Goal: Task Accomplishment & Management: Use online tool/utility

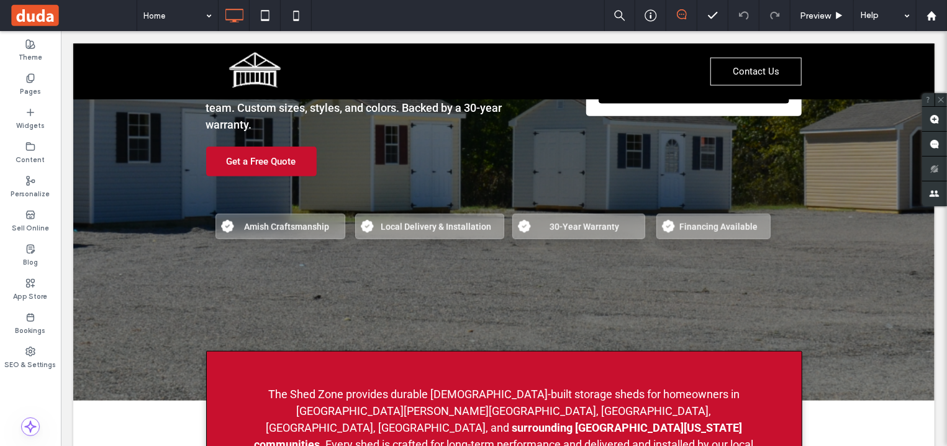
scroll to position [666, 0]
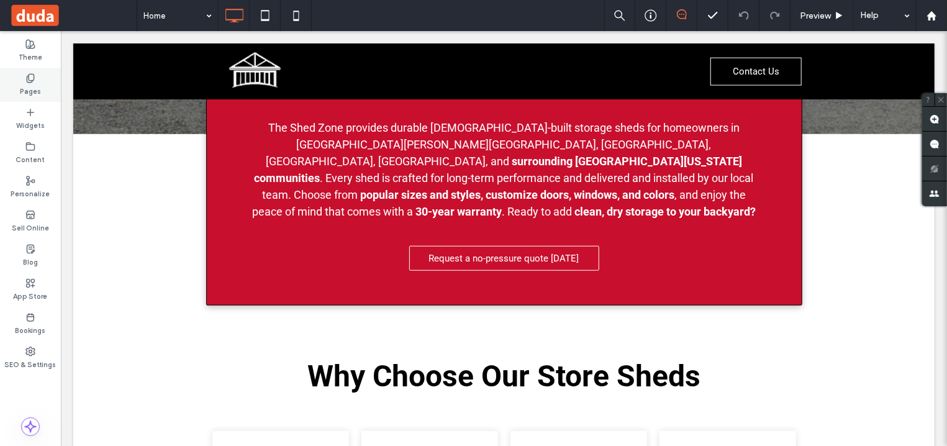
click at [35, 89] on label "Pages" at bounding box center [30, 90] width 21 height 14
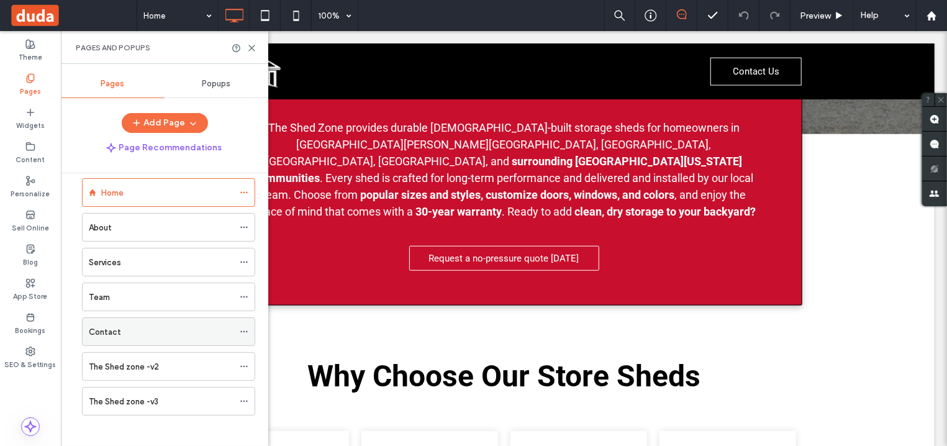
scroll to position [24, 0]
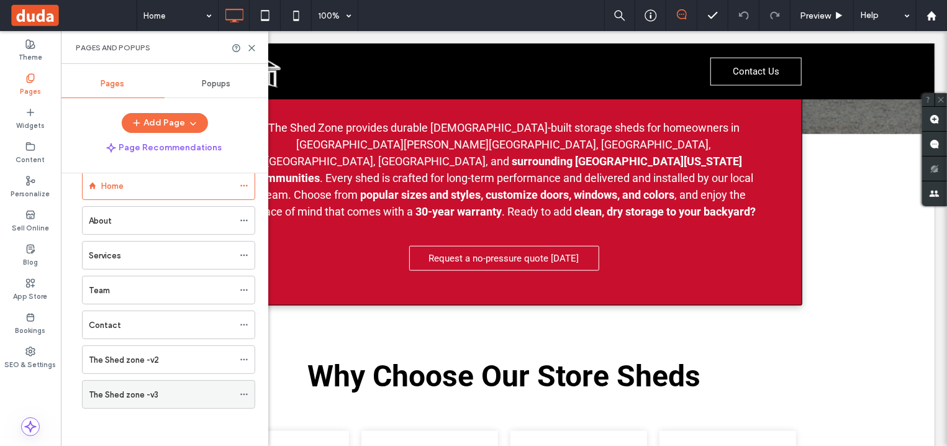
click at [204, 391] on div "The Shed zone -v3" at bounding box center [161, 394] width 145 height 13
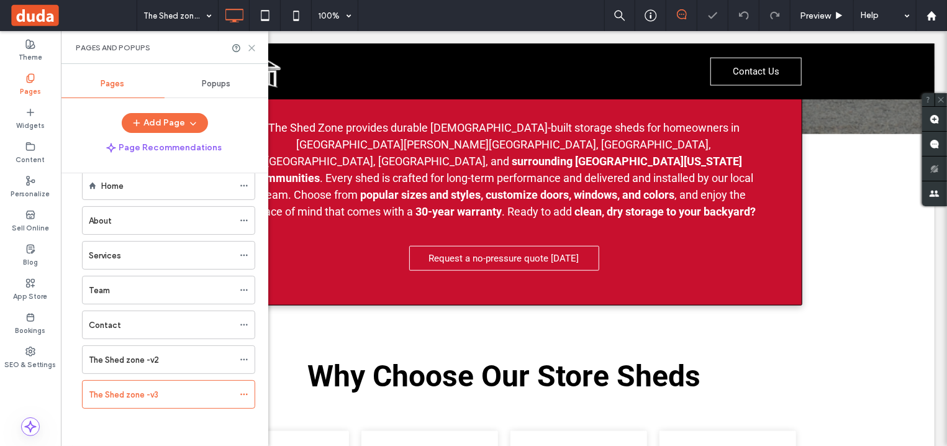
click at [249, 43] on icon at bounding box center [251, 47] width 9 height 9
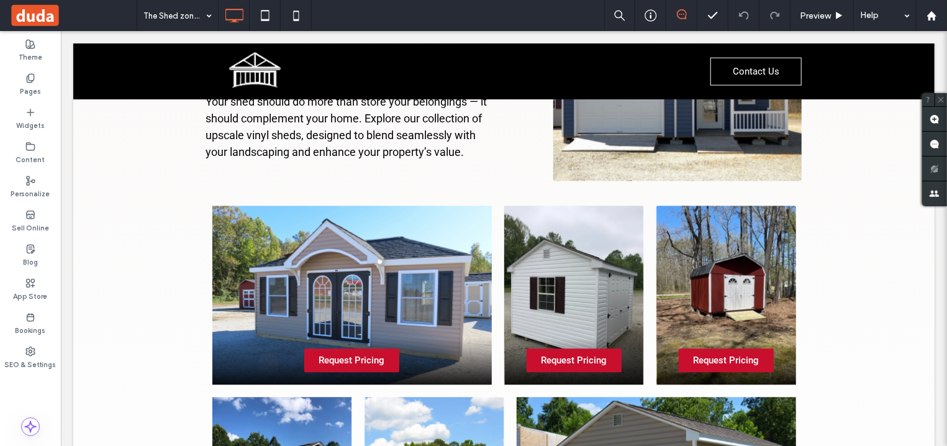
scroll to position [1730, 0]
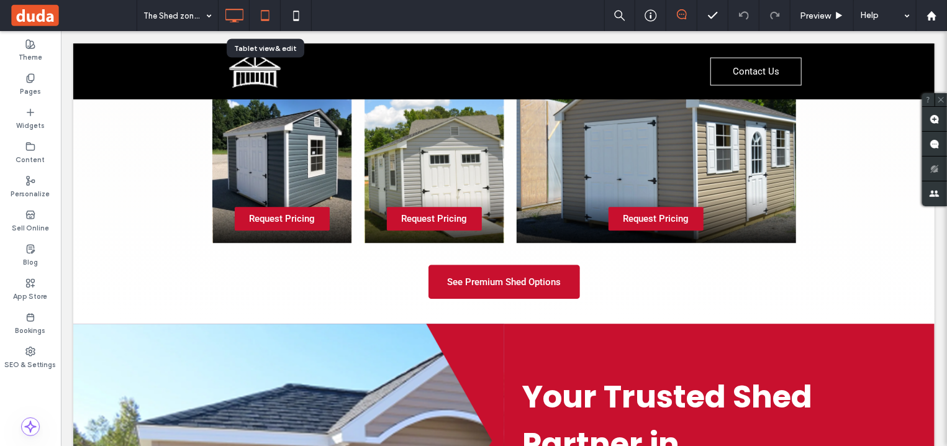
click at [261, 17] on icon at bounding box center [265, 15] width 25 height 25
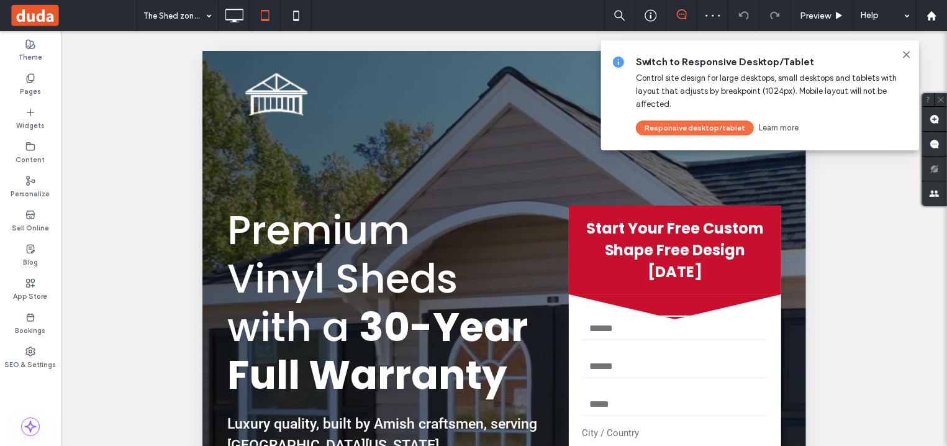
scroll to position [0, 0]
click at [909, 57] on use at bounding box center [906, 55] width 6 height 6
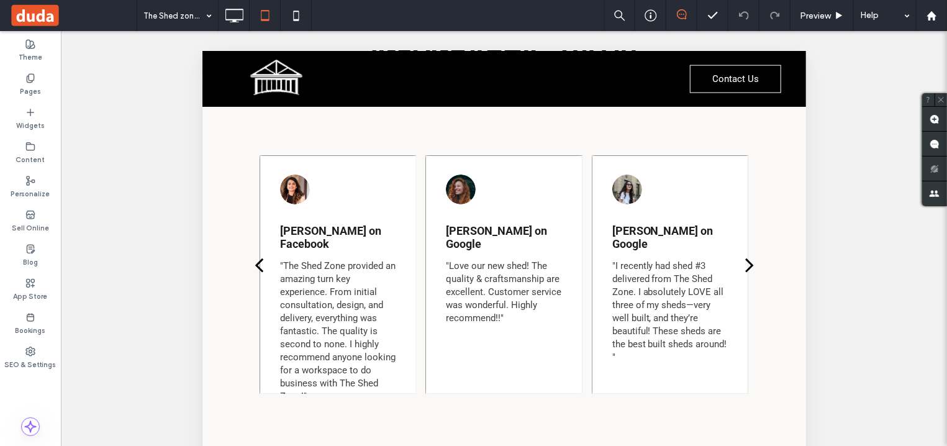
scroll to position [224, 0]
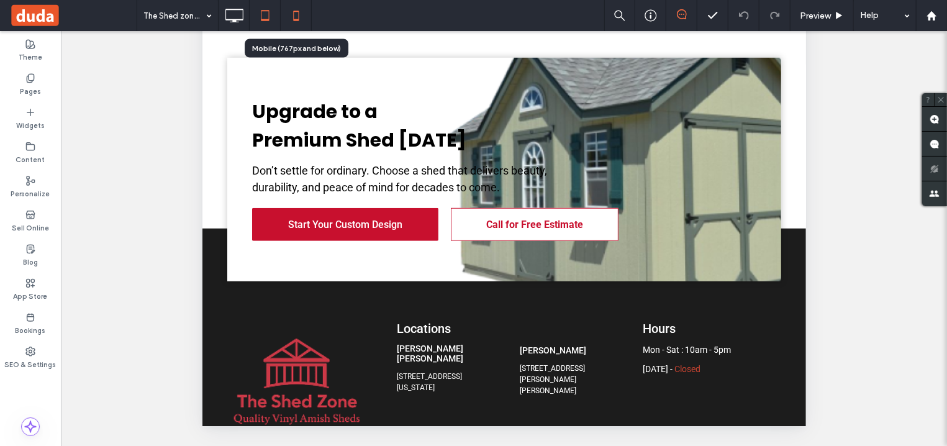
click at [302, 13] on icon at bounding box center [296, 15] width 25 height 25
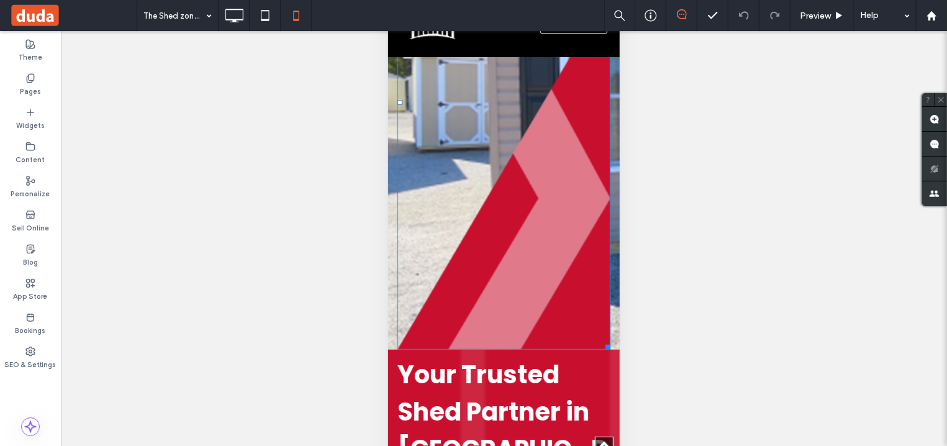
scroll to position [2618, 0]
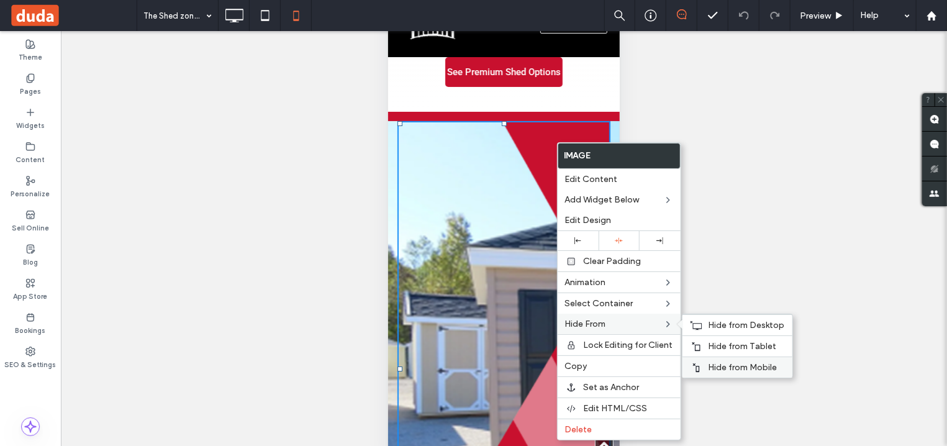
click at [755, 366] on span "Hide from Mobile" at bounding box center [742, 367] width 69 height 11
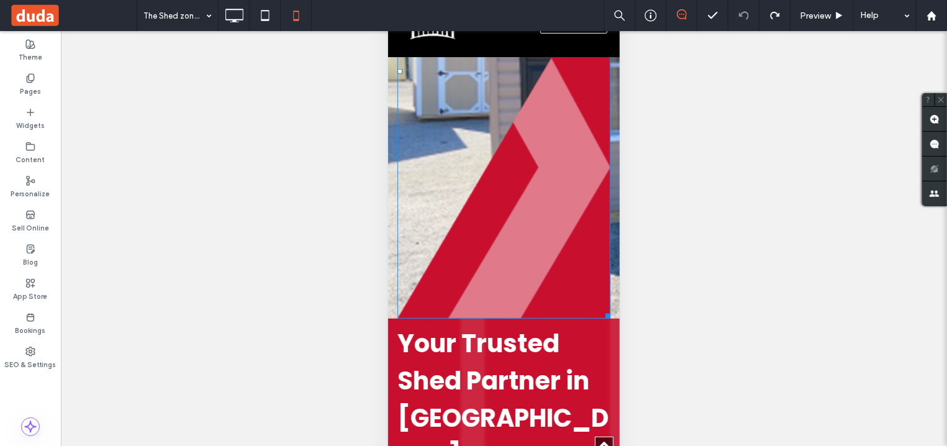
scroll to position [2928, 0]
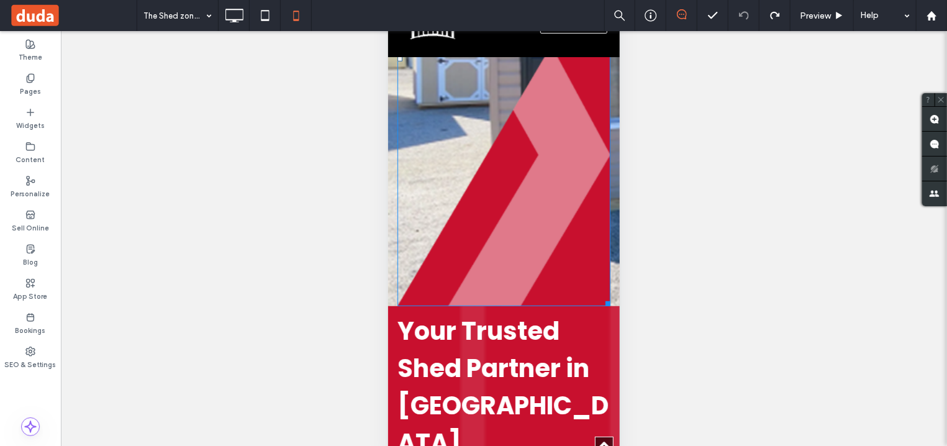
click at [533, 299] on img at bounding box center [503, 58] width 213 height 495
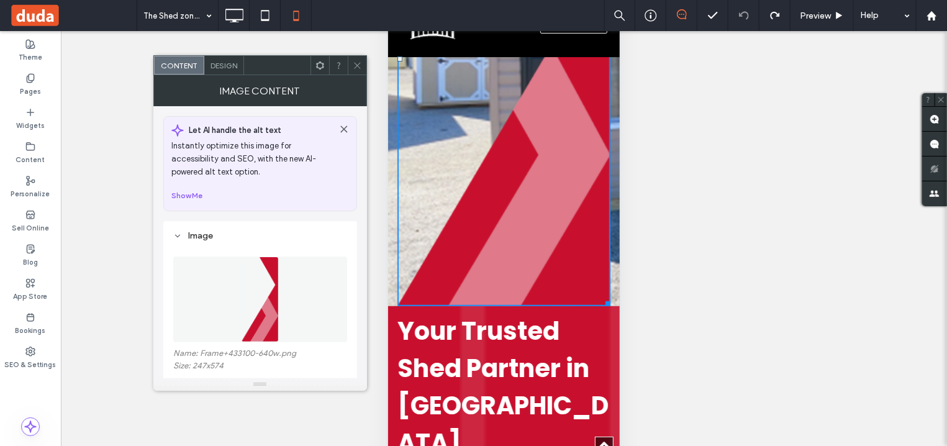
click at [356, 64] on use at bounding box center [357, 65] width 6 height 6
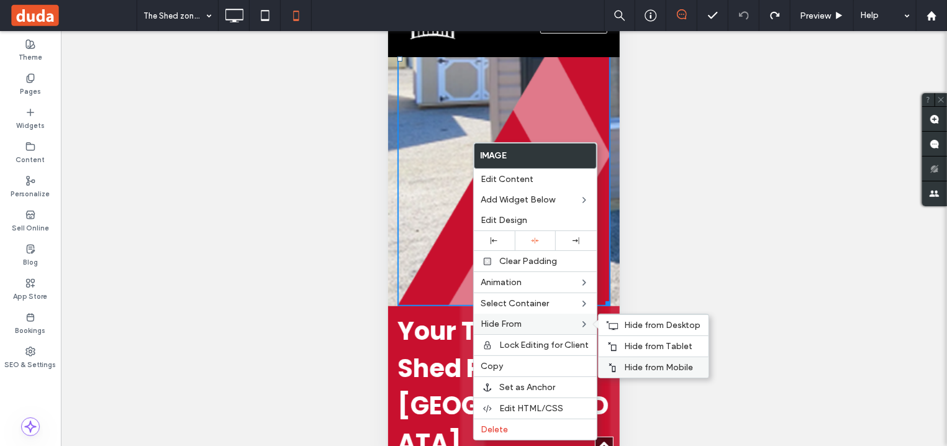
click at [662, 363] on span "Hide from Mobile" at bounding box center [659, 367] width 69 height 11
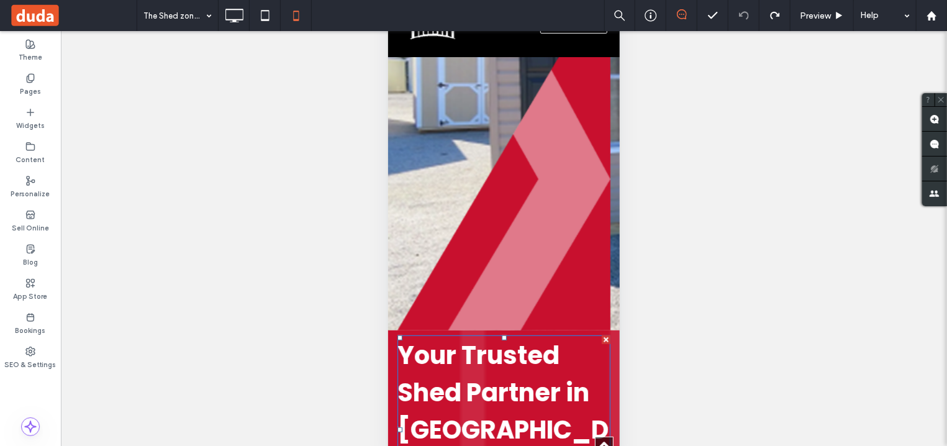
scroll to position [2861, 0]
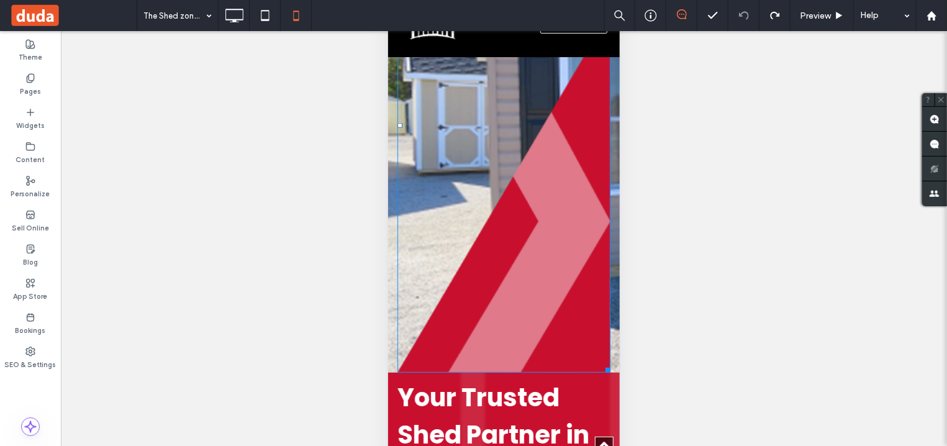
click at [558, 302] on img at bounding box center [503, 125] width 213 height 495
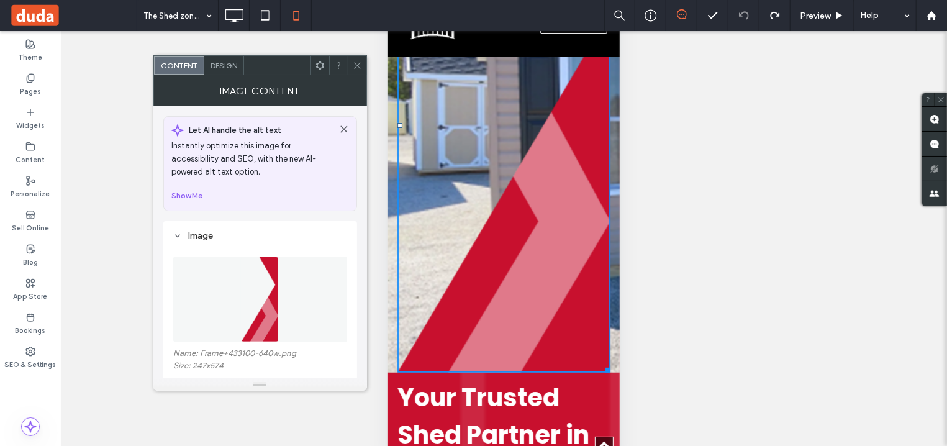
click at [315, 73] on span at bounding box center [319, 65] width 9 height 19
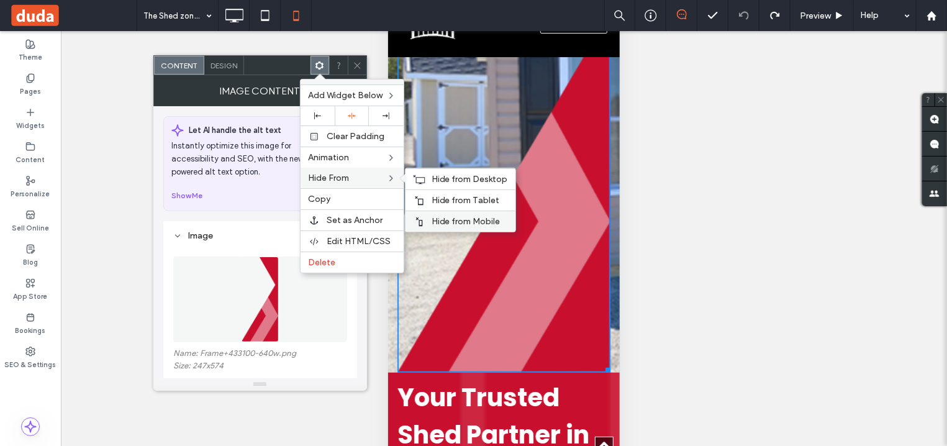
click at [470, 221] on span "Hide from Mobile" at bounding box center [465, 221] width 69 height 11
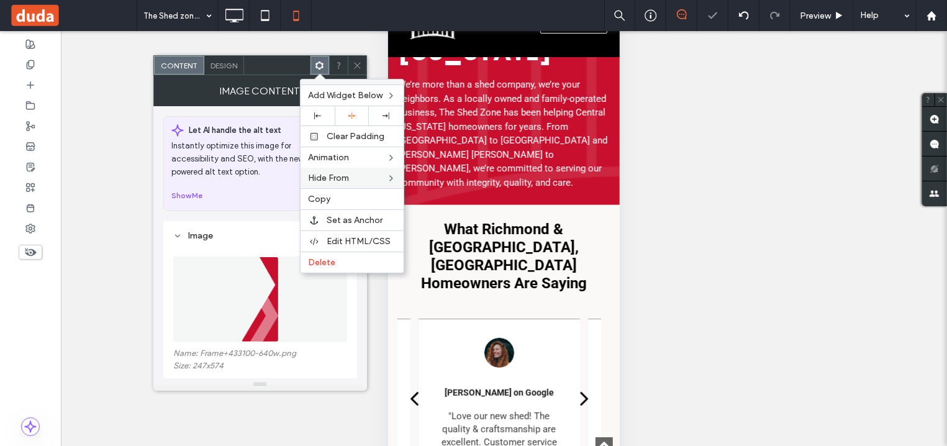
scroll to position [0, 0]
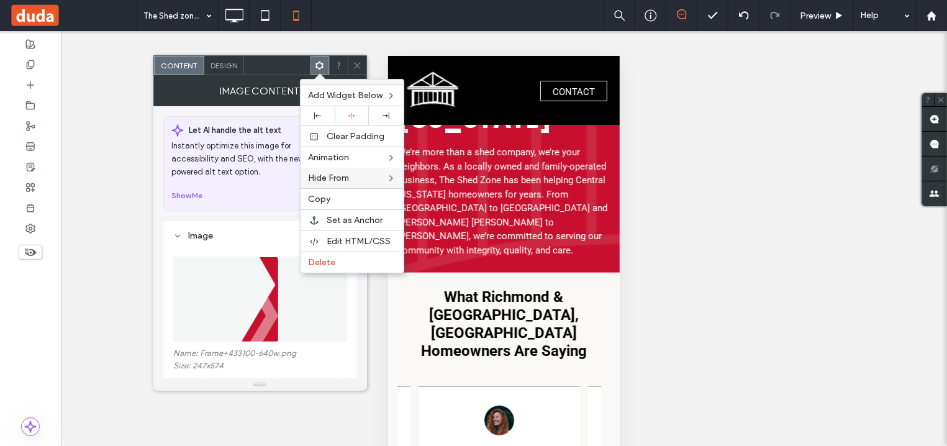
click at [675, 147] on div "Unhide? Yes Unhide? Yes Unhide? Yes Unhide? Yes Unhide? Yes" at bounding box center [504, 254] width 886 height 446
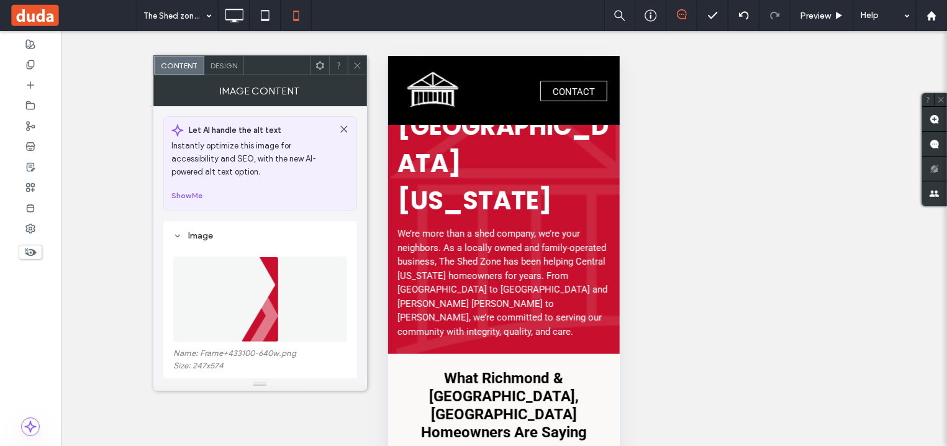
scroll to position [2662, 0]
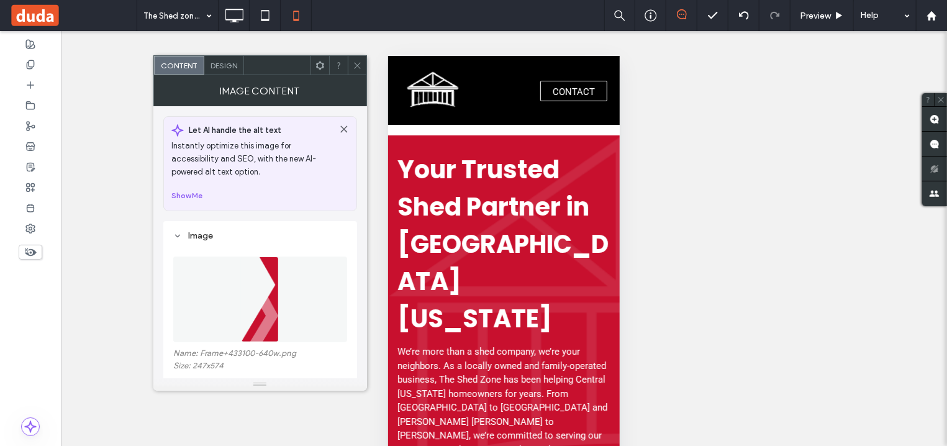
click at [358, 66] on use at bounding box center [357, 65] width 6 height 6
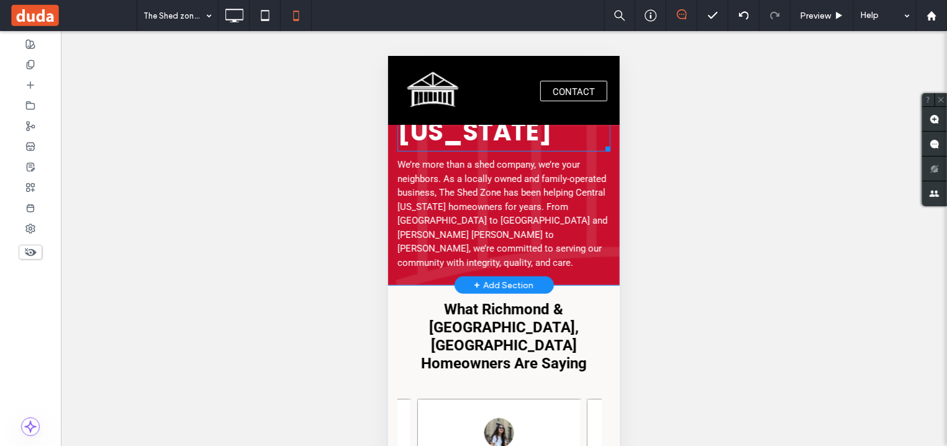
scroll to position [2861, 0]
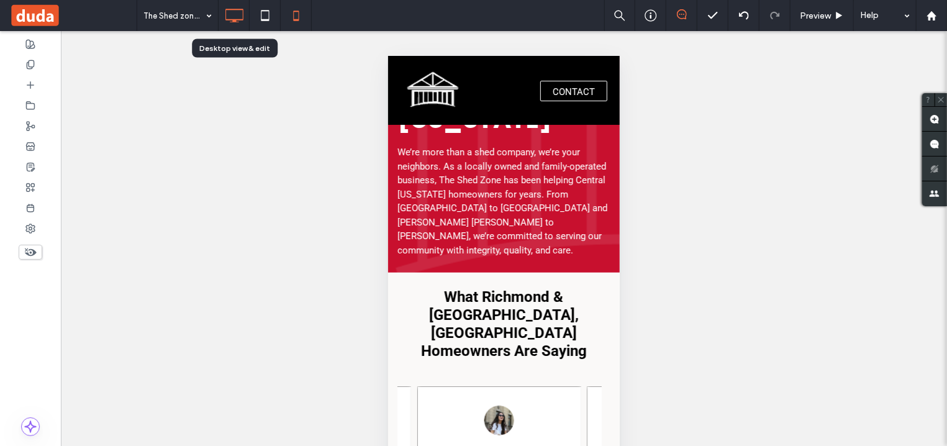
click at [227, 18] on icon at bounding box center [234, 15] width 25 height 25
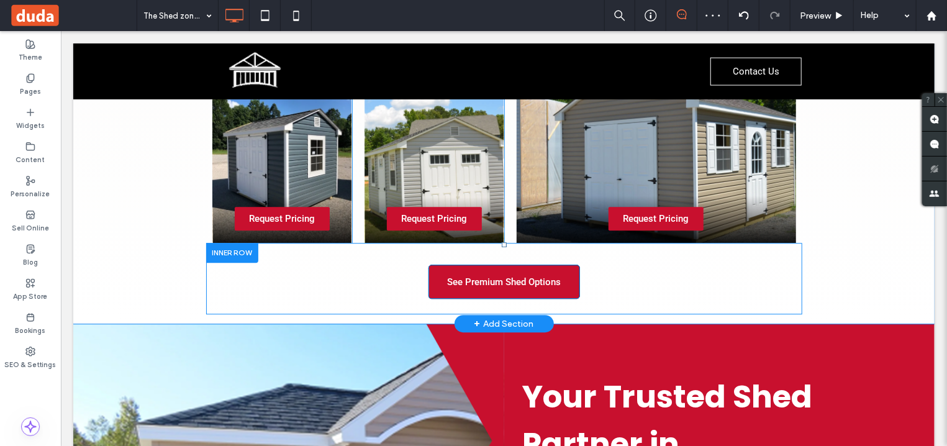
scroll to position [1997, 0]
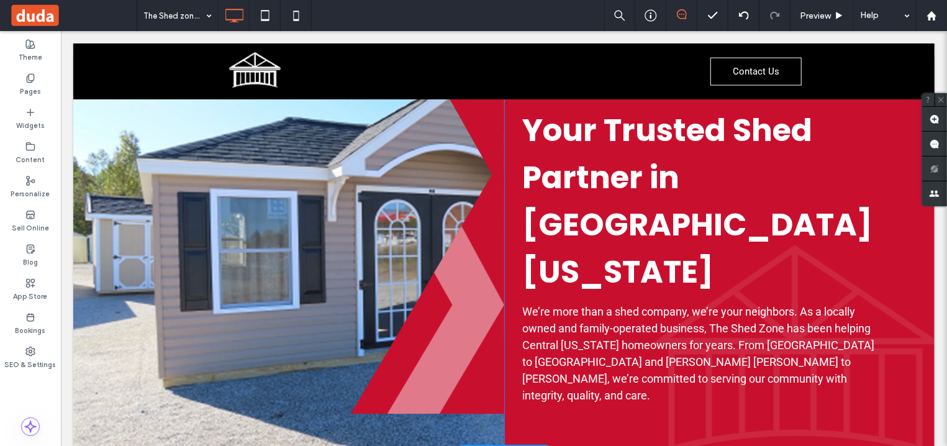
click at [175, 212] on div "Click To Paste" at bounding box center [288, 254] width 431 height 396
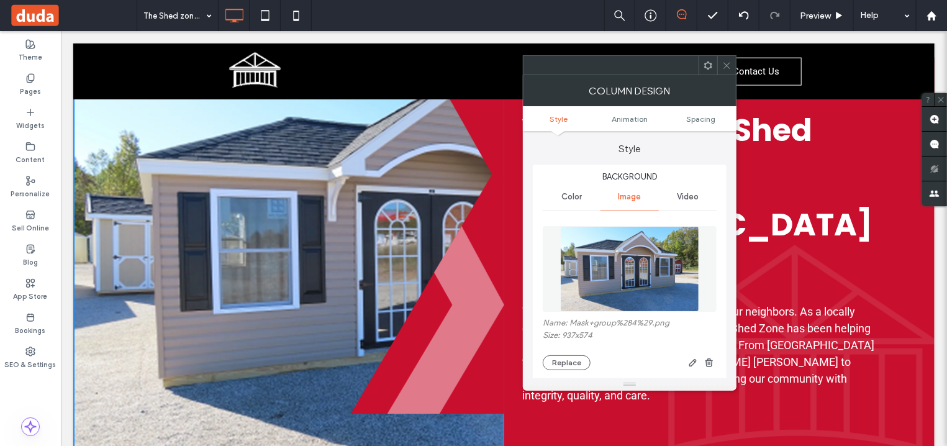
click at [727, 70] on span at bounding box center [726, 65] width 9 height 19
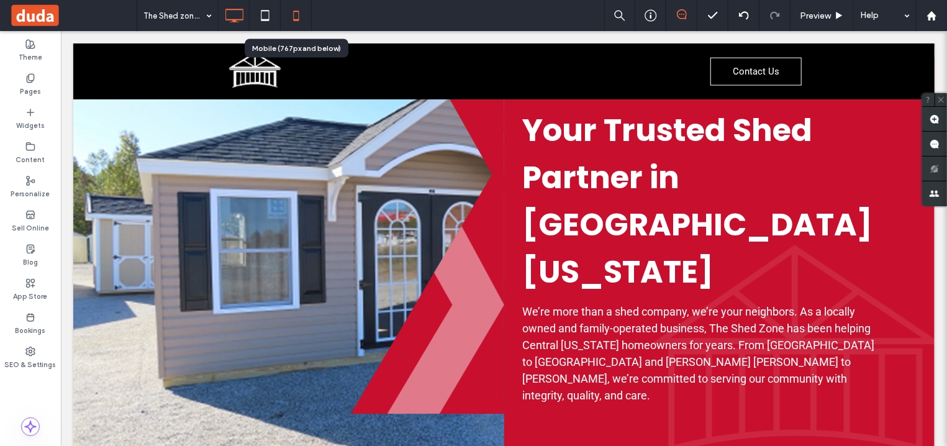
click at [286, 21] on icon at bounding box center [296, 15] width 25 height 25
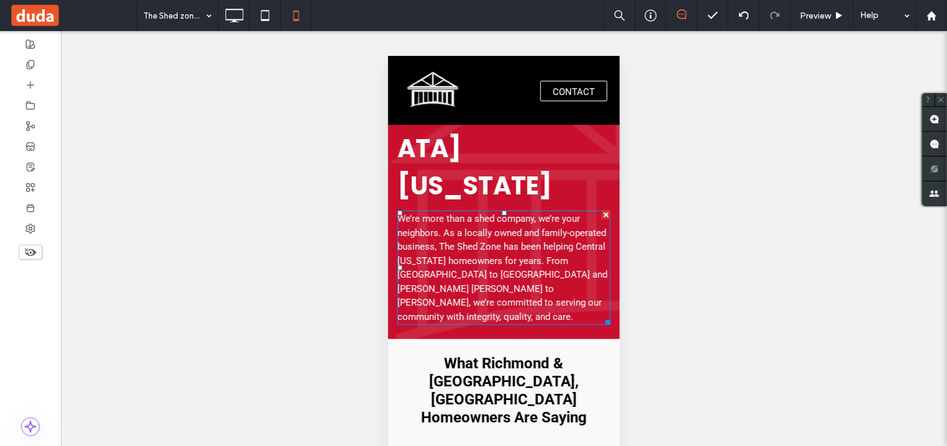
scroll to position [2595, 0]
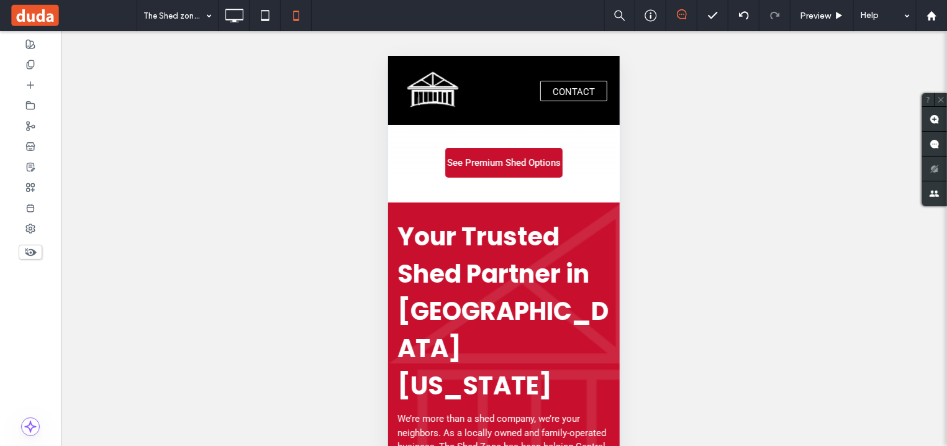
click at [32, 253] on icon at bounding box center [31, 252] width 14 height 14
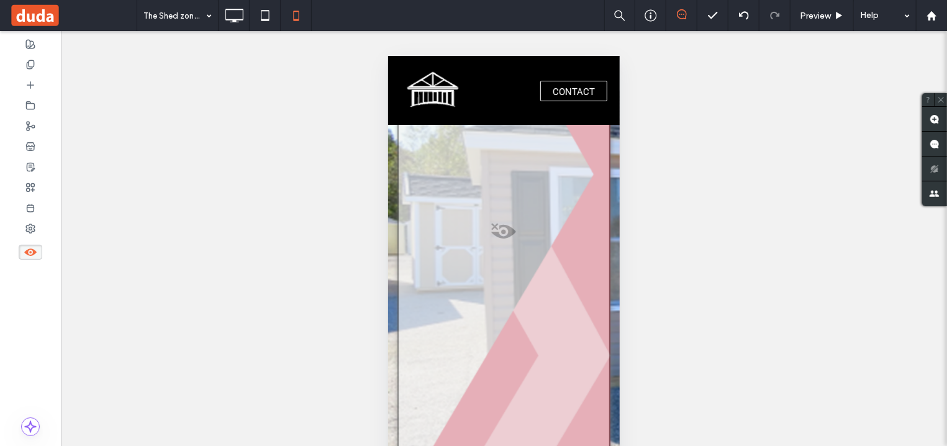
scroll to position [2861, 0]
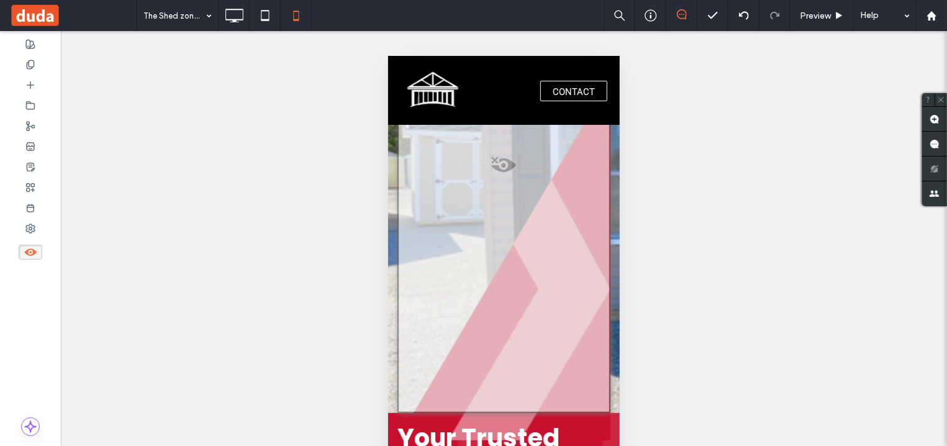
click at [605, 268] on div "Click To Paste" at bounding box center [503, 178] width 232 height 467
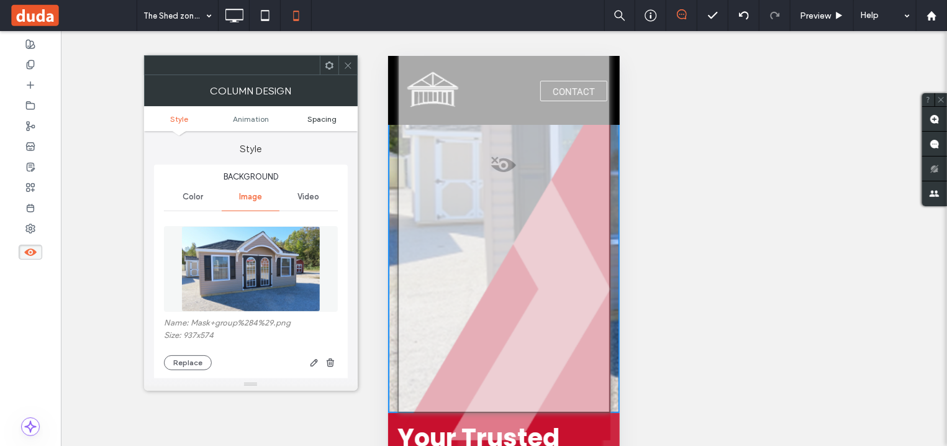
click at [327, 120] on span "Spacing" at bounding box center [321, 118] width 29 height 9
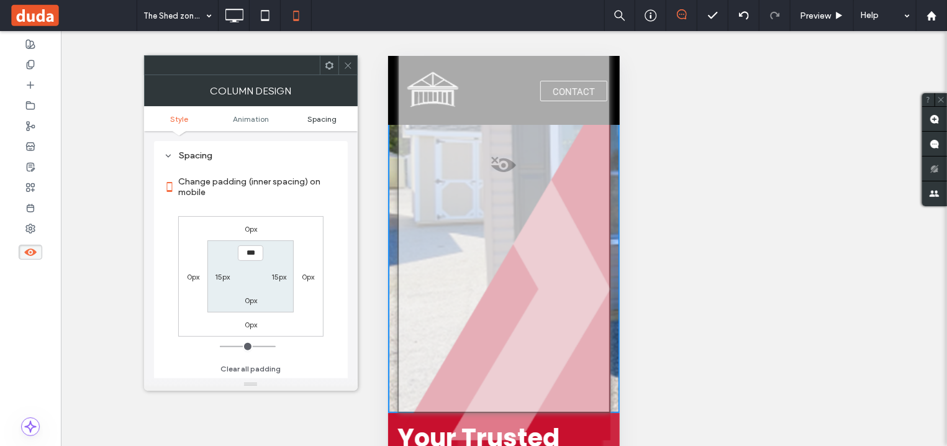
scroll to position [639, 0]
type input "*****"
type input "***"
type input "*****"
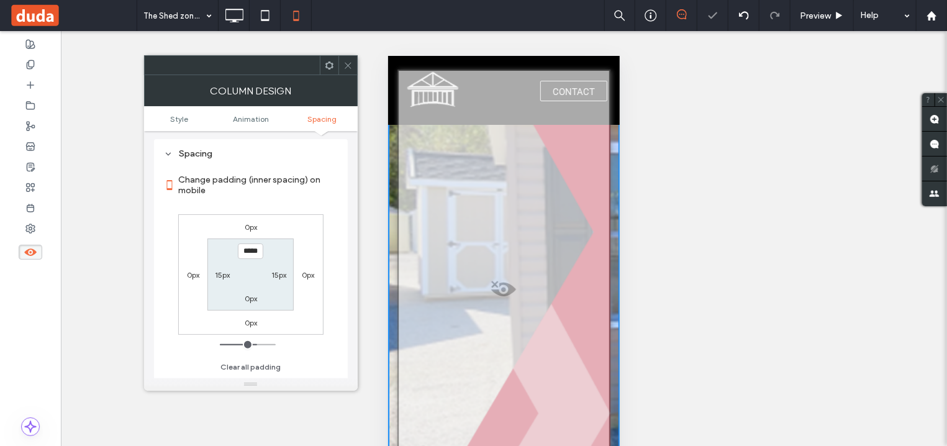
scroll to position [2986, 0]
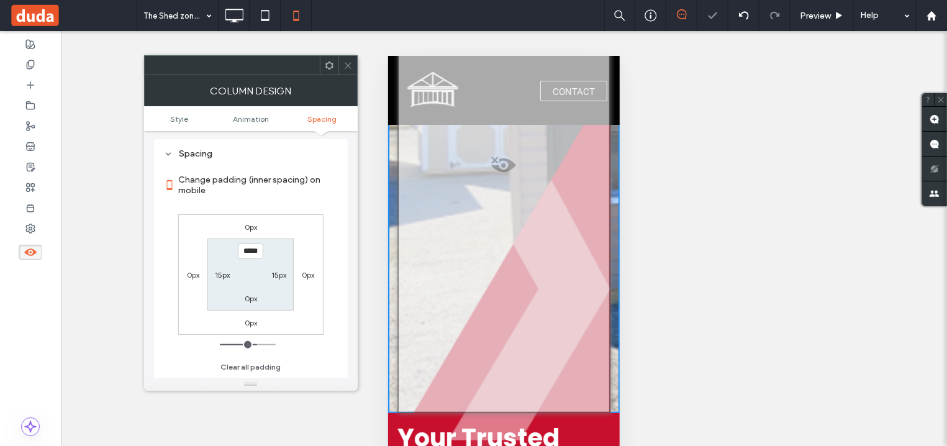
click at [331, 64] on icon at bounding box center [329, 65] width 9 height 9
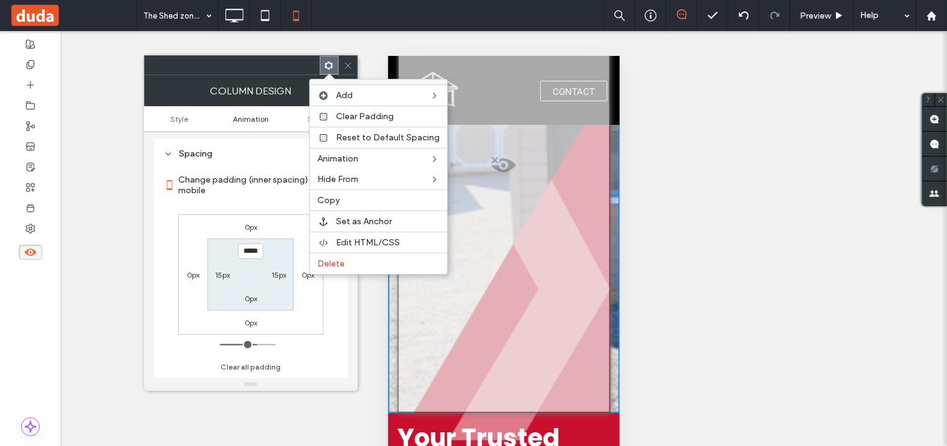
drag, startPoint x: 351, startPoint y: 69, endPoint x: 224, endPoint y: 119, distance: 136.6
click at [350, 68] on icon at bounding box center [347, 65] width 9 height 9
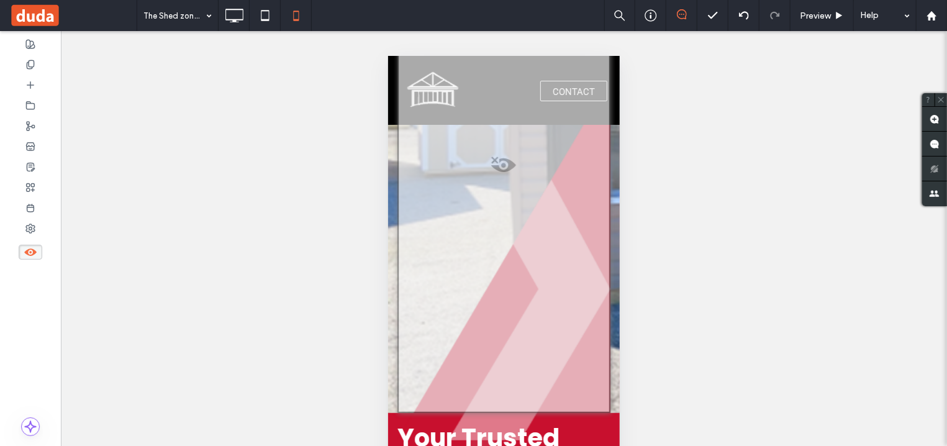
click at [34, 252] on use at bounding box center [30, 251] width 12 height 7
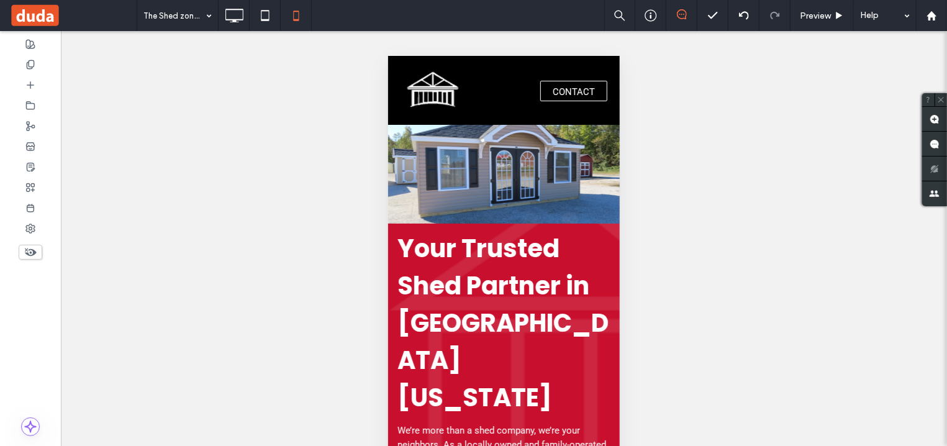
scroll to position [2718, 0]
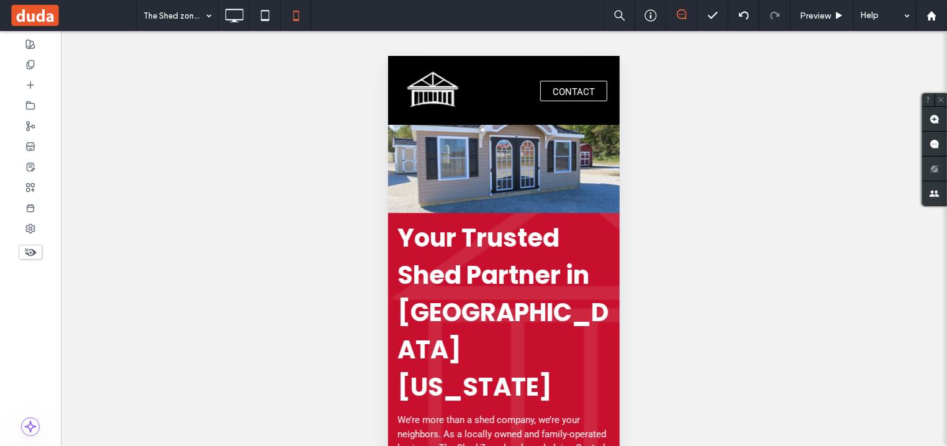
click at [564, 137] on div "Click To Paste Your Trusted Shed Partner in Central Virginia We’re more than a …" at bounding box center [503, 309] width 232 height 461
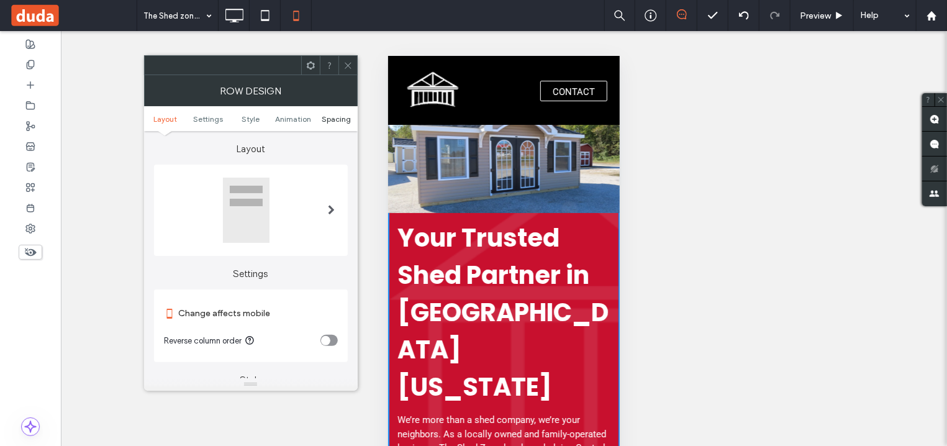
click at [339, 119] on span "Spacing" at bounding box center [336, 118] width 29 height 9
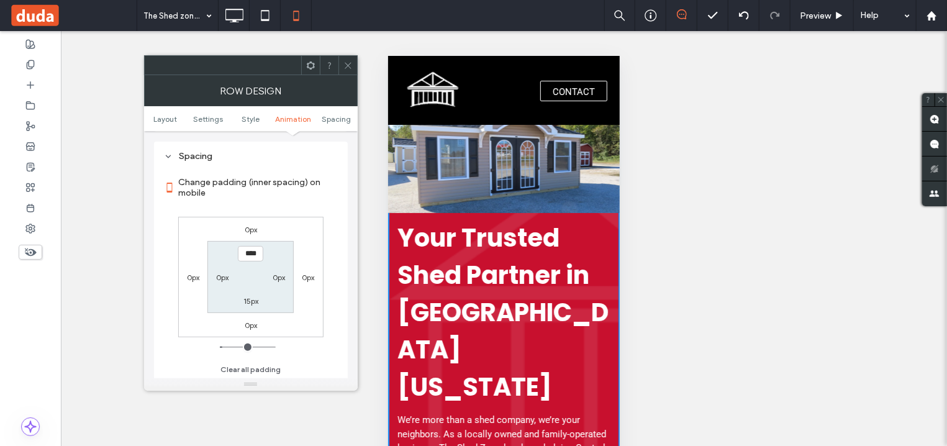
scroll to position [823, 0]
type input "***"
type input "*"
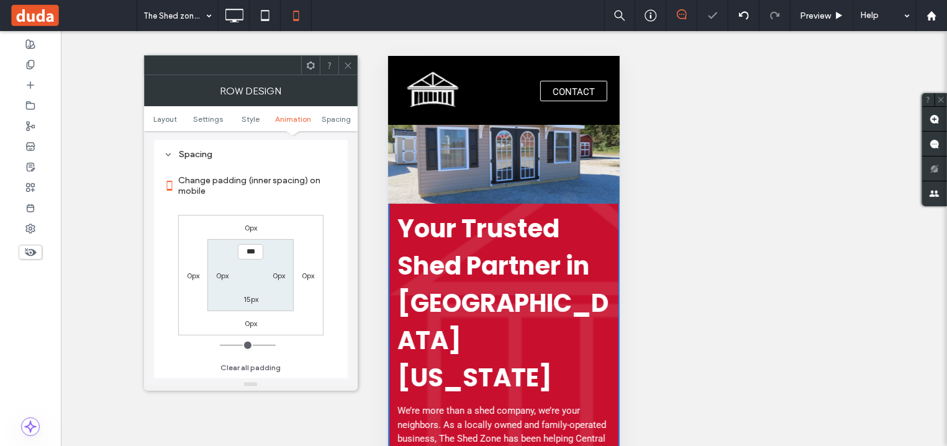
click at [345, 59] on span at bounding box center [347, 65] width 9 height 19
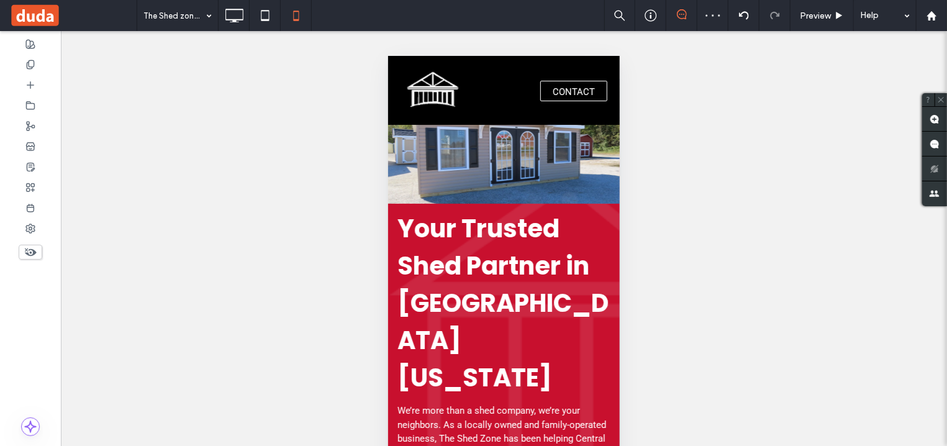
click at [490, 168] on div "Click To Paste" at bounding box center [503, 141] width 232 height 124
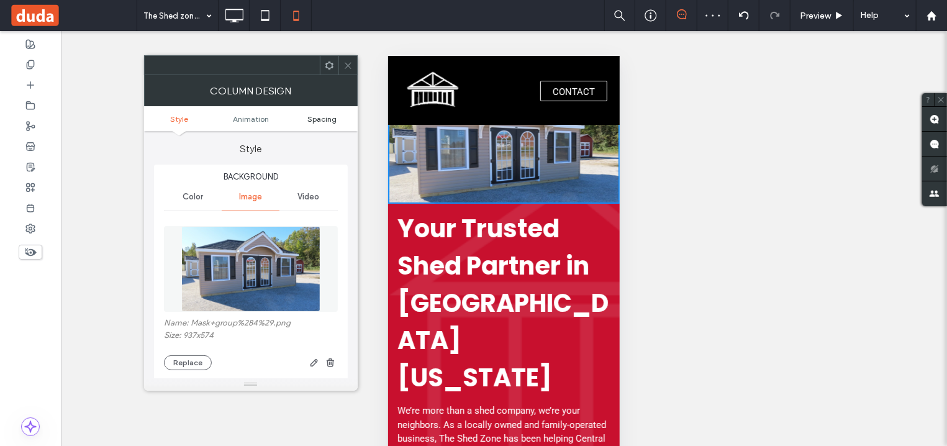
click at [329, 119] on span "Spacing" at bounding box center [321, 118] width 29 height 9
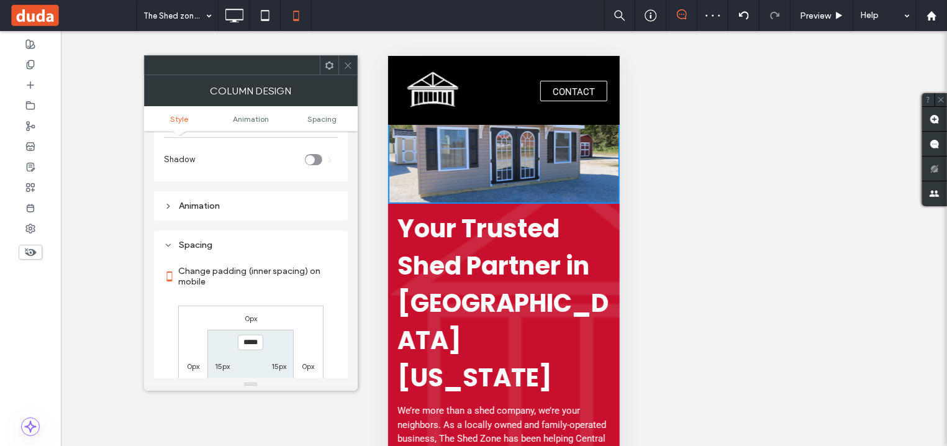
scroll to position [639, 0]
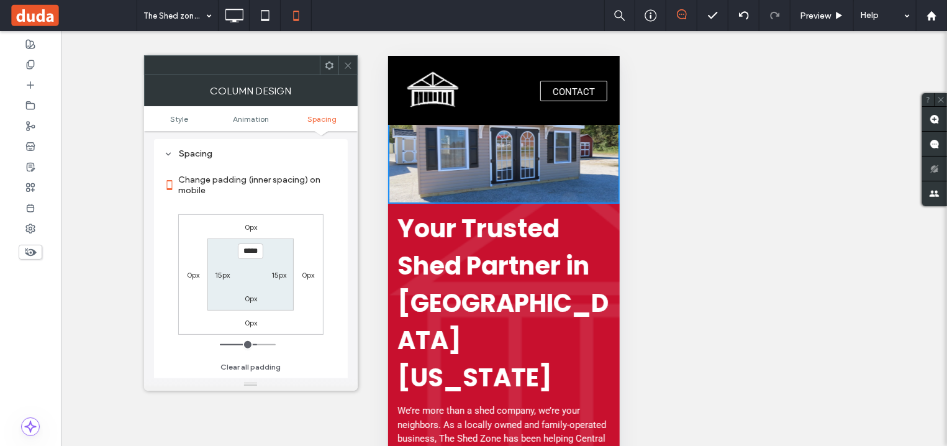
click at [346, 65] on icon at bounding box center [347, 65] width 9 height 9
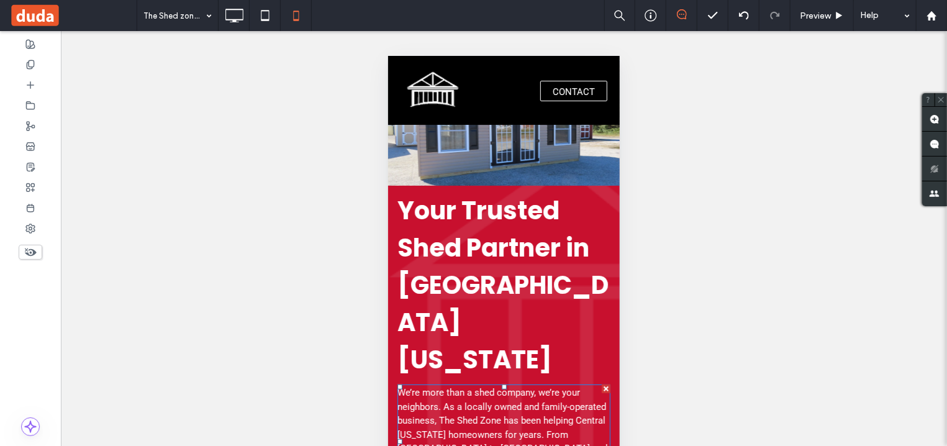
scroll to position [2732, 0]
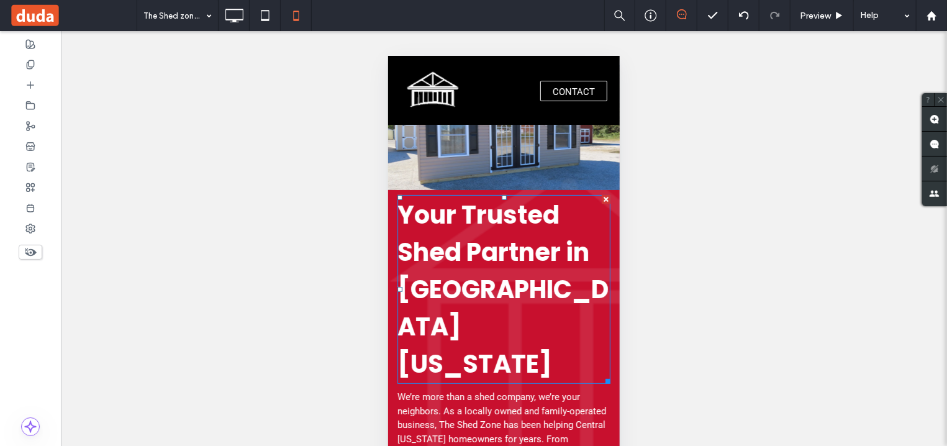
click at [546, 320] on strong "Your Trusted Shed Partner in Central Virginia" at bounding box center [502, 289] width 211 height 184
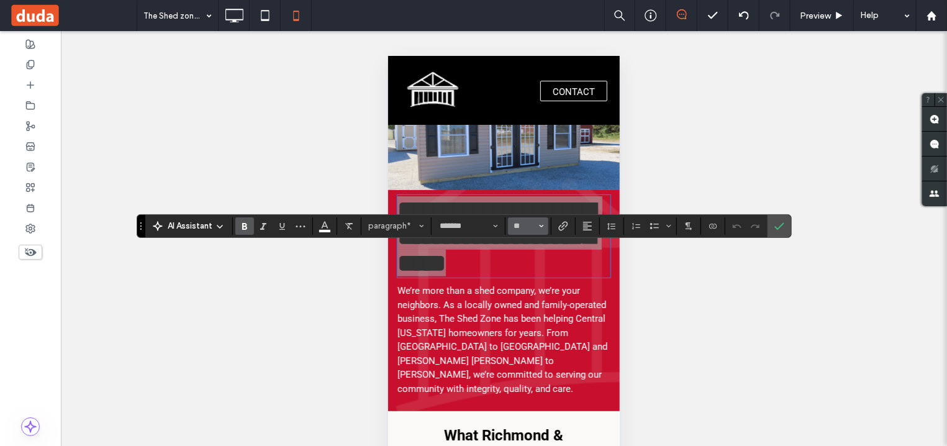
click at [542, 231] on span "Size" at bounding box center [541, 226] width 5 height 16
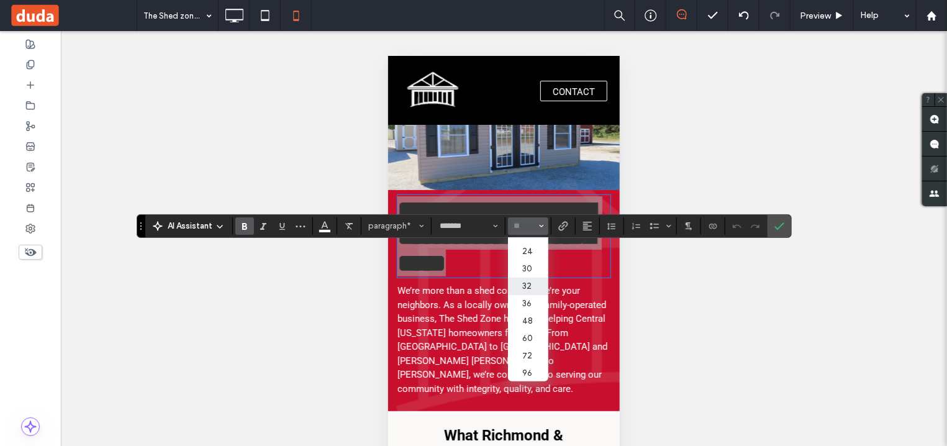
scroll to position [150, 0]
click at [533, 277] on label "32" at bounding box center [528, 285] width 40 height 17
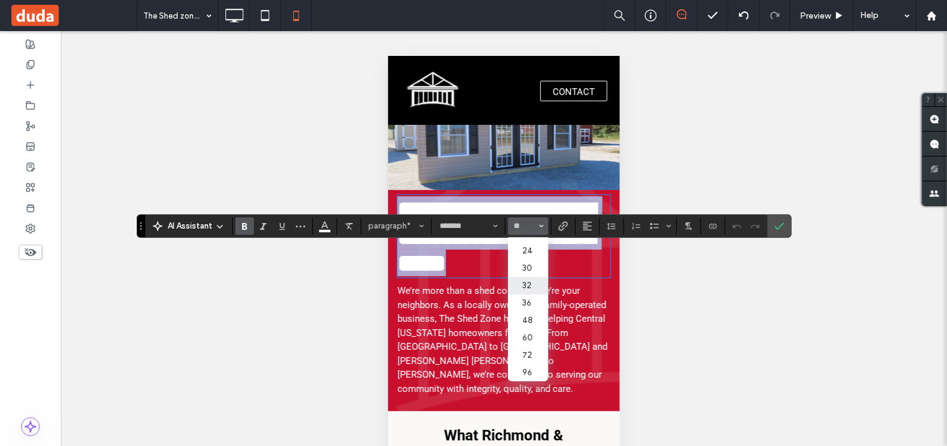
type input "**"
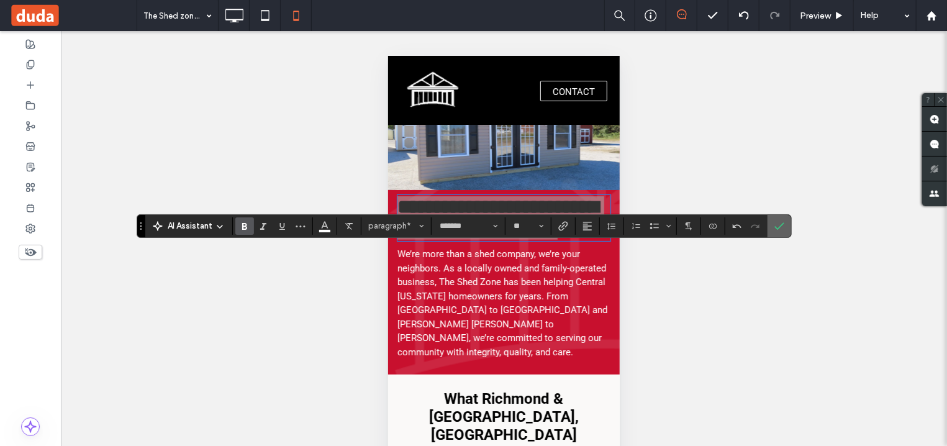
click at [784, 230] on icon "Confirm" at bounding box center [779, 226] width 10 height 10
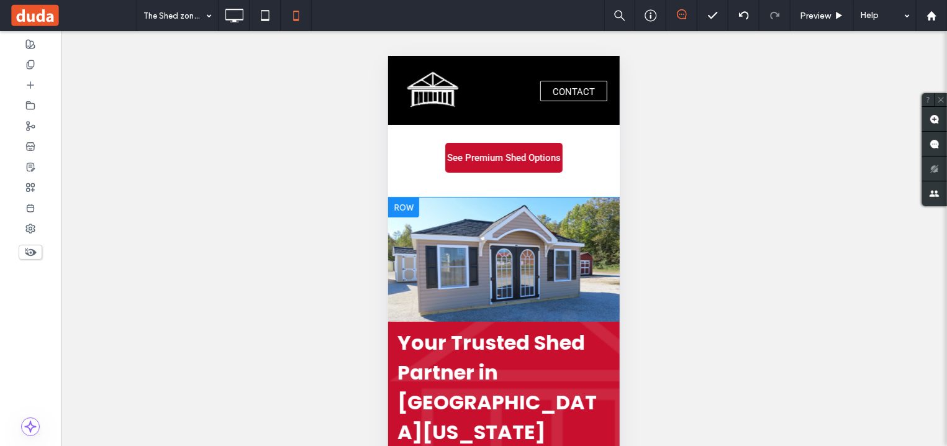
scroll to position [2469, 0]
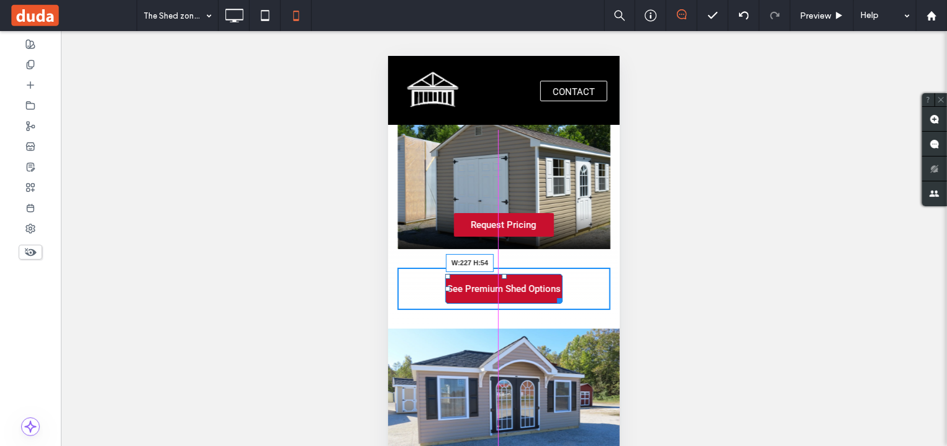
drag, startPoint x: 553, startPoint y: 350, endPoint x: 956, endPoint y: 409, distance: 407.8
click at [561, 302] on div at bounding box center [556, 297] width 9 height 9
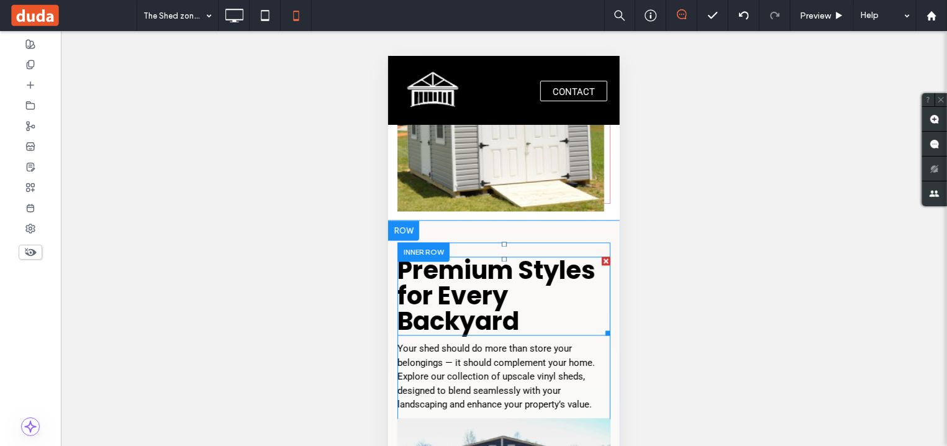
scroll to position [1338, 0]
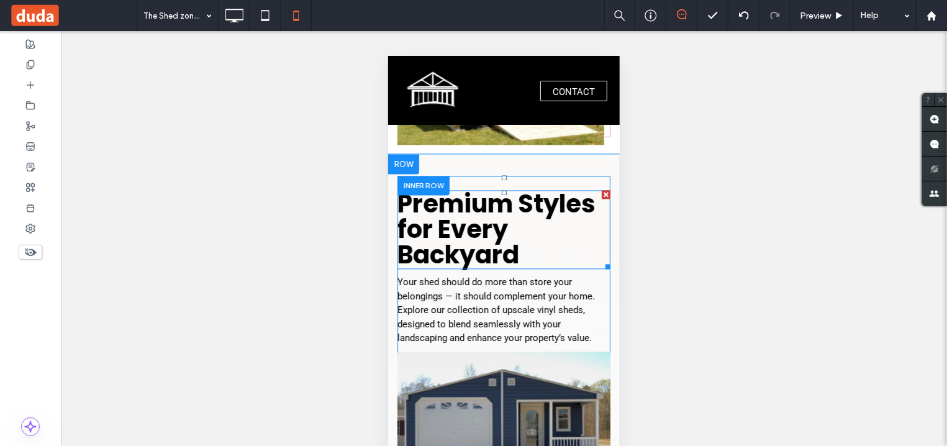
click at [498, 271] on strong "Premium Styles for Every Backyard" at bounding box center [496, 229] width 198 height 86
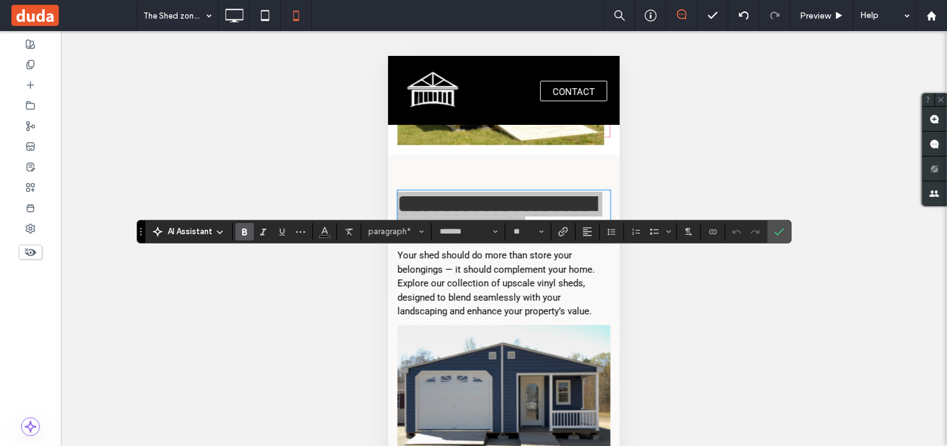
click at [545, 240] on div "AI Assistant paragraph* ******* **" at bounding box center [464, 232] width 655 height 24
click at [540, 230] on icon "Size" at bounding box center [541, 231] width 5 height 5
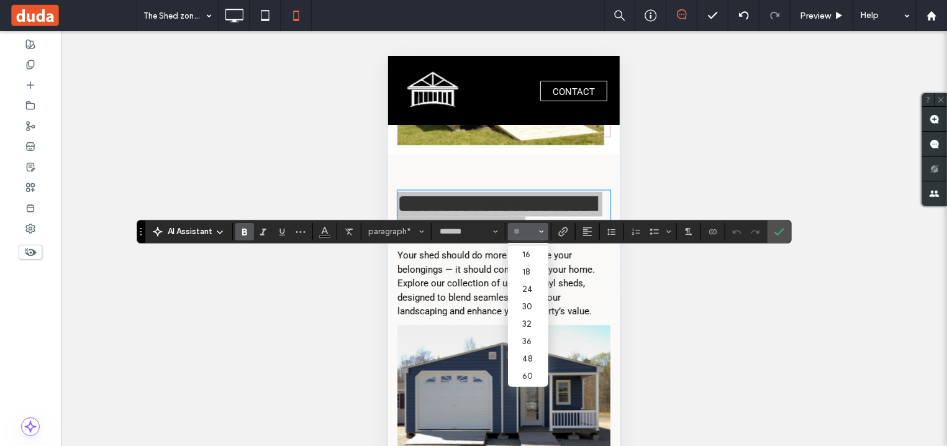
scroll to position [150, 0]
drag, startPoint x: 530, startPoint y: 299, endPoint x: 148, endPoint y: 243, distance: 385.3
click at [530, 300] on label "36" at bounding box center [528, 308] width 40 height 17
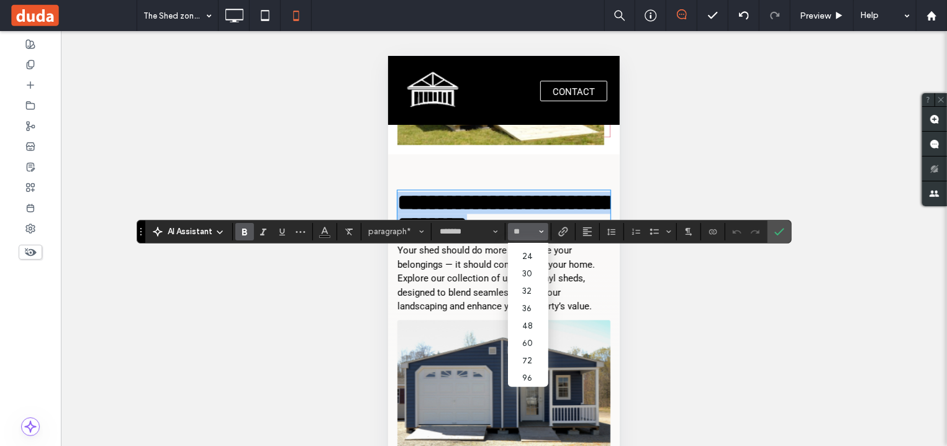
type input "**"
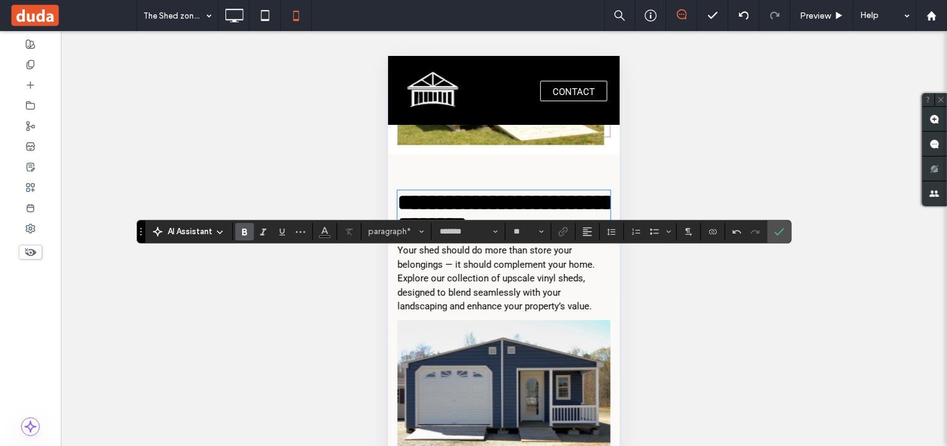
click at [537, 235] on p "**********" at bounding box center [503, 213] width 213 height 45
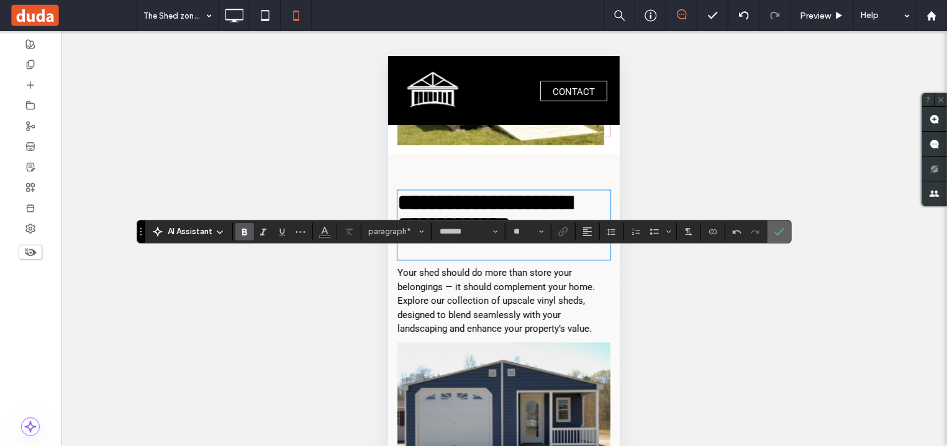
click at [780, 232] on icon "Confirm" at bounding box center [779, 232] width 10 height 10
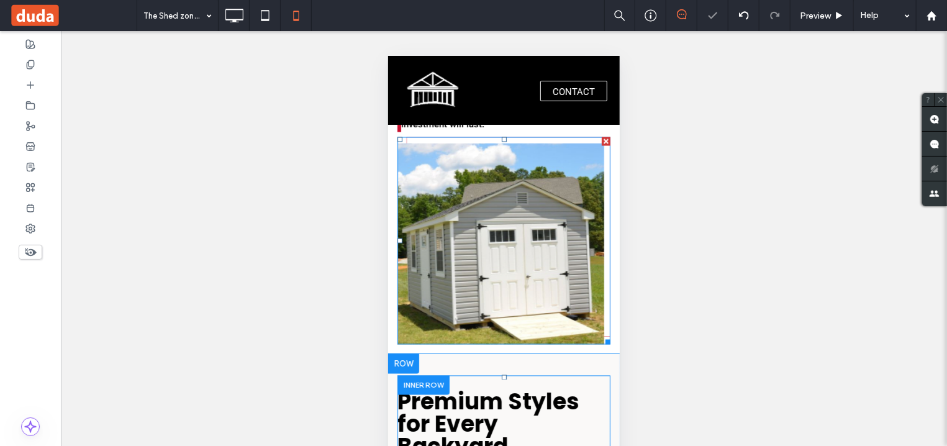
scroll to position [1005, 0]
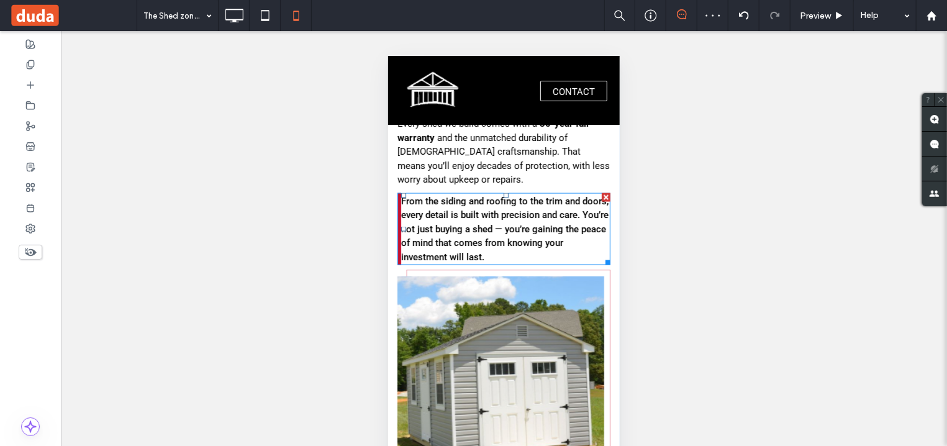
click at [539, 262] on span "From the siding and roofing to the trim and doors, every detail is built with p…" at bounding box center [503, 228] width 207 height 67
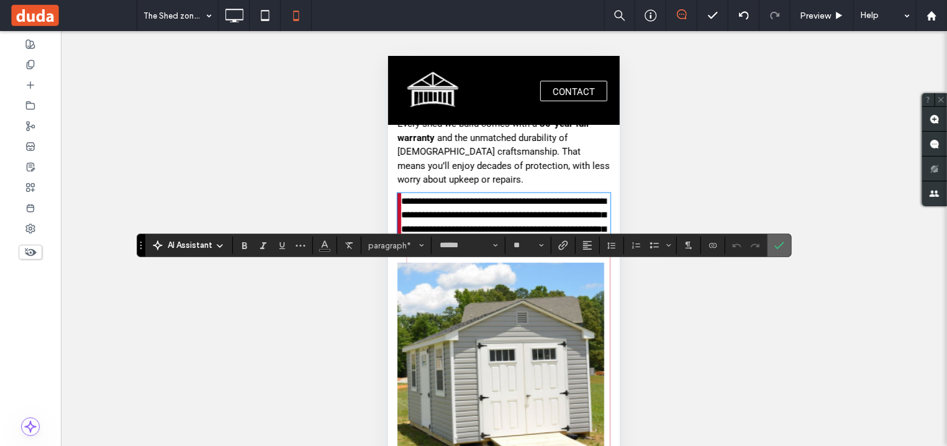
click at [776, 243] on icon "Confirm" at bounding box center [779, 245] width 10 height 10
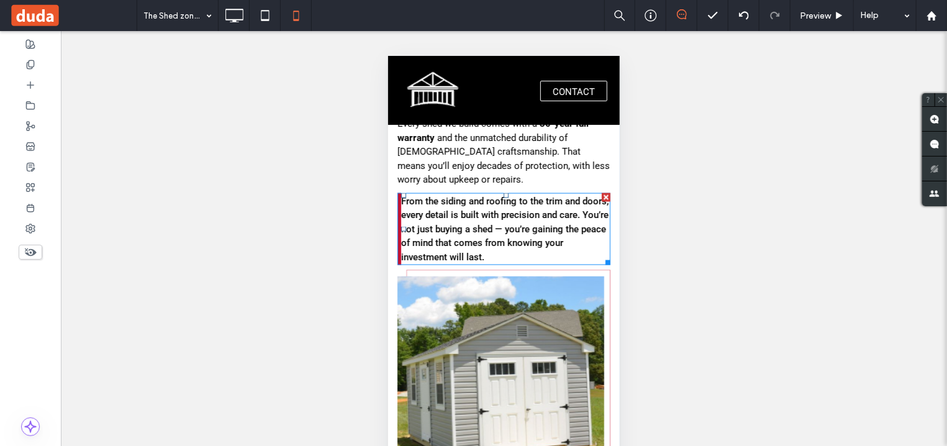
click at [558, 262] on span "From the siding and roofing to the trim and doors, every detail is built with p…" at bounding box center [503, 228] width 207 height 67
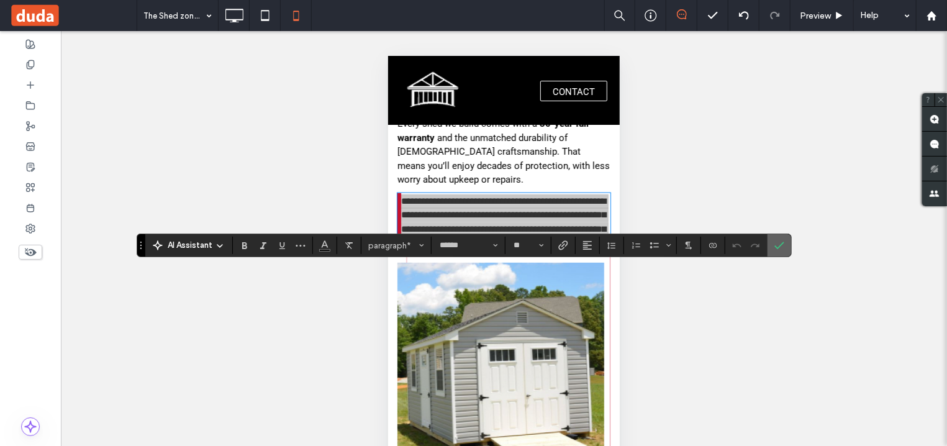
click at [783, 244] on use "Confirm" at bounding box center [780, 245] width 10 height 7
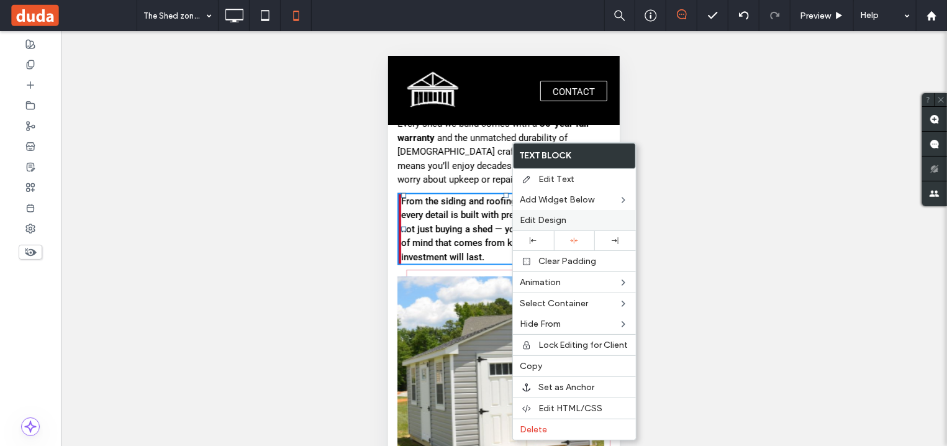
click at [562, 218] on span "Edit Design" at bounding box center [543, 220] width 47 height 11
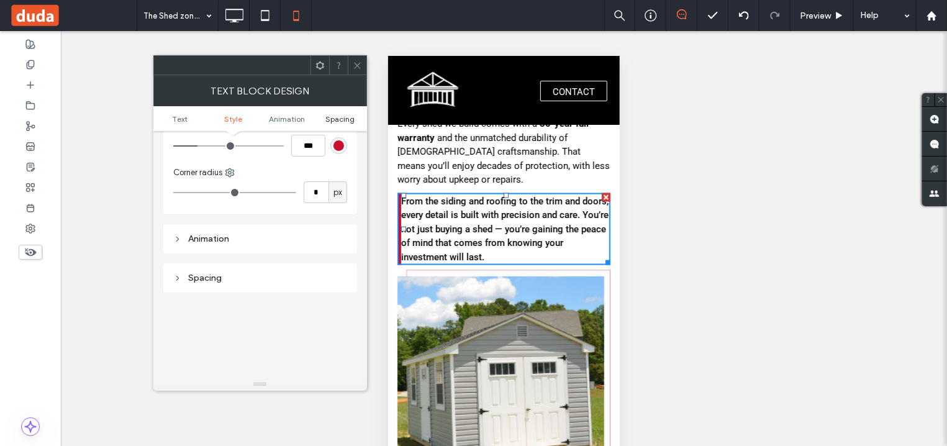
click at [336, 115] on span "Spacing" at bounding box center [339, 118] width 29 height 9
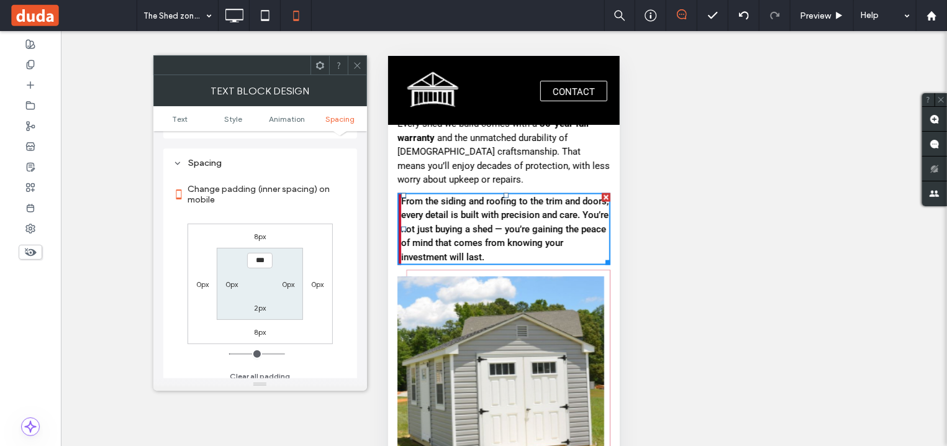
scroll to position [340, 0]
click at [230, 279] on label "0px" at bounding box center [231, 283] width 12 height 9
type input "*"
click at [229, 278] on input "***" at bounding box center [231, 283] width 25 height 16
click at [225, 276] on input "***" at bounding box center [231, 283] width 25 height 16
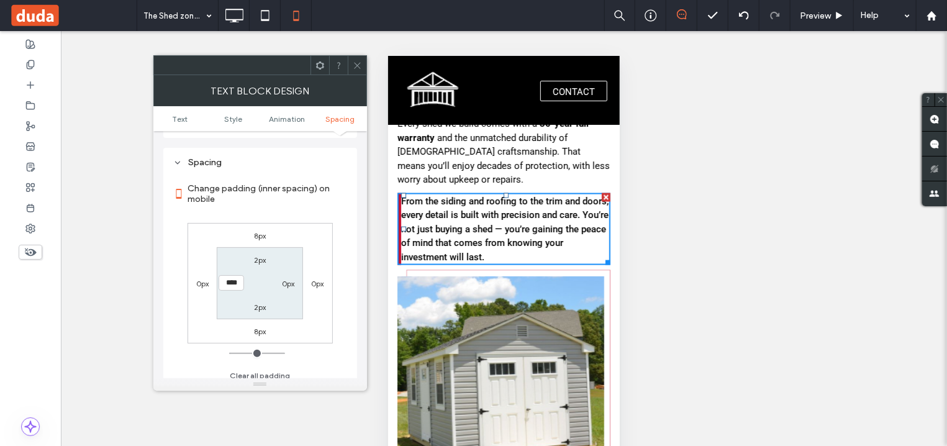
type input "****"
type input "**"
click at [356, 65] on icon at bounding box center [357, 65] width 9 height 9
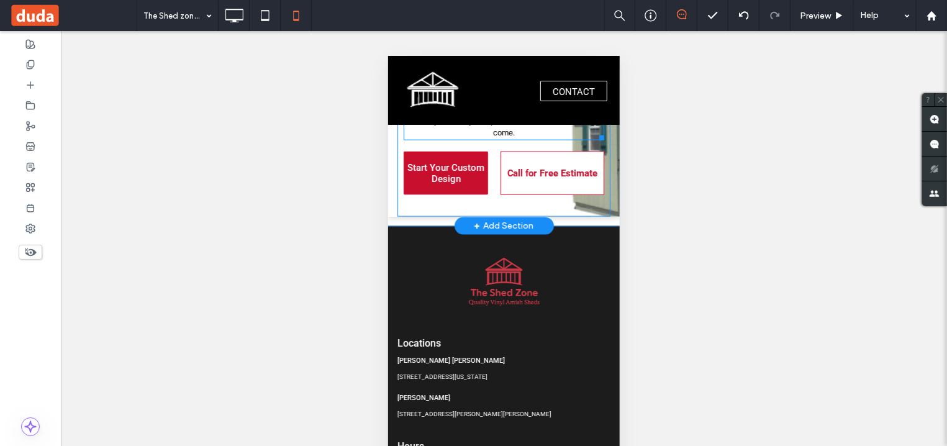
scroll to position [3464, 0]
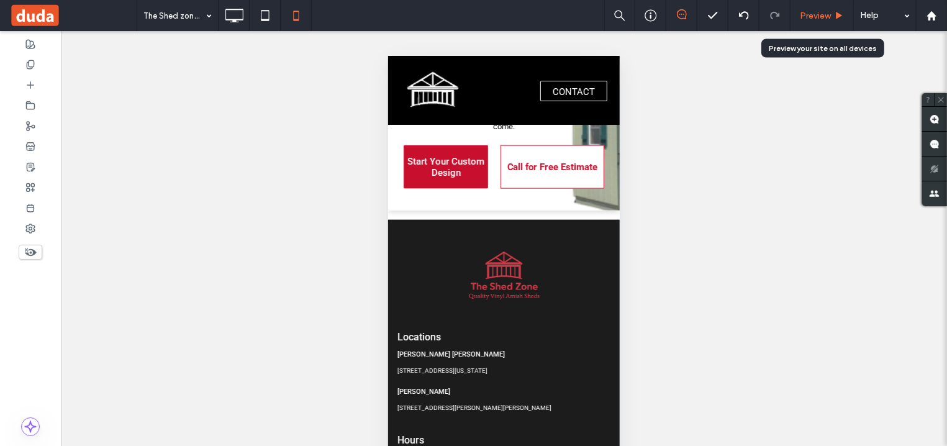
click at [820, 17] on span "Preview" at bounding box center [815, 16] width 31 height 11
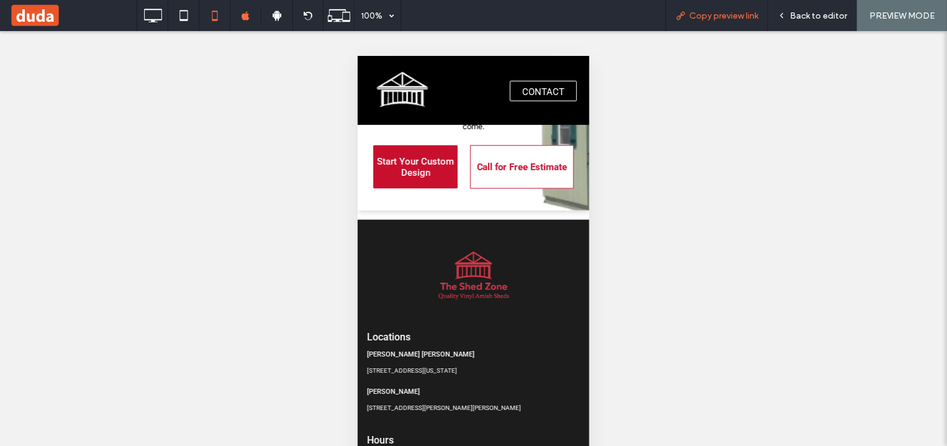
click at [738, 21] on div "Copy preview link" at bounding box center [717, 15] width 102 height 31
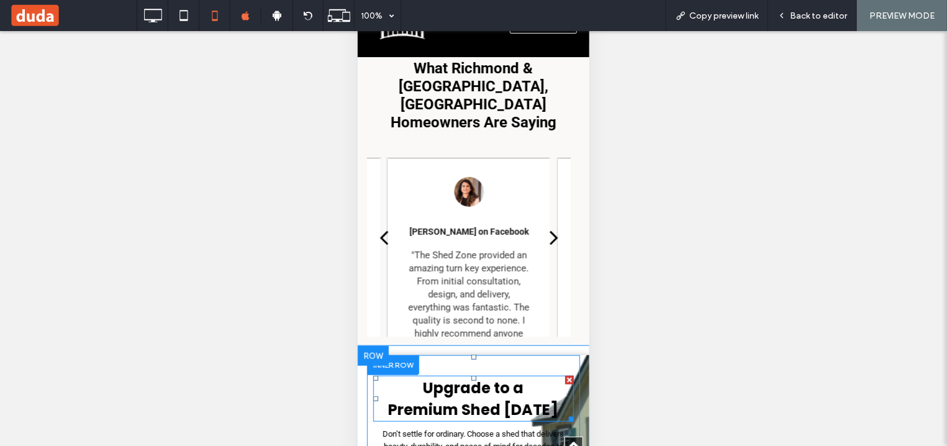
scroll to position [3331, 0]
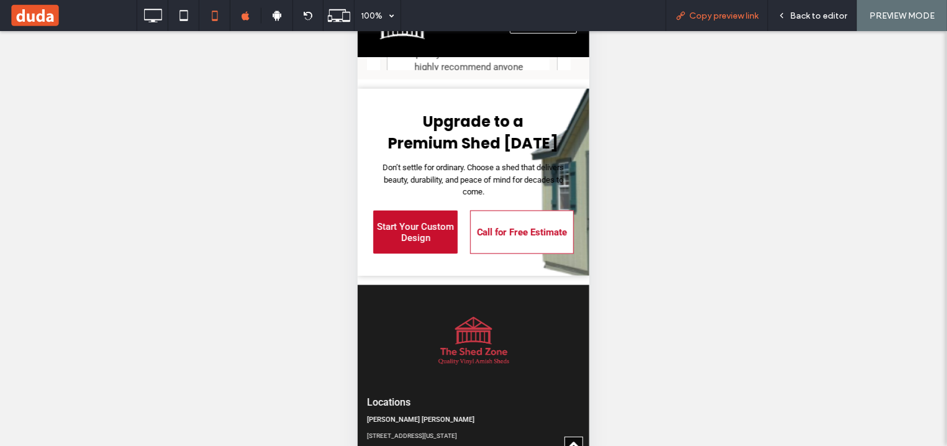
click at [733, 17] on span "Copy preview link" at bounding box center [723, 16] width 69 height 11
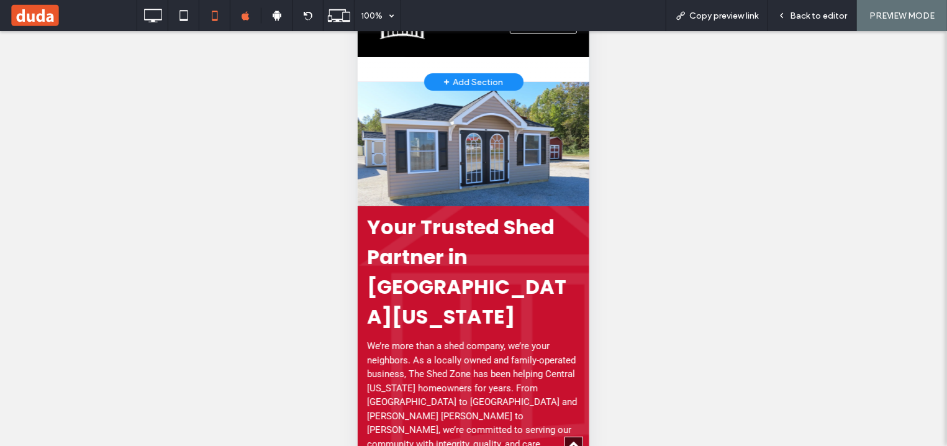
scroll to position [2599, 0]
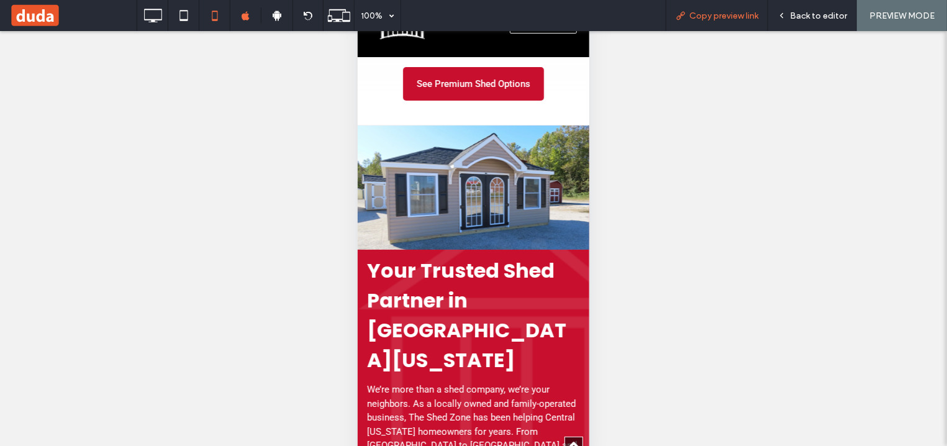
click at [711, 12] on span "Copy preview link" at bounding box center [723, 16] width 69 height 11
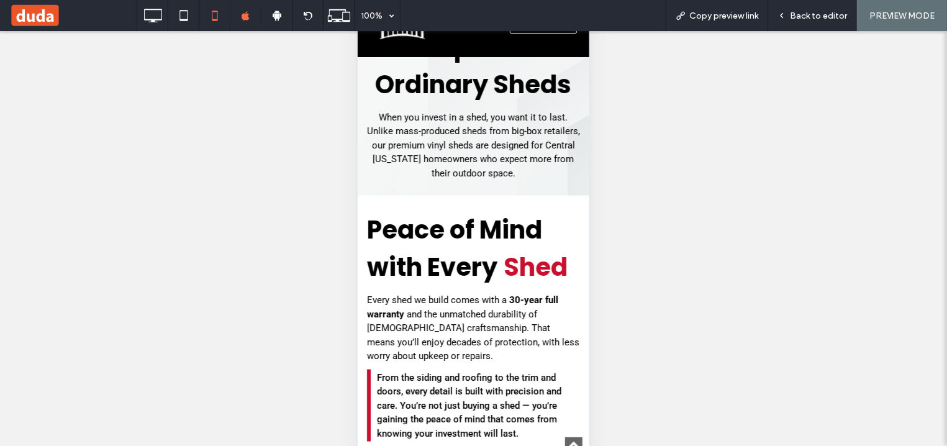
scroll to position [735, 0]
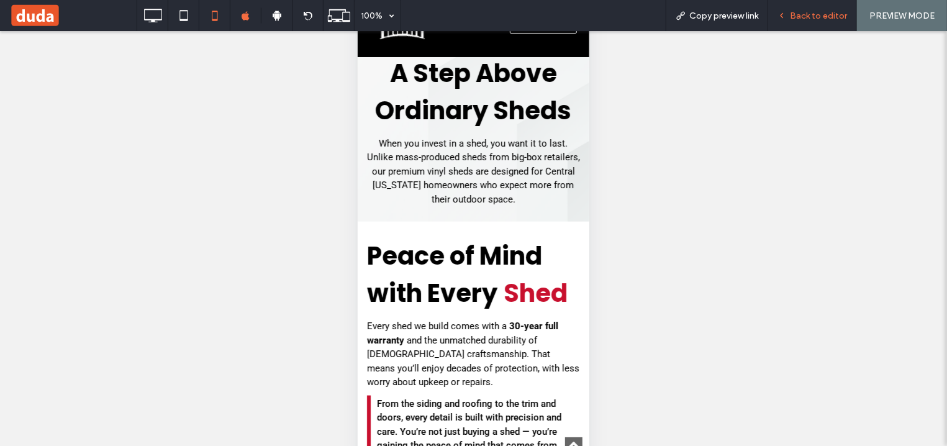
click at [808, 18] on span "Back to editor" at bounding box center [818, 16] width 57 height 11
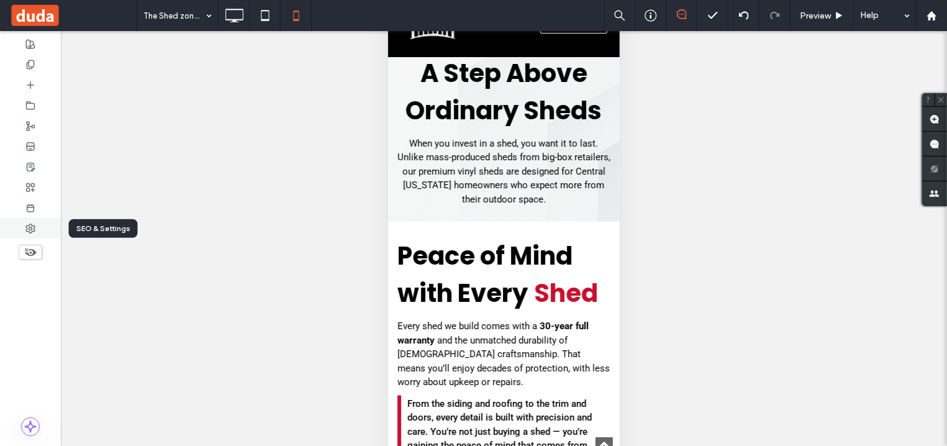
click at [34, 232] on use at bounding box center [30, 228] width 9 height 9
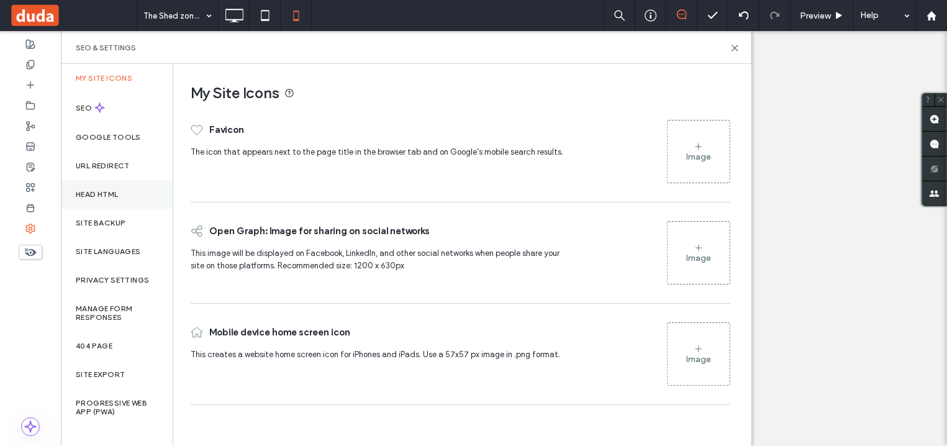
click at [101, 197] on label "Head HTML" at bounding box center [97, 194] width 43 height 9
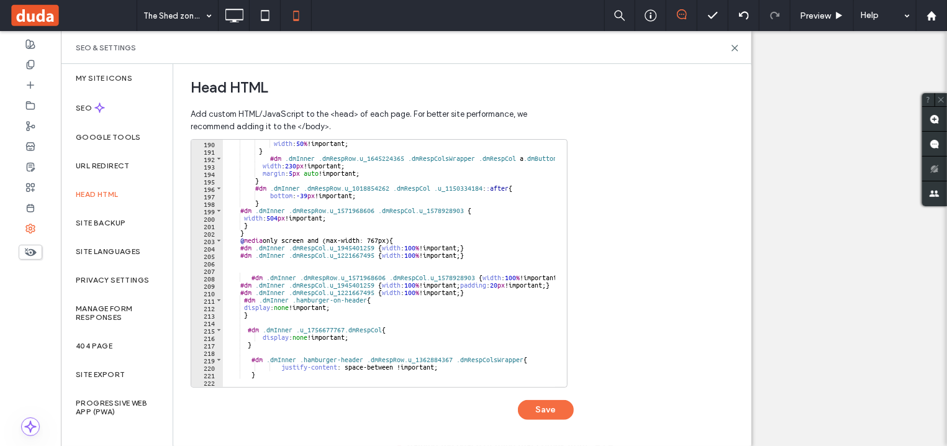
scroll to position [1448, 0]
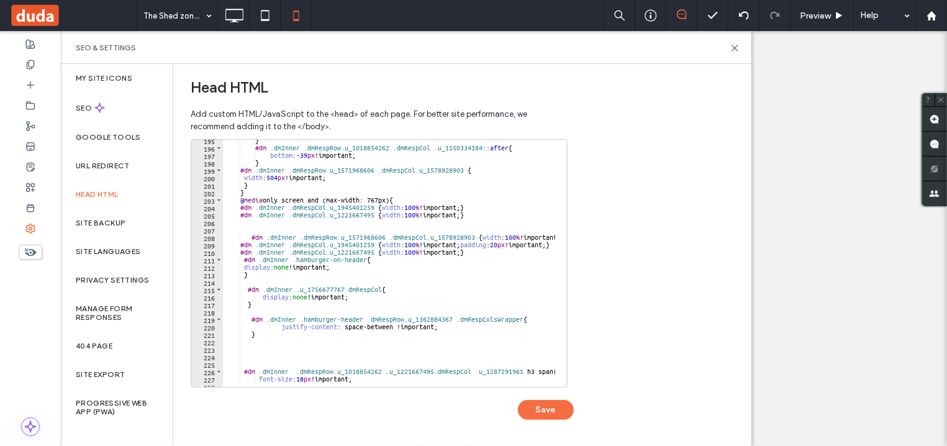
type textarea "**********"
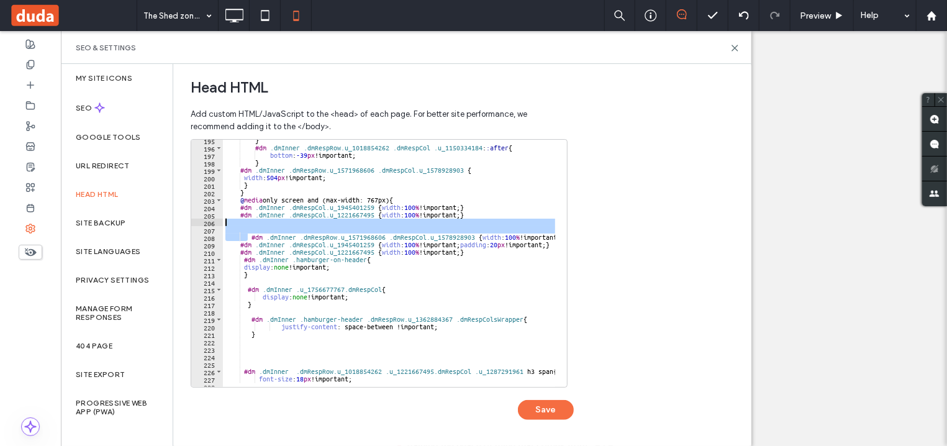
drag, startPoint x: 250, startPoint y: 234, endPoint x: 195, endPoint y: 225, distance: 55.3
click at [195, 225] on div "**********" at bounding box center [379, 263] width 377 height 248
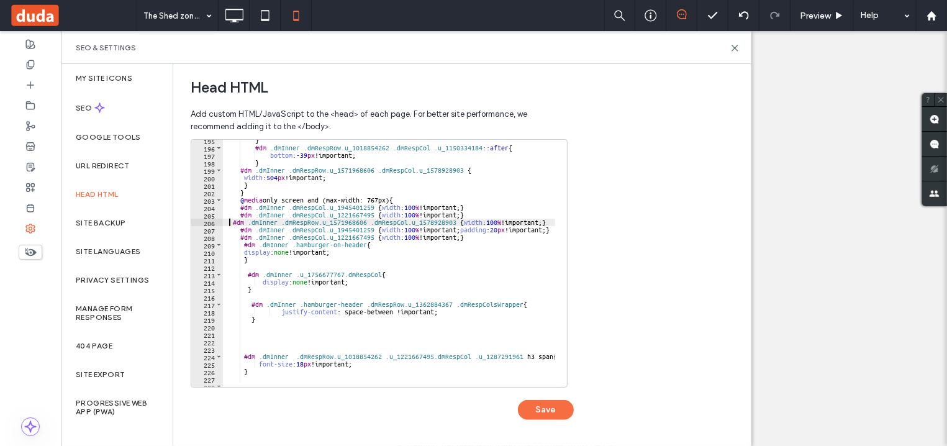
type textarea "**********"
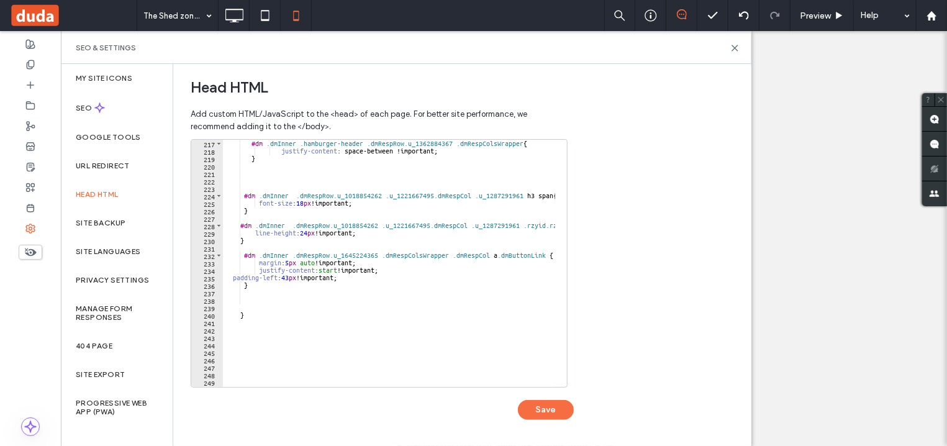
scroll to position [1609, 0]
click at [271, 290] on div "#dm .dmInner .hamburger-header .dmRespRow.u_1362884367 .dmRespColsWrapper { jus…" at bounding box center [711, 265] width 977 height 250
paste textarea "**********"
type textarea "**********"
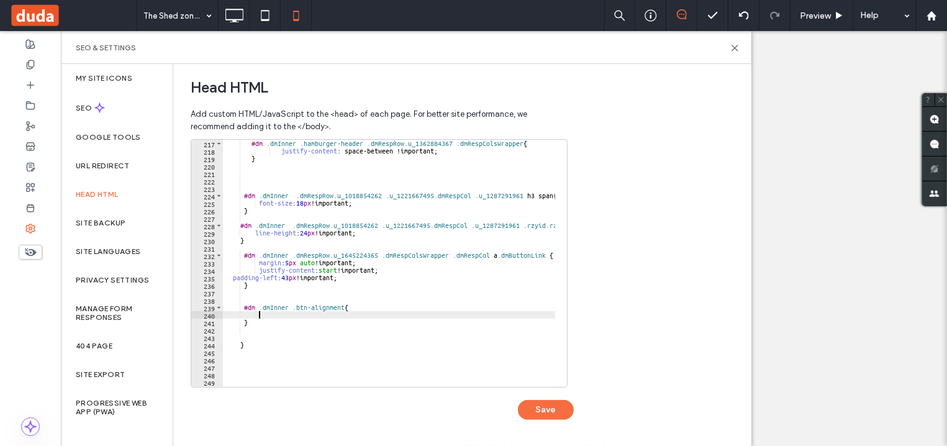
paste textarea "**********"
type textarea "**********"
click at [451, 336] on div "#dm .dmInner .hamburger-header .dmRespRow.u_1362884367 .dmRespColsWrapper { jus…" at bounding box center [711, 265] width 977 height 250
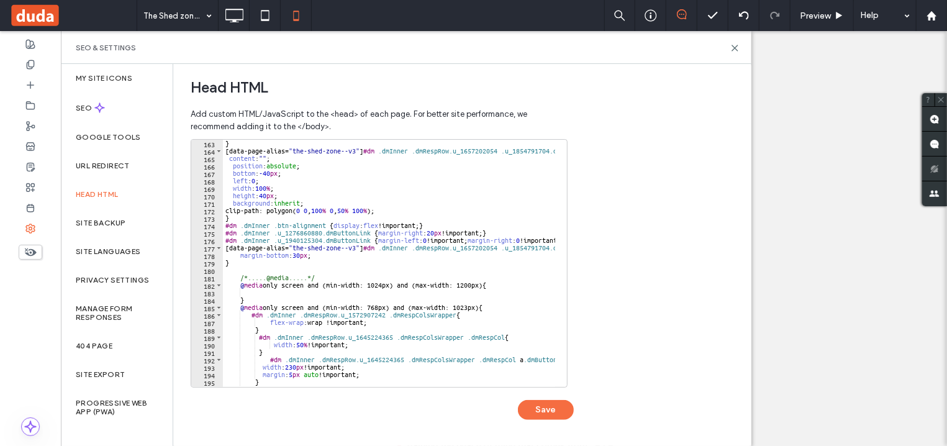
scroll to position [1162, 0]
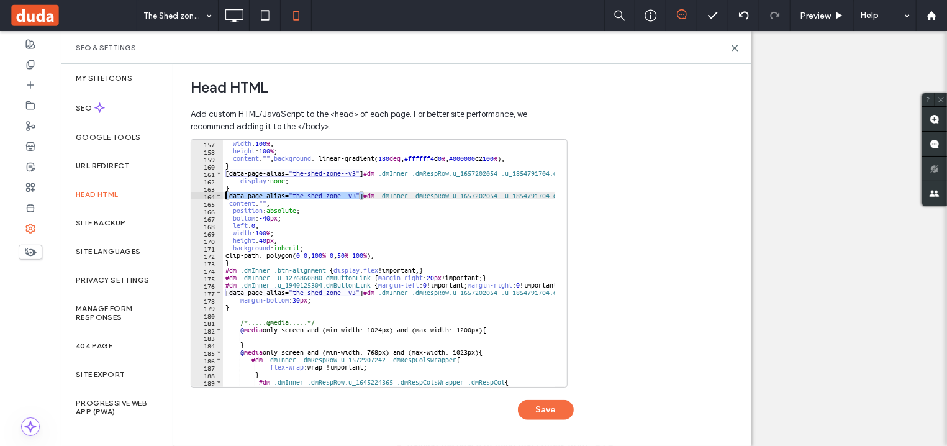
drag, startPoint x: 363, startPoint y: 197, endPoint x: 207, endPoint y: 197, distance: 155.8
click at [207, 197] on div "157 158 159 160 161 162 163 164 165 166 167 168 169 170 171 172 173 174 175 176…" at bounding box center [379, 263] width 377 height 248
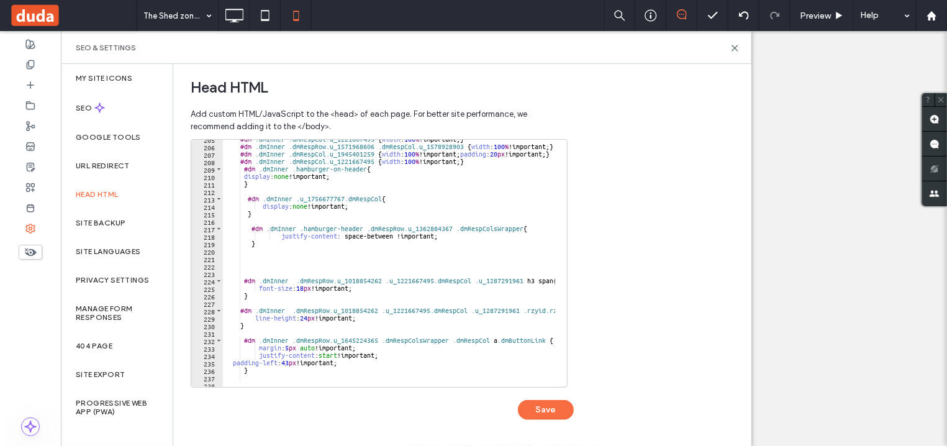
scroll to position [1684, 0]
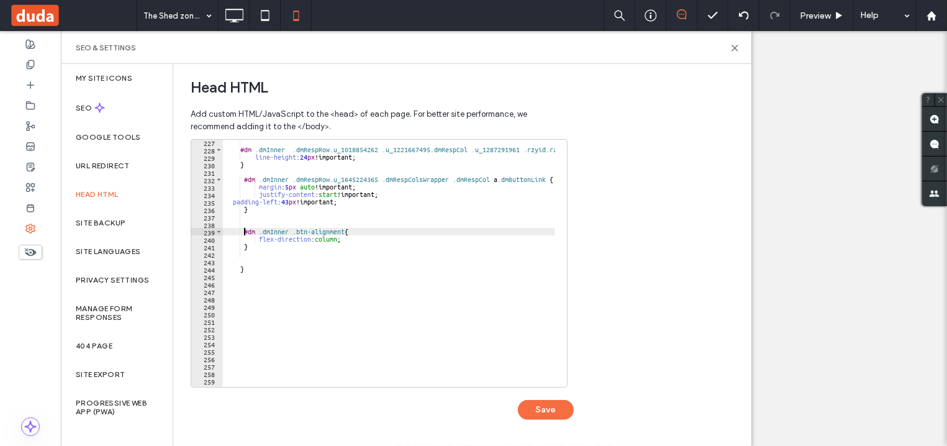
click at [243, 233] on div "#dm .dmInner .dmRespRow.u_1018854262 .u_1221667495.dmRespCol .u_1287291961 .rzy…" at bounding box center [711, 263] width 977 height 250
paste textarea "**********"
click at [361, 243] on div "#dm .dmInner .dmRespRow.u_1018854262 .u_1221667495.dmRespCol .u_1287291961 .rzy…" at bounding box center [711, 263] width 977 height 250
click at [361, 240] on div "#dm .dmInner .dmRespRow.u_1018854262 .u_1221667495.dmRespCol .u_1287291961 .rzy…" at bounding box center [711, 263] width 977 height 250
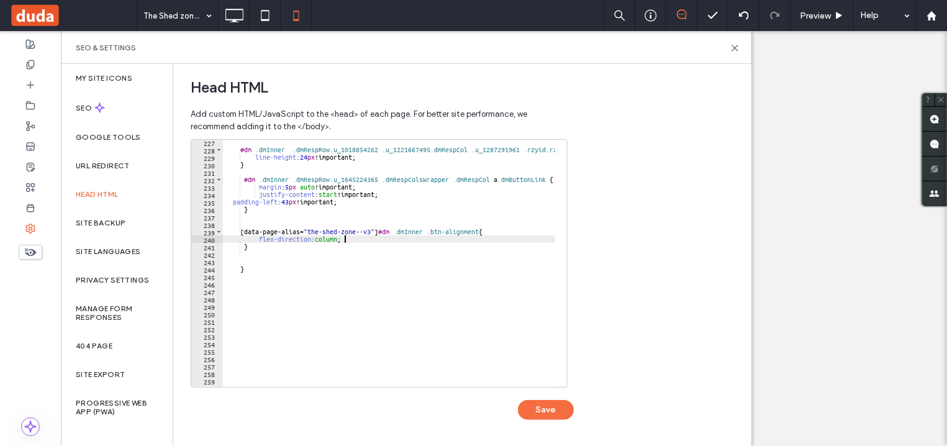
type textarea "**********"
click at [548, 407] on button "Save" at bounding box center [546, 410] width 56 height 20
click at [736, 47] on use at bounding box center [735, 48] width 6 height 6
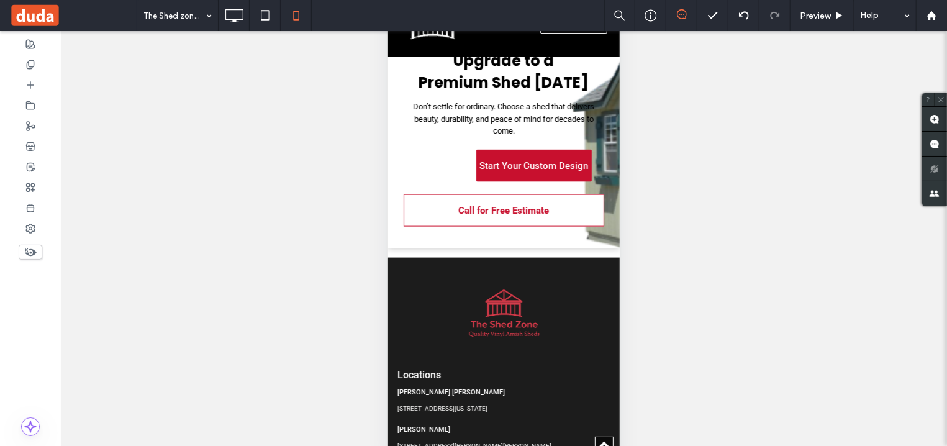
scroll to position [3297, 0]
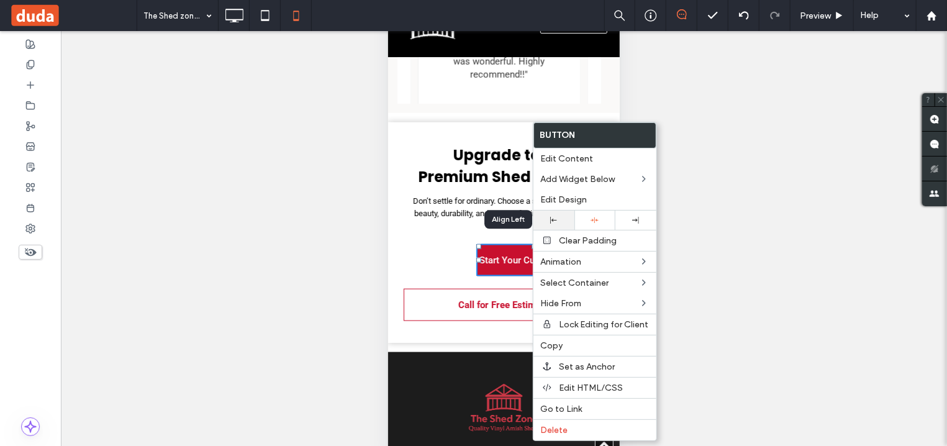
click at [554, 217] on icon at bounding box center [553, 220] width 7 height 7
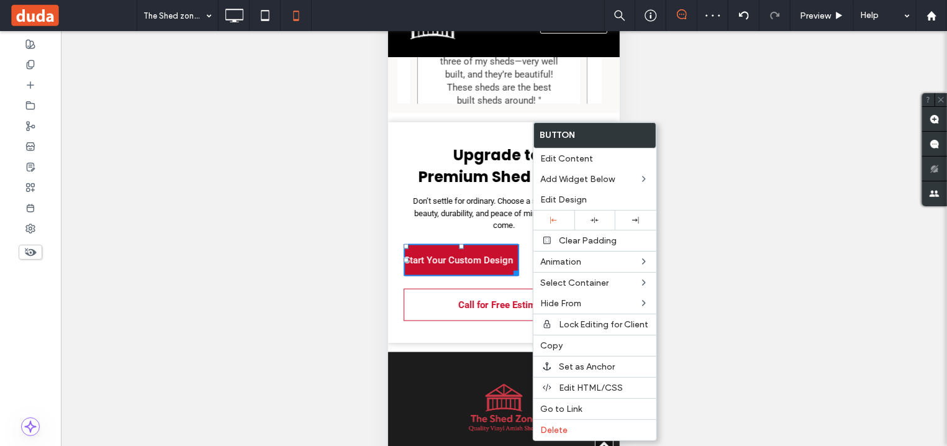
click at [761, 150] on div "Unhide? Yes Unhide? Yes Unhide? Yes Unhide? Yes Unhide? Yes Unhide? Yes Unhide?…" at bounding box center [504, 254] width 886 height 446
drag, startPoint x: 515, startPoint y: 251, endPoint x: 545, endPoint y: 252, distance: 29.8
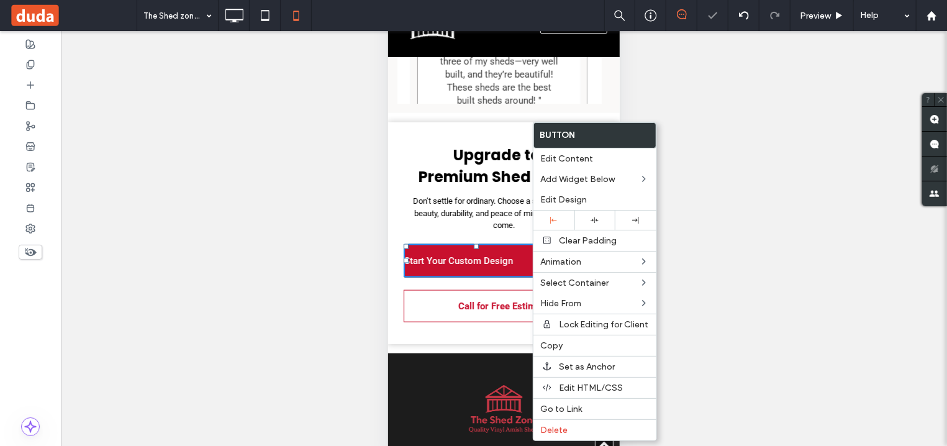
click at [474, 255] on span "Start Your Custom Design" at bounding box center [458, 260] width 109 height 11
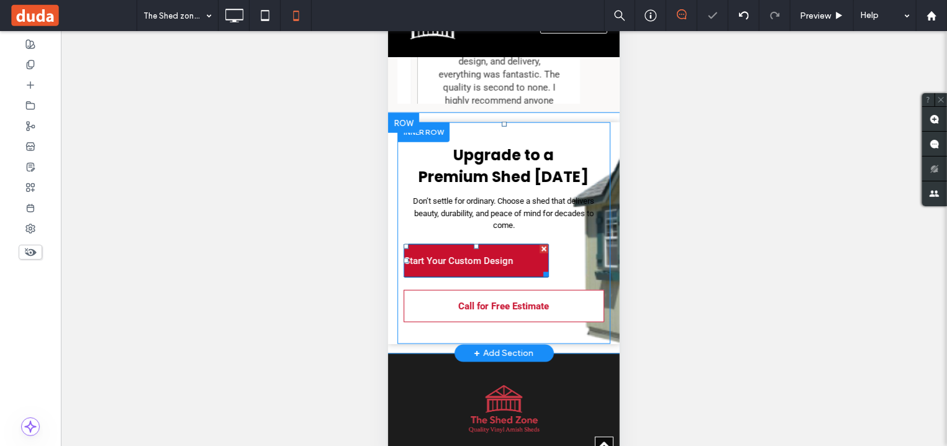
click at [474, 255] on span "Start Your Custom Design" at bounding box center [458, 260] width 109 height 11
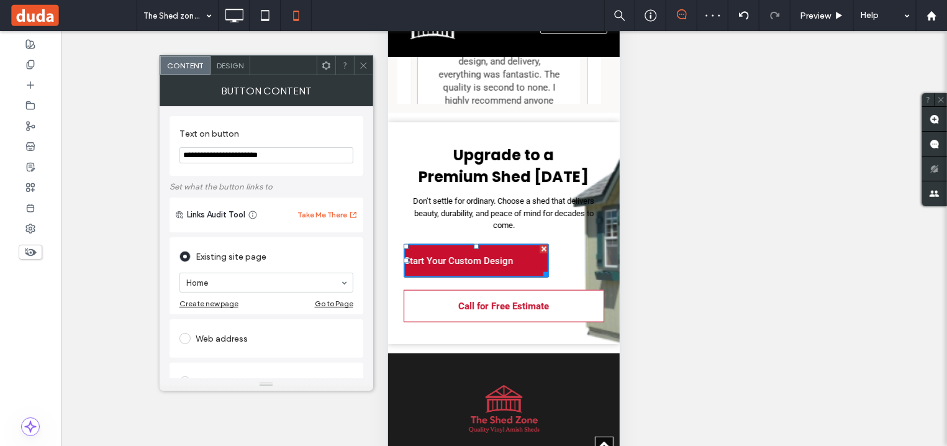
click at [474, 255] on span "Start Your Custom Design" at bounding box center [458, 260] width 109 height 11
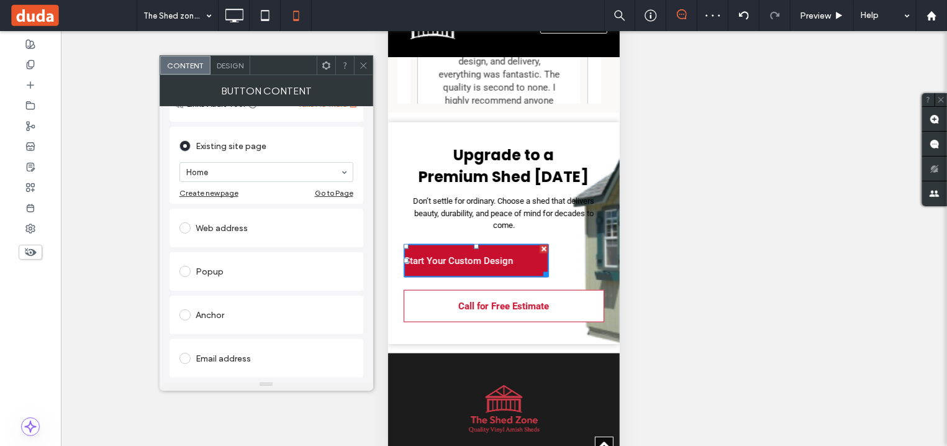
scroll to position [150, 0]
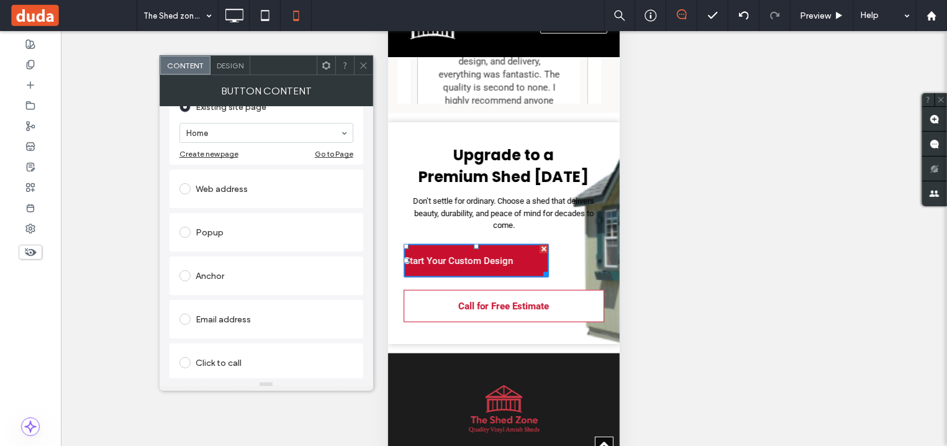
click at [238, 71] on div "Design" at bounding box center [230, 65] width 40 height 19
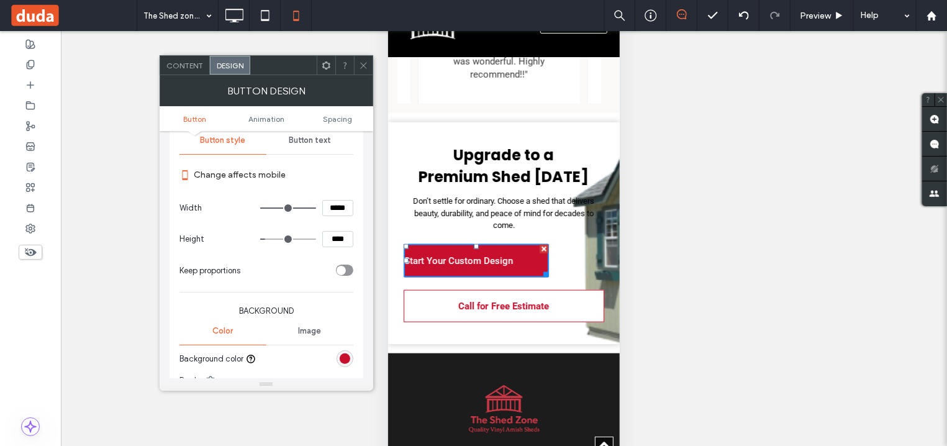
scroll to position [75, 0]
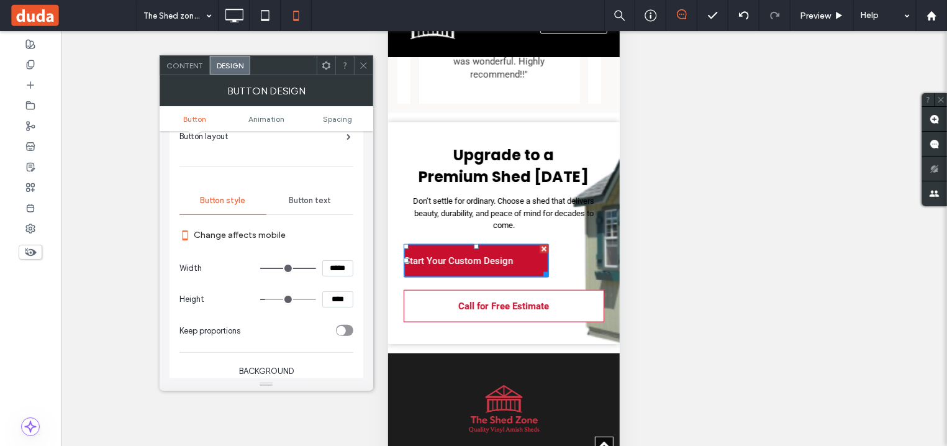
click at [314, 204] on span "Button text" at bounding box center [310, 201] width 42 height 10
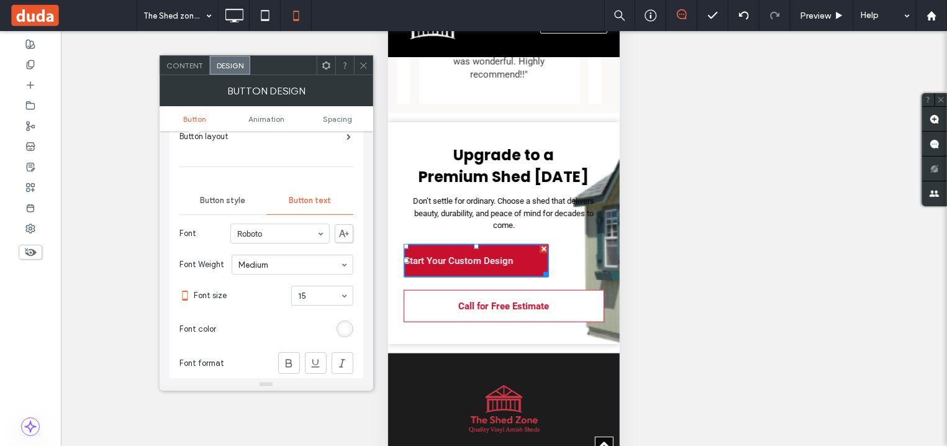
scroll to position [224, 0]
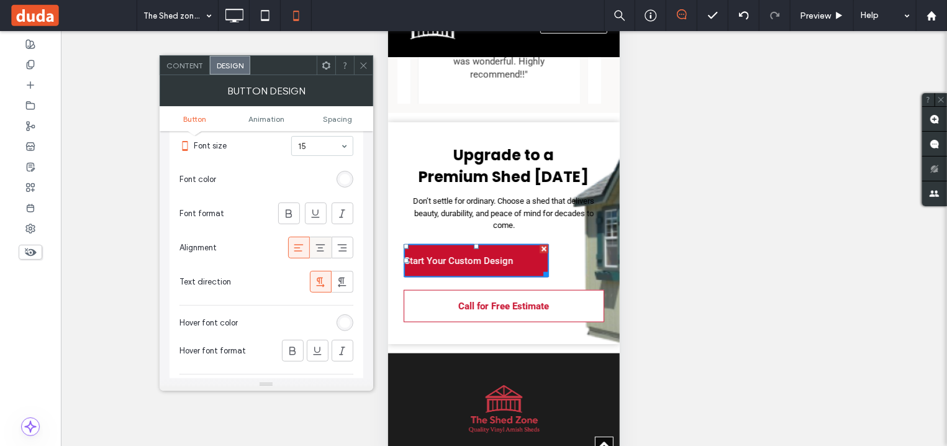
click at [319, 251] on use at bounding box center [320, 247] width 9 height 7
click at [358, 69] on div at bounding box center [363, 65] width 19 height 19
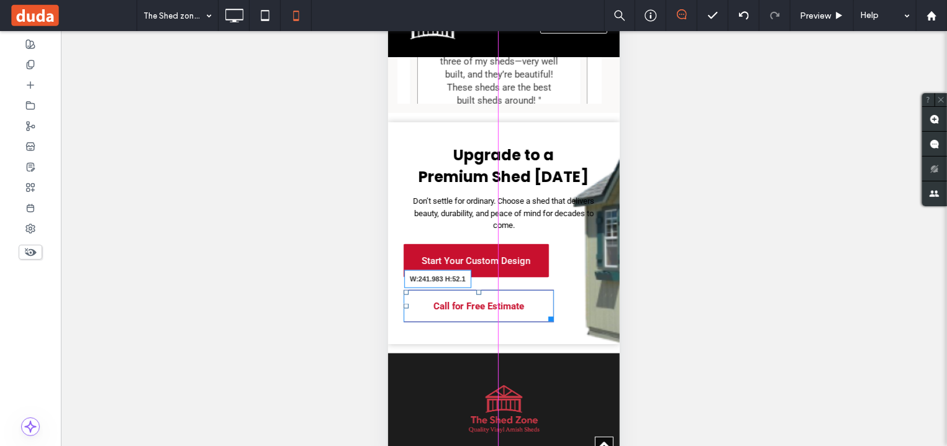
drag, startPoint x: 586, startPoint y: 296, endPoint x: 567, endPoint y: 294, distance: 19.3
click at [567, 294] on div "Start Your Custom Design Call for Free Estimate W:241.983 H:52.1" at bounding box center [503, 283] width 201 height 91
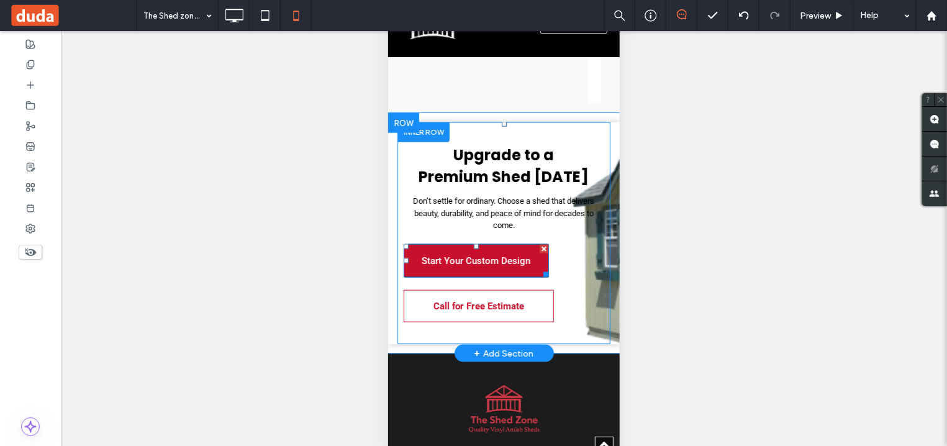
click at [543, 244] on link "Start Your Custom Design" at bounding box center [475, 261] width 145 height 34
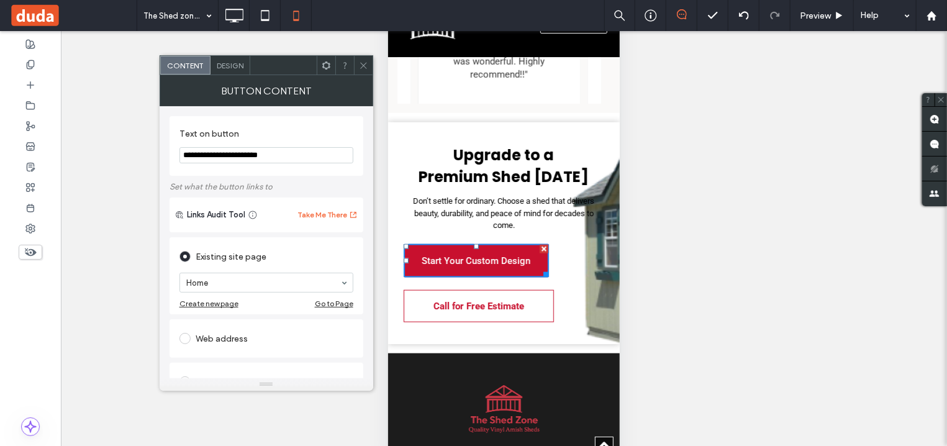
click at [232, 71] on div "Design" at bounding box center [230, 65] width 40 height 19
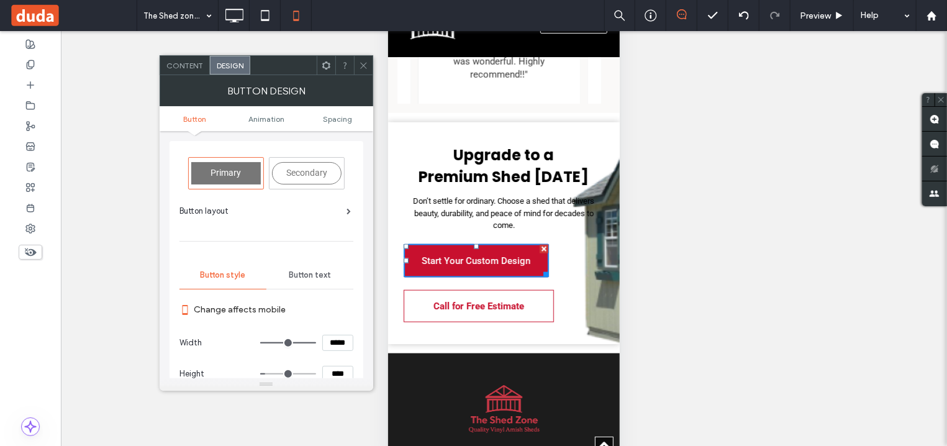
click at [359, 68] on icon at bounding box center [363, 65] width 9 height 9
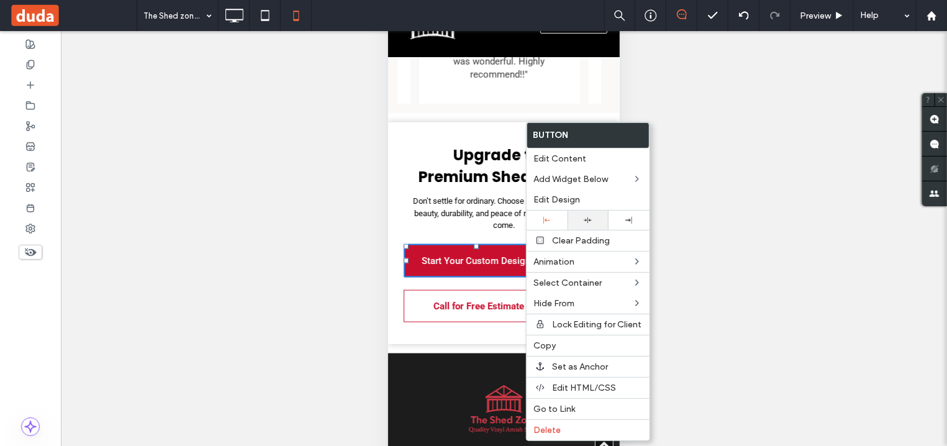
click at [590, 220] on use at bounding box center [588, 220] width 8 height 6
click at [718, 184] on div "Unhide? Yes Unhide? Yes Unhide? Yes Unhide? Yes Unhide? Yes Unhide? Yes Unhide?…" at bounding box center [504, 254] width 886 height 446
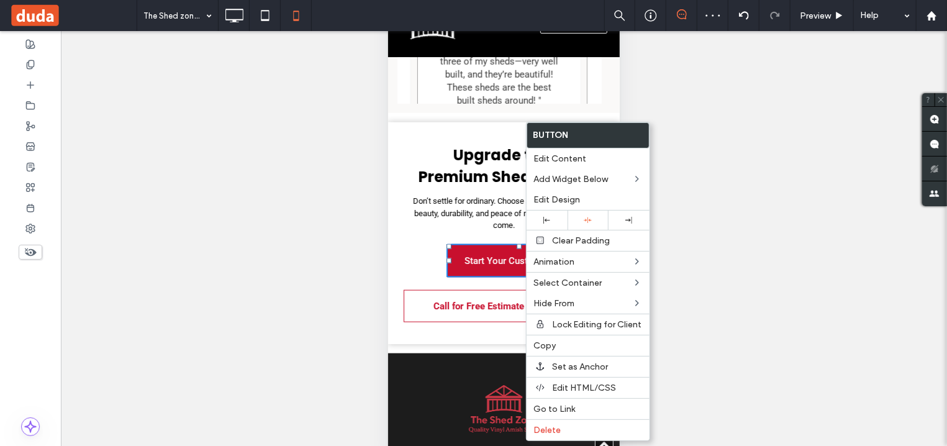
click at [477, 290] on link "Call for Free Estimate" at bounding box center [478, 306] width 150 height 32
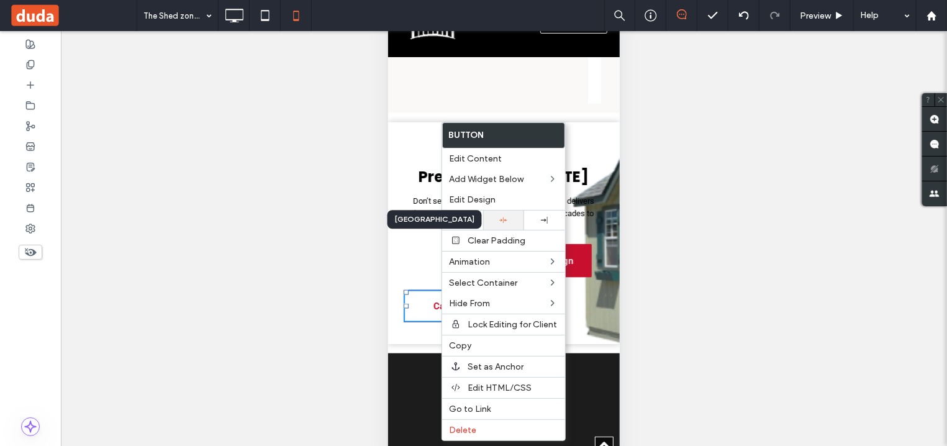
click at [500, 220] on use at bounding box center [503, 220] width 8 height 6
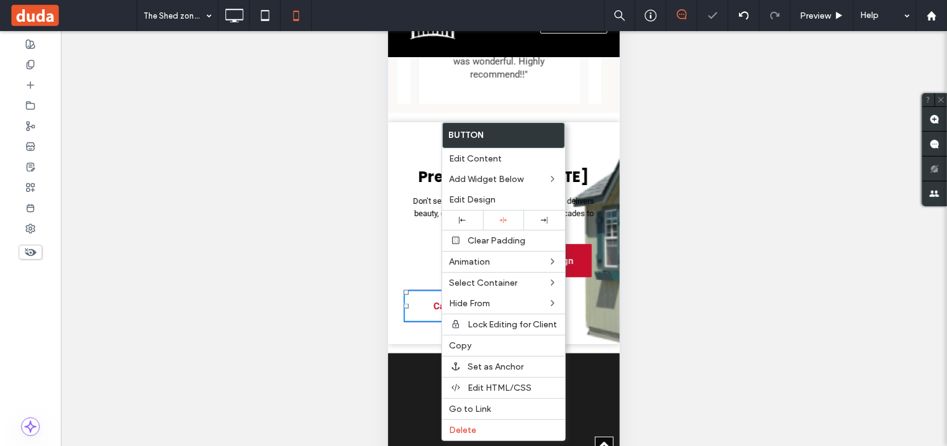
click at [738, 222] on div "Unhide? Yes Unhide? Yes Unhide? Yes Unhide? Yes Unhide? Yes Unhide? Yes Unhide?…" at bounding box center [504, 254] width 886 height 446
click at [512, 217] on div at bounding box center [503, 220] width 29 height 8
click at [467, 222] on div at bounding box center [462, 220] width 29 height 7
click at [688, 243] on div "Unhide? Yes Unhide? Yes Unhide? Yes Unhide? Yes Unhide? Yes Unhide? Yes Unhide?…" at bounding box center [504, 254] width 886 height 446
click at [714, 230] on div "Unhide? Yes Unhide? Yes Unhide? Yes Unhide? Yes Unhide? Yes Unhide? Yes Unhide?…" at bounding box center [504, 254] width 886 height 446
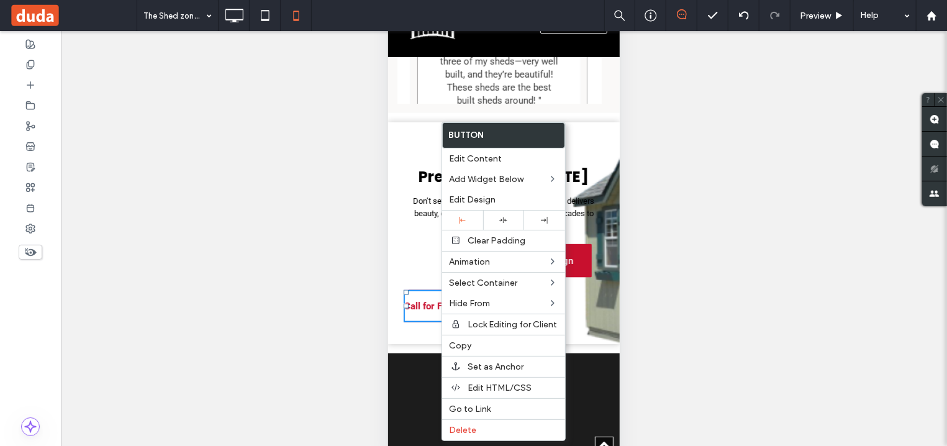
click at [418, 249] on div "Start Your Custom Design Call for Free Estimate" at bounding box center [503, 283] width 201 height 91
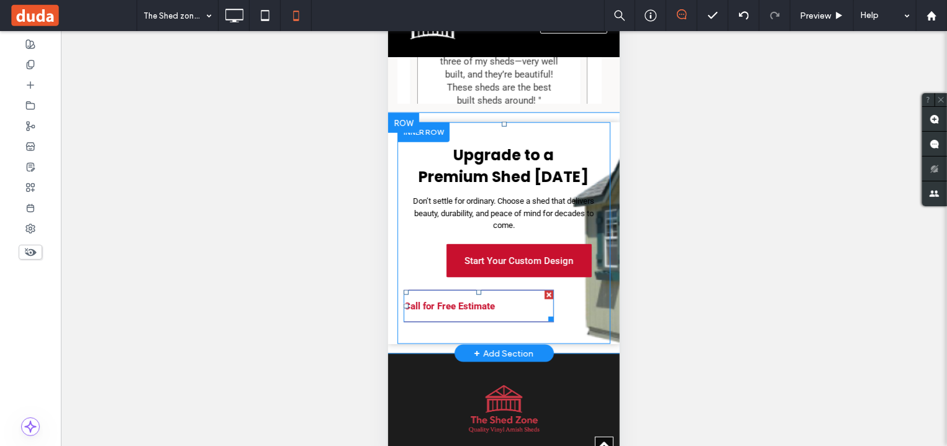
click at [439, 300] on span "Call for Free Estimate" at bounding box center [449, 305] width 91 height 11
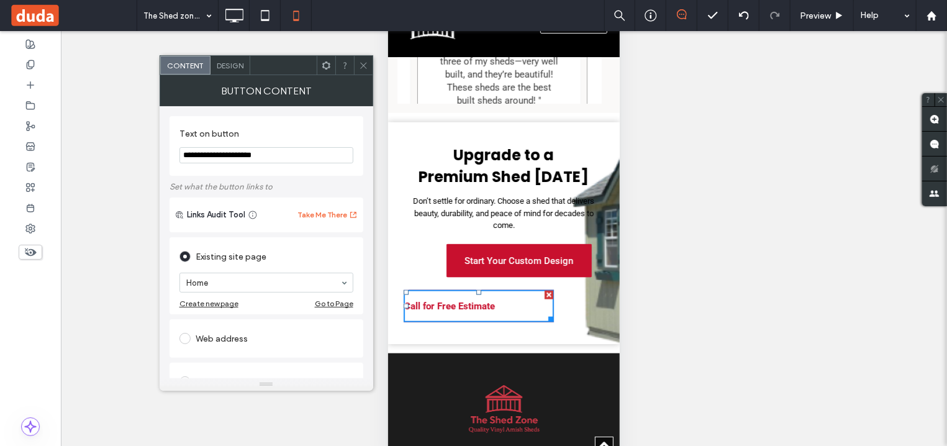
click at [439, 300] on span "Call for Free Estimate" at bounding box center [449, 305] width 91 height 11
click at [226, 63] on span "Design" at bounding box center [230, 65] width 27 height 9
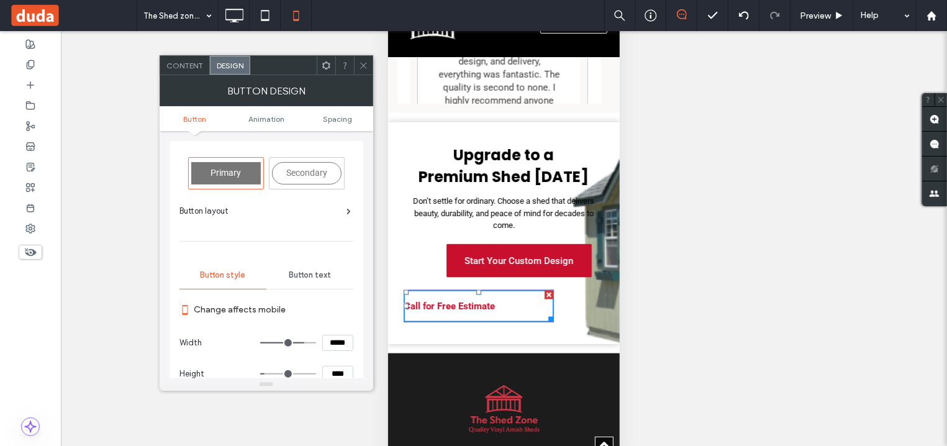
click at [318, 276] on span "Button text" at bounding box center [310, 275] width 42 height 10
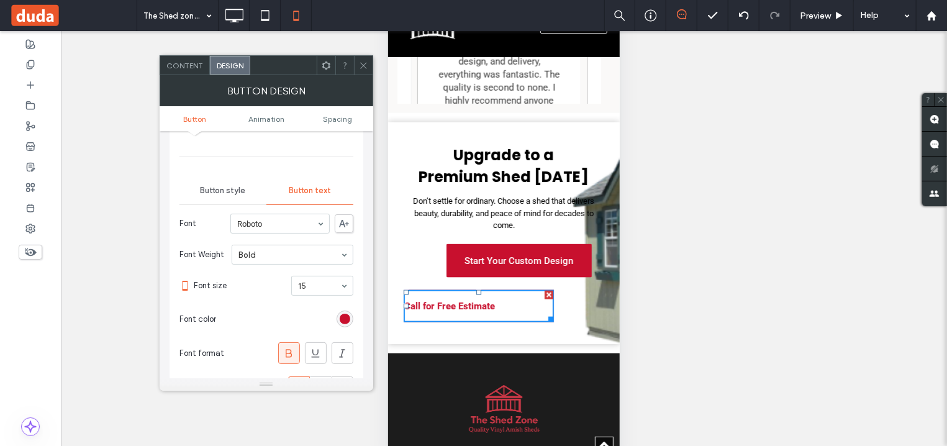
scroll to position [150, 0]
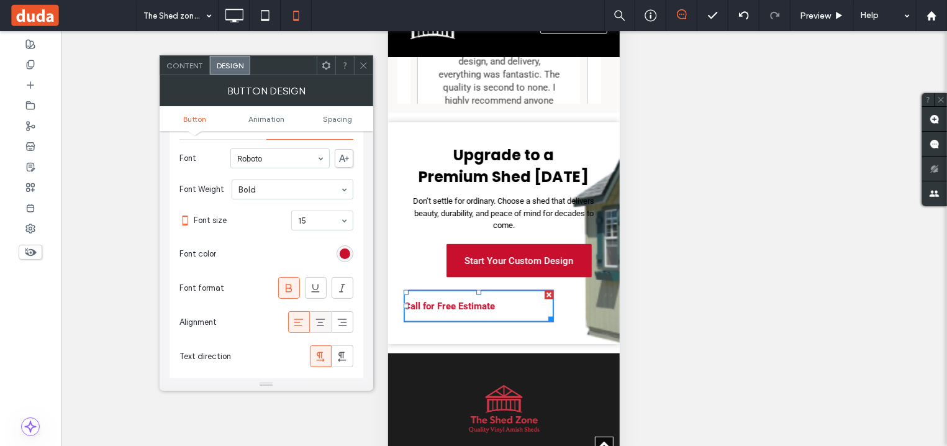
click at [321, 327] on icon at bounding box center [320, 322] width 12 height 12
click at [363, 73] on span at bounding box center [363, 65] width 9 height 19
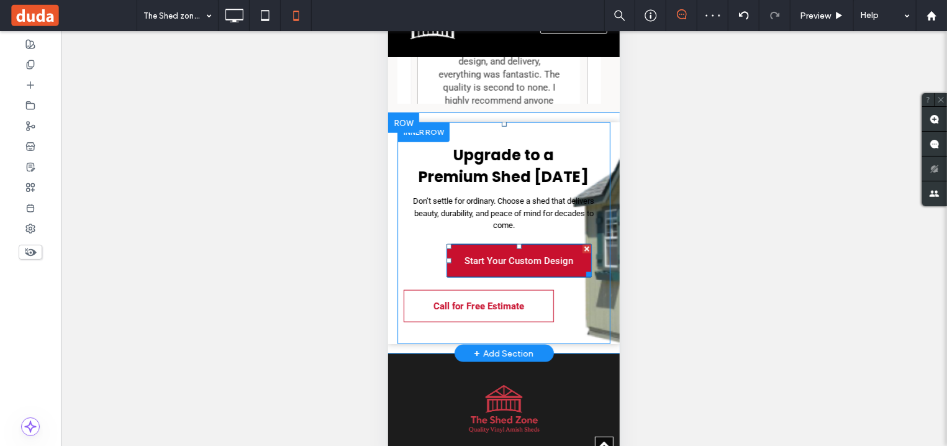
click at [446, 244] on link "Start Your Custom Design" at bounding box center [518, 261] width 145 height 34
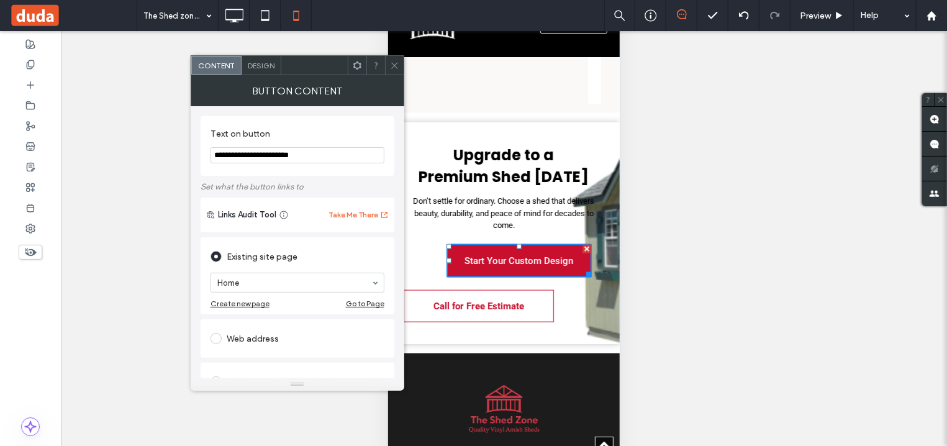
click at [267, 68] on span "Design" at bounding box center [261, 65] width 27 height 9
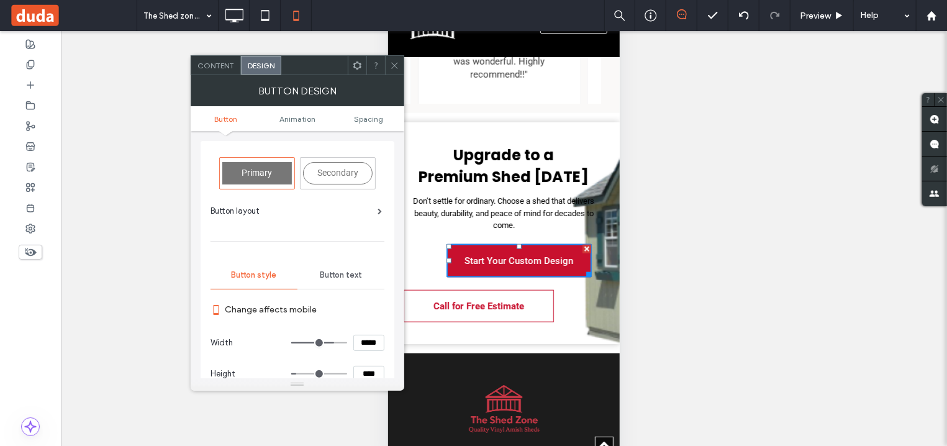
click at [348, 281] on div "Button text" at bounding box center [340, 274] width 87 height 27
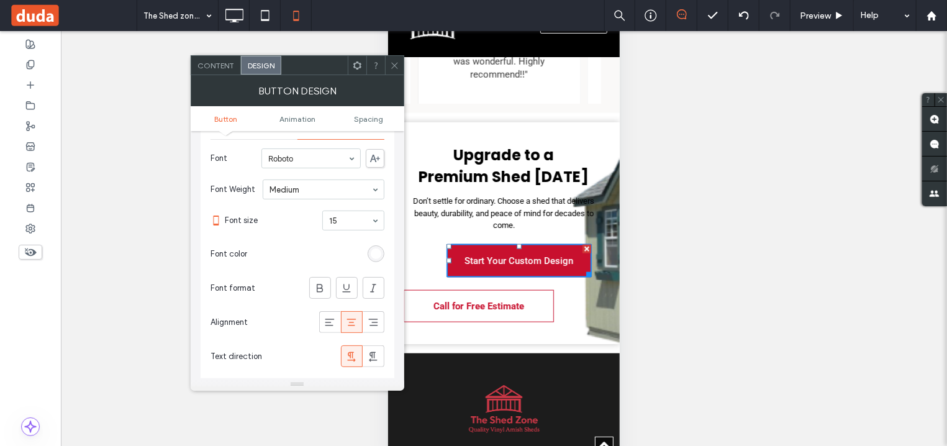
click at [350, 325] on icon at bounding box center [351, 322] width 12 height 12
click at [220, 66] on span "Content" at bounding box center [215, 65] width 37 height 9
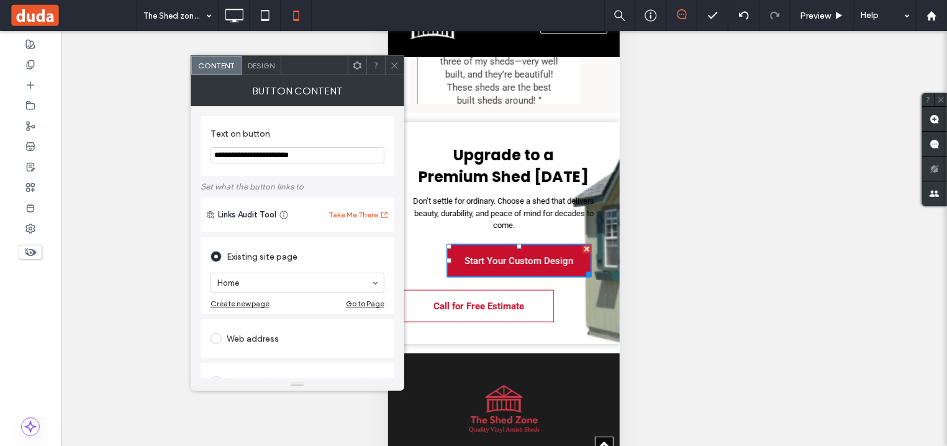
drag, startPoint x: 399, startPoint y: 70, endPoint x: 69, endPoint y: 220, distance: 362.9
click at [399, 70] on div at bounding box center [394, 65] width 19 height 19
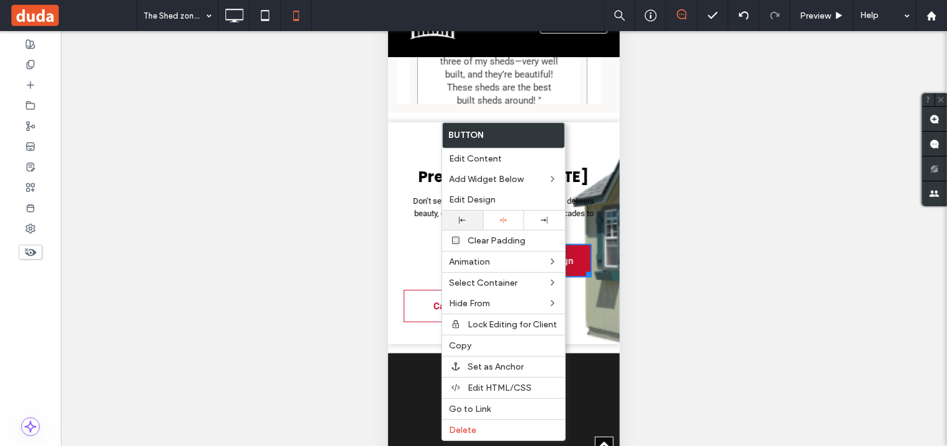
click at [469, 221] on div at bounding box center [462, 220] width 29 height 7
click at [811, 199] on div "Unhide? Yes Unhide? Yes Unhide? Yes Unhide? Yes Unhide? Yes Unhide? Yes Unhide?…" at bounding box center [504, 254] width 886 height 446
click at [703, 242] on div "Unhide? Yes Unhide? Yes Unhide? Yes Unhide? Yes Unhide? Yes Unhide? Yes Unhide?…" at bounding box center [504, 254] width 886 height 446
click at [335, 275] on div "Unhide? Yes Unhide? Yes Unhide? Yes Unhide? Yes Unhide? Yes Unhide? Yes Unhide?…" at bounding box center [504, 254] width 886 height 446
click at [355, 276] on div "Unhide? Yes Unhide? Yes Unhide? Yes Unhide? Yes Unhide? Yes Unhide? Yes Unhide?…" at bounding box center [504, 254] width 886 height 446
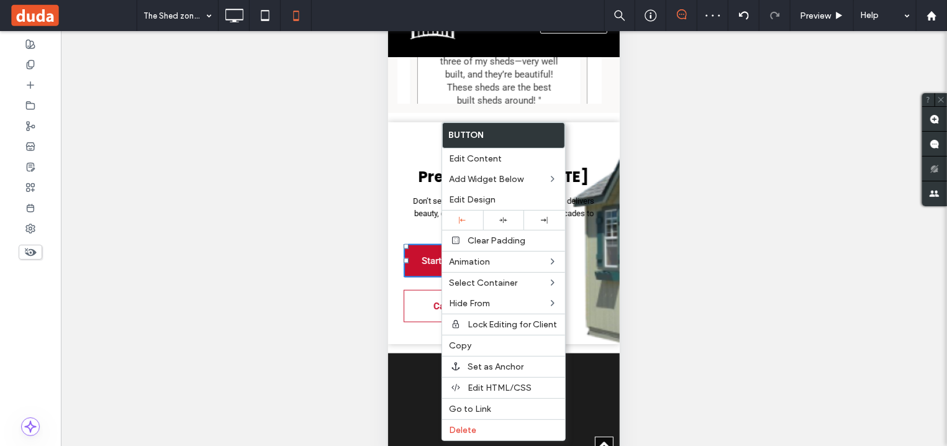
click at [691, 219] on div "Unhide? Yes Unhide? Yes Unhide? Yes Unhide? Yes Unhide? Yes Unhide? Yes Unhide?…" at bounding box center [504, 254] width 886 height 446
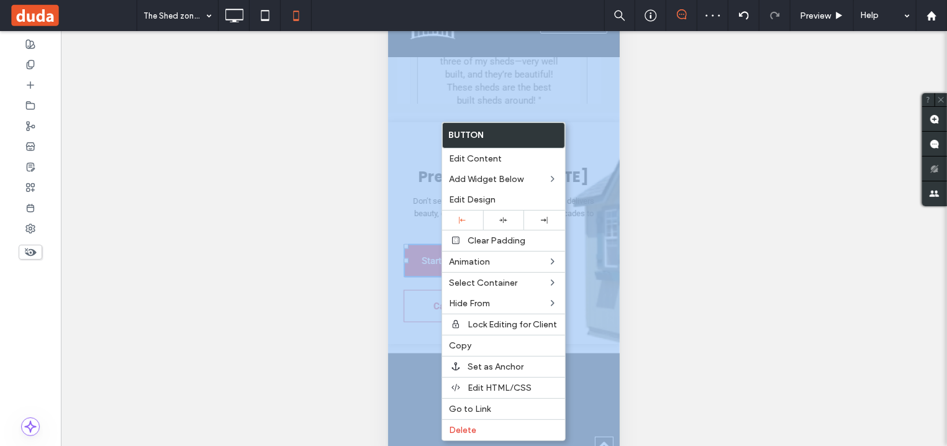
click at [691, 219] on div "Unhide? Yes Unhide? Yes Unhide? Yes Unhide? Yes Unhide? Yes Unhide? Yes Unhide?…" at bounding box center [504, 254] width 886 height 446
click at [411, 325] on div "Upgrade to a Premium Shed Today Don’t settle for ordinary. Choose a shed that d…" at bounding box center [503, 233] width 232 height 240
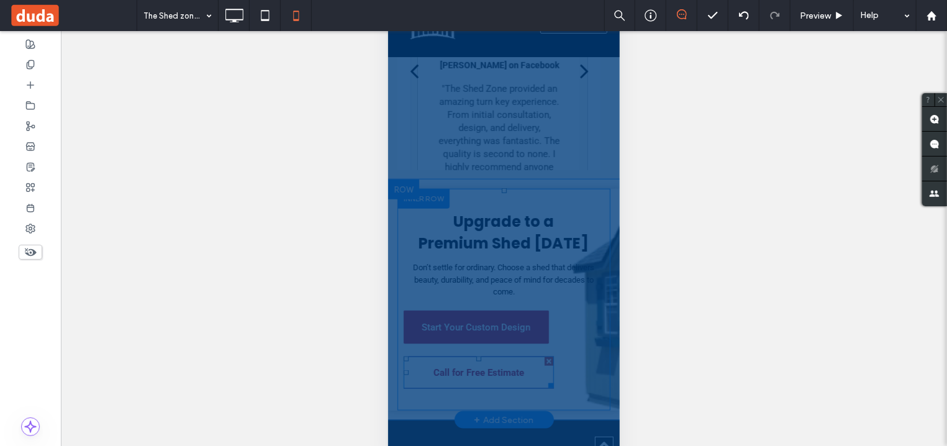
scroll to position [3164, 0]
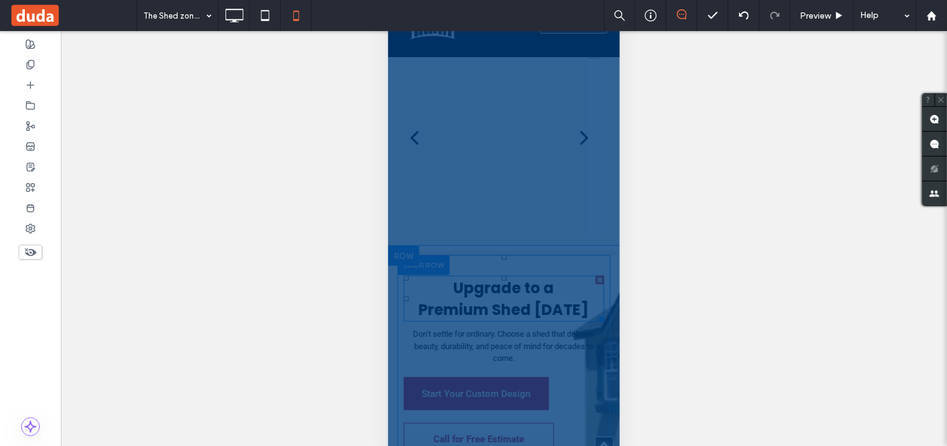
click at [454, 295] on strong "Upgrade to a Premium Shed Today" at bounding box center [503, 299] width 170 height 42
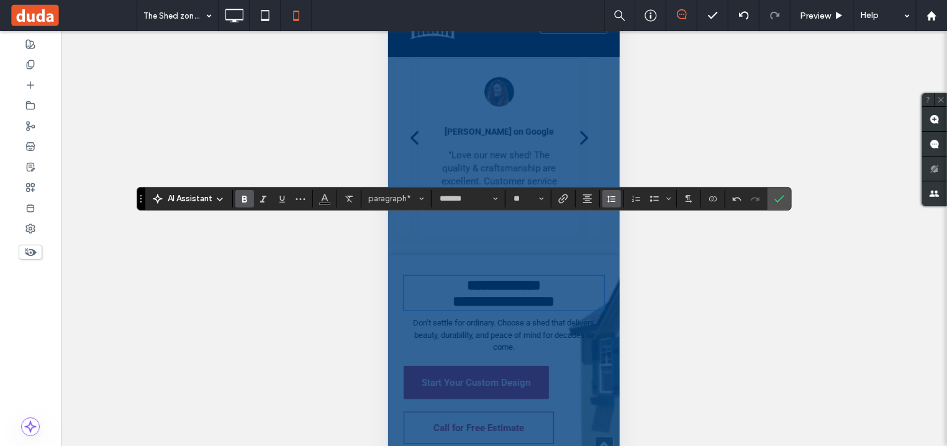
click at [612, 202] on icon "Line Height" at bounding box center [612, 199] width 10 height 10
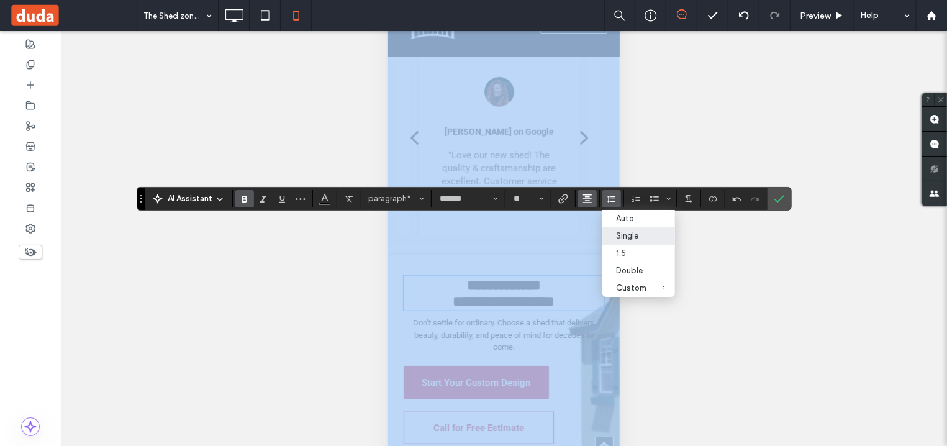
click at [592, 198] on use "Alignment" at bounding box center [587, 198] width 9 height 9
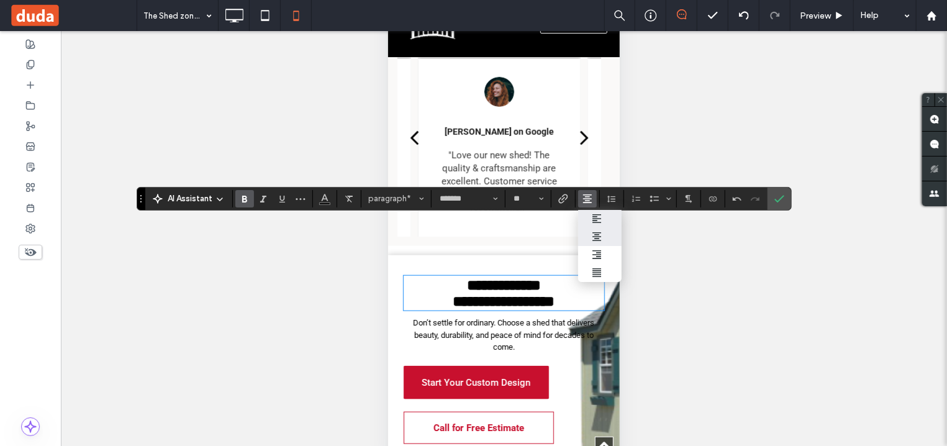
click at [602, 219] on icon "ui.textEditor.alignment.left" at bounding box center [597, 219] width 10 height 10
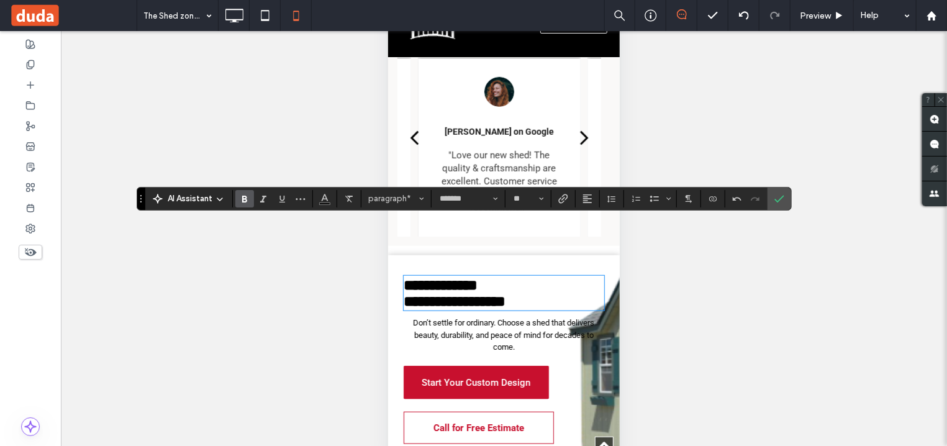
click at [473, 318] on span "Don’t settle for ordinary. Choose a shed that delivers beauty, durability, and …" at bounding box center [503, 335] width 181 height 34
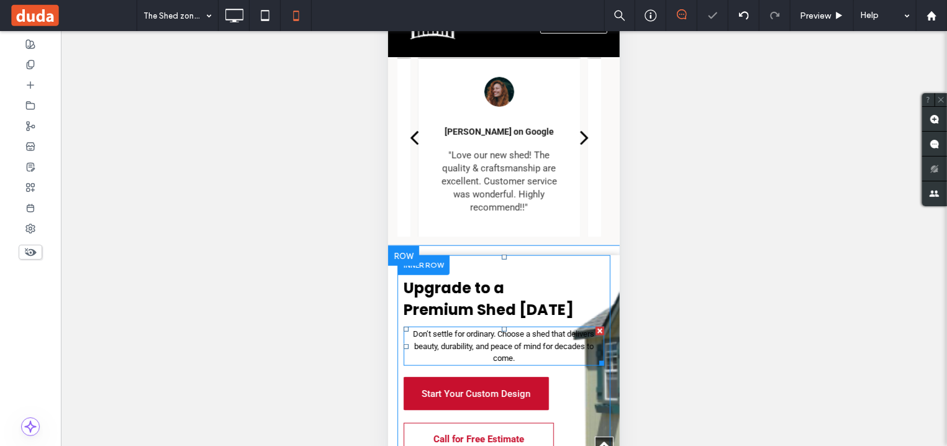
click at [473, 329] on span "Don’t settle for ordinary. Choose a shed that delivers beauty, durability, and …" at bounding box center [503, 346] width 181 height 34
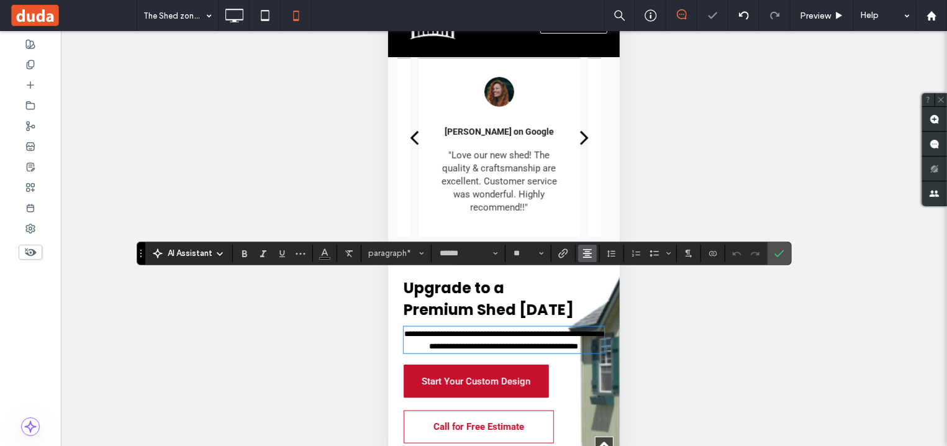
click at [583, 251] on button "Alignment" at bounding box center [587, 253] width 19 height 17
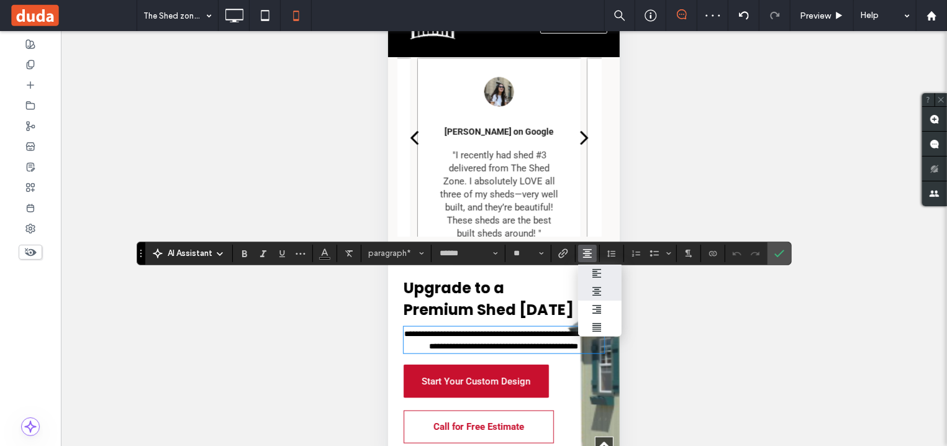
drag, startPoint x: 598, startPoint y: 272, endPoint x: 221, endPoint y: 316, distance: 379.4
click at [598, 272] on use "ui.textEditor.alignment.left" at bounding box center [596, 273] width 9 height 9
click at [696, 302] on div "Unhide? Yes Unhide? Yes Unhide? Yes Unhide? Yes Unhide? Yes Unhide? Yes Unhide?…" at bounding box center [504, 254] width 886 height 446
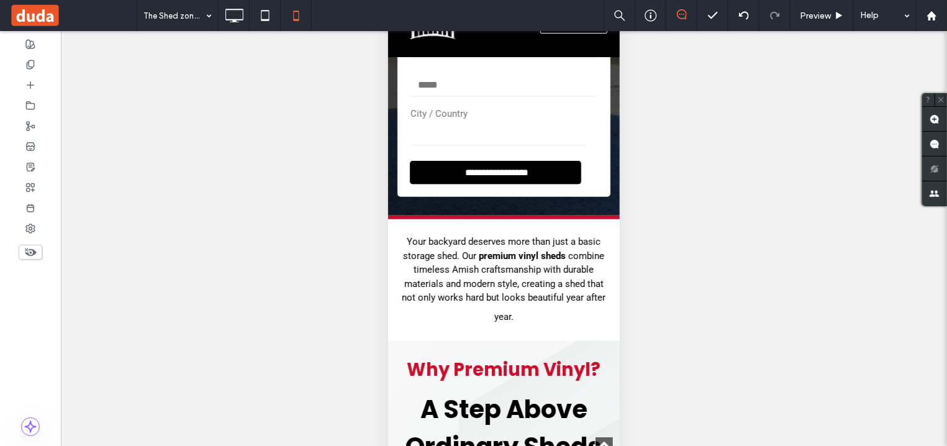
scroll to position [598, 0]
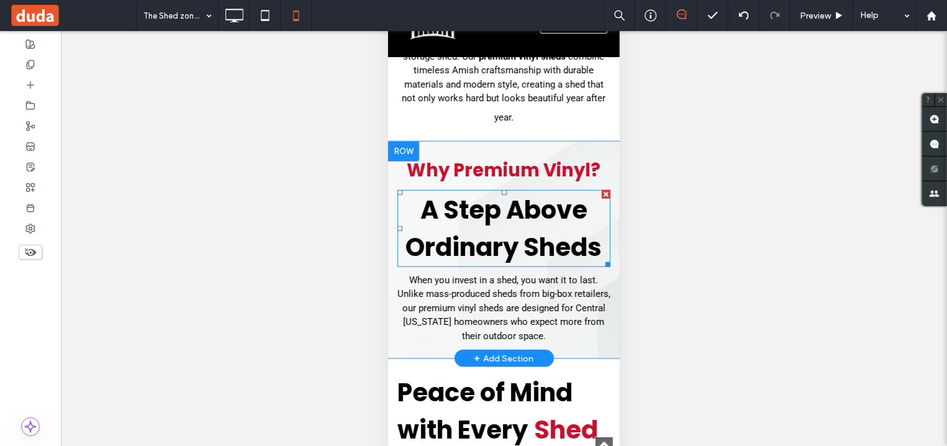
click at [528, 264] on strong "A Step Above Ordinary Sheds" at bounding box center [503, 228] width 196 height 72
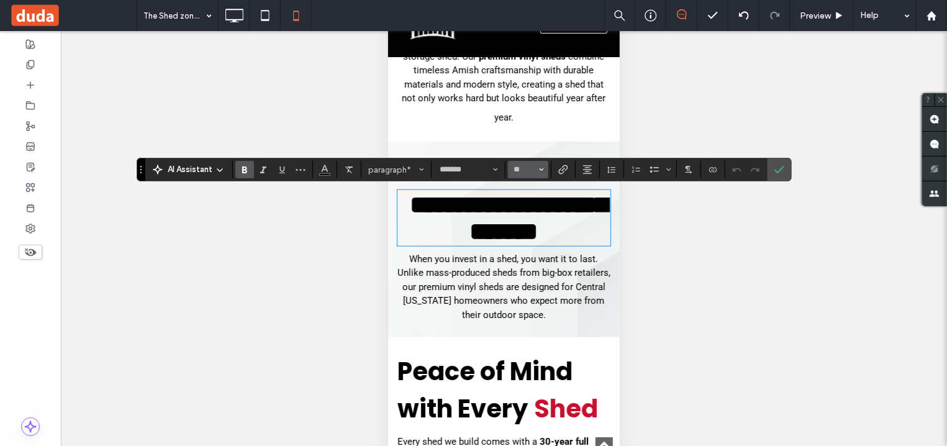
click at [542, 169] on use "Size" at bounding box center [542, 169] width 4 height 2
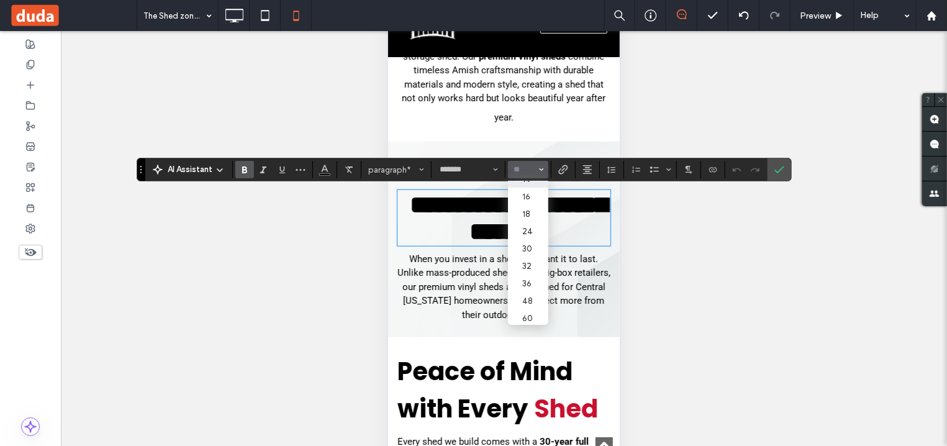
scroll to position [150, 0]
click at [530, 238] on label "36" at bounding box center [528, 246] width 40 height 17
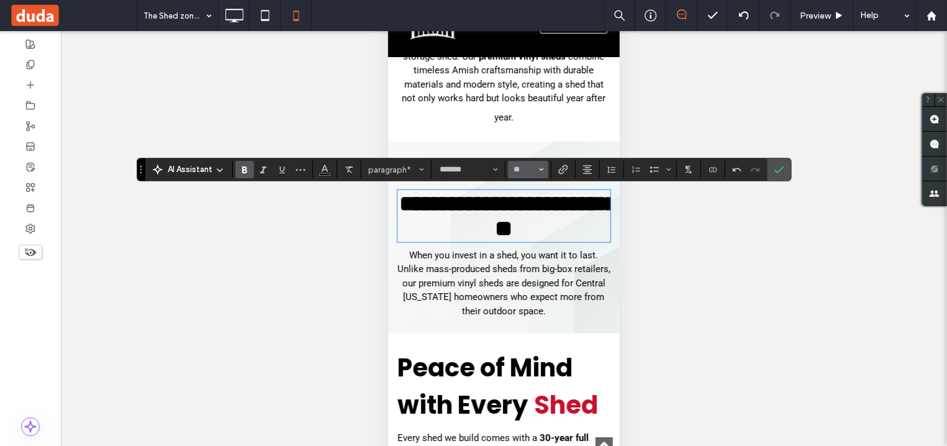
click at [539, 172] on button "**" at bounding box center [528, 169] width 40 height 17
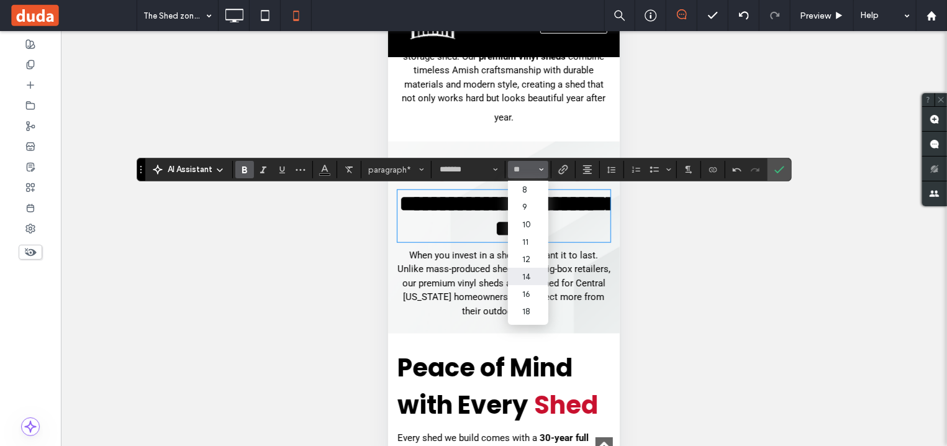
scroll to position [75, 0]
click at [530, 293] on label "32" at bounding box center [528, 288] width 40 height 17
type input "**"
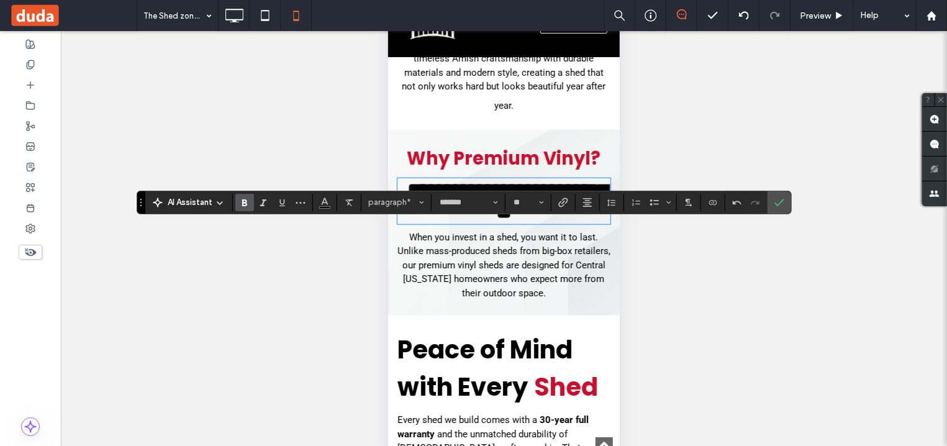
scroll to position [666, 0]
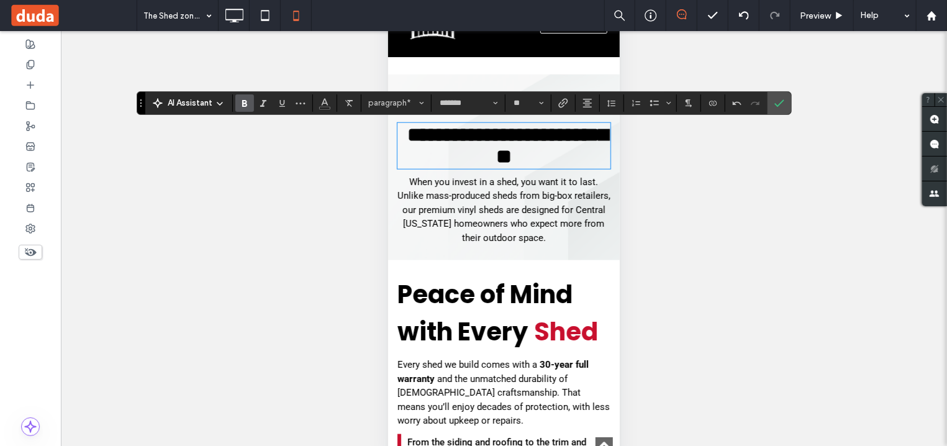
click at [490, 349] on strong "Peace of Mind with Every" at bounding box center [484, 313] width 175 height 72
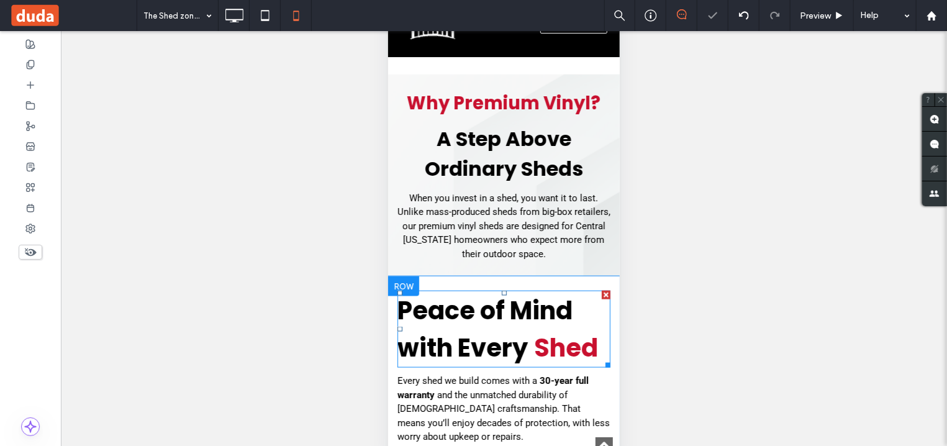
click at [490, 349] on strong "Peace of Mind with Every" at bounding box center [484, 329] width 175 height 72
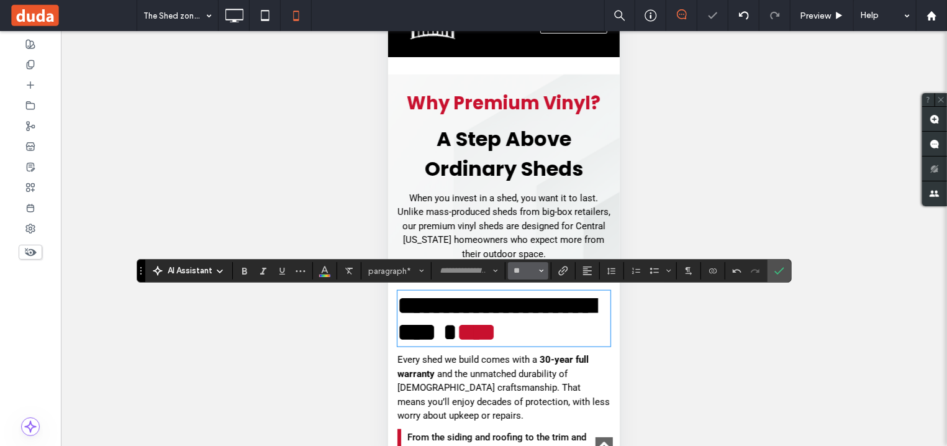
click at [540, 271] on button "**" at bounding box center [528, 270] width 40 height 17
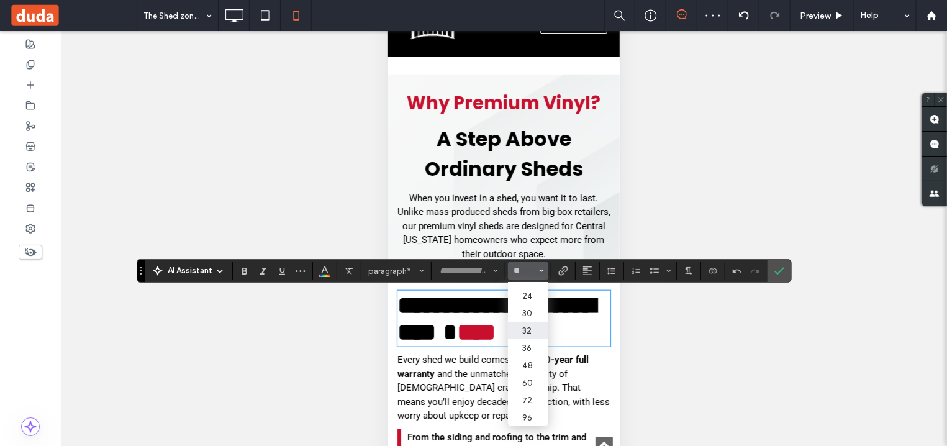
drag, startPoint x: 528, startPoint y: 318, endPoint x: 146, endPoint y: 360, distance: 384.7
click at [528, 322] on label "32" at bounding box center [528, 330] width 40 height 17
type input "**"
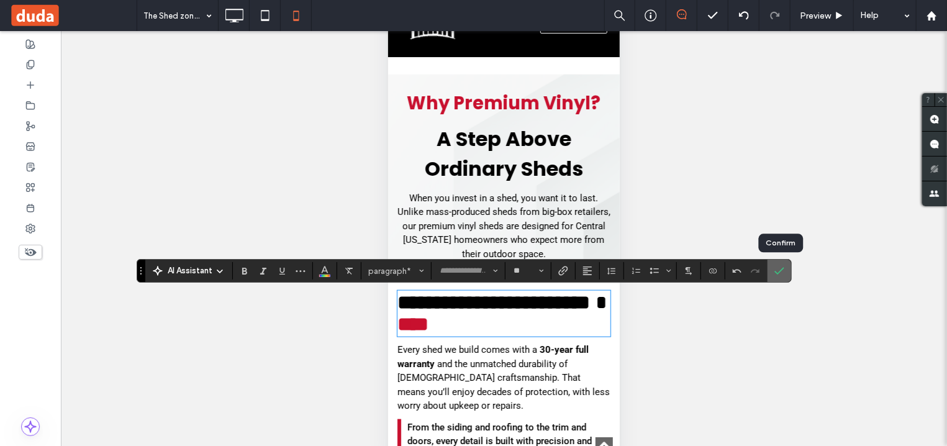
click at [784, 273] on icon "Confirm" at bounding box center [779, 271] width 10 height 10
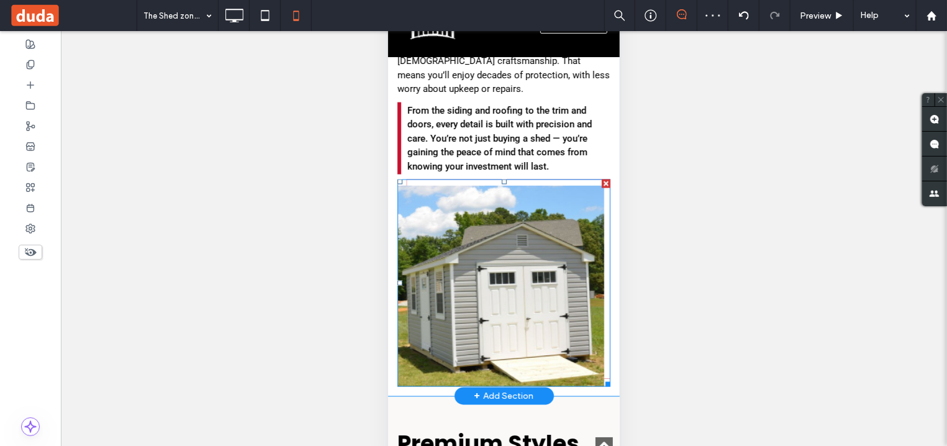
scroll to position [1131, 0]
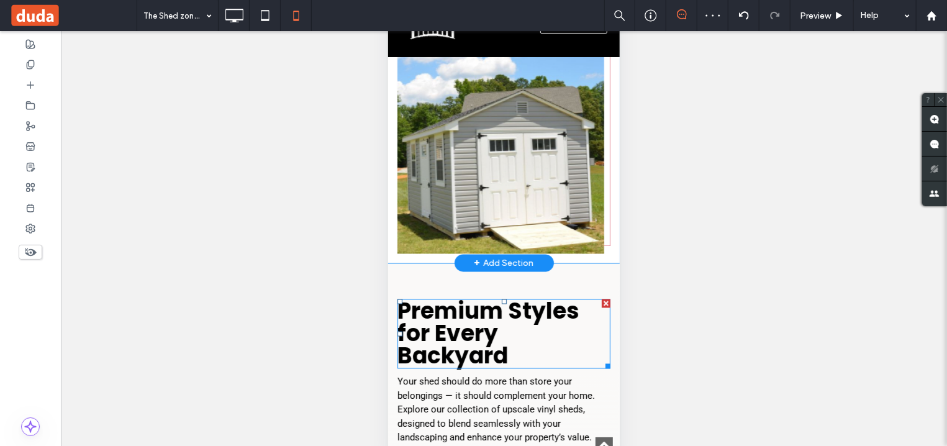
click at [530, 355] on p "Premium Styles for Every Backyard" at bounding box center [503, 333] width 213 height 67
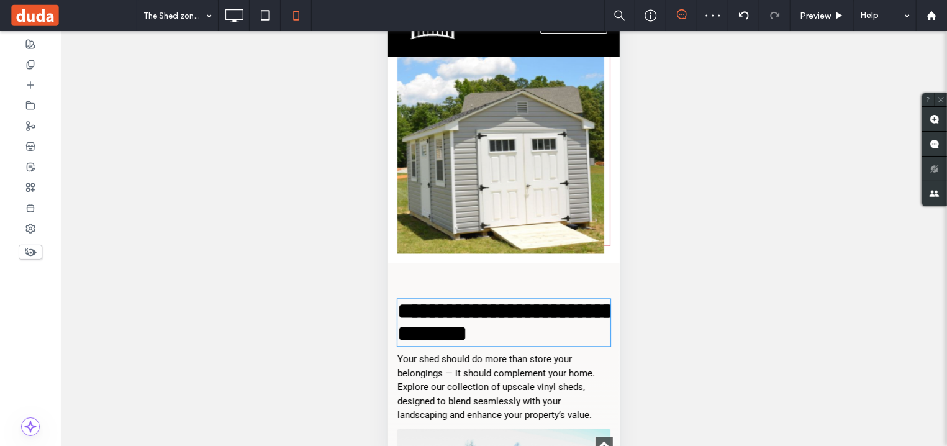
type input "*******"
type input "**"
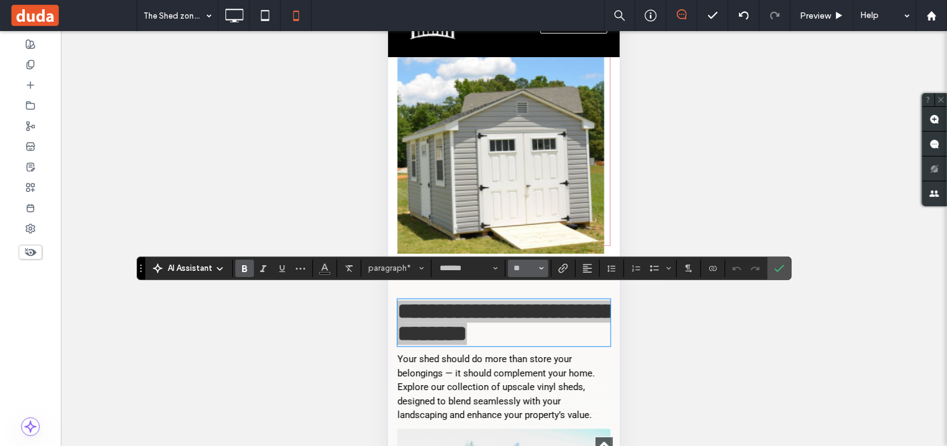
click at [541, 267] on icon "Size" at bounding box center [541, 268] width 5 height 5
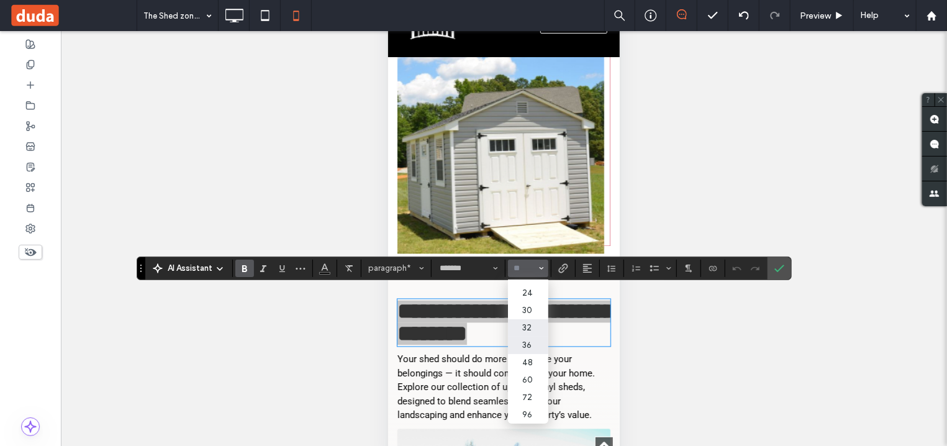
click at [528, 319] on label "32" at bounding box center [528, 327] width 40 height 17
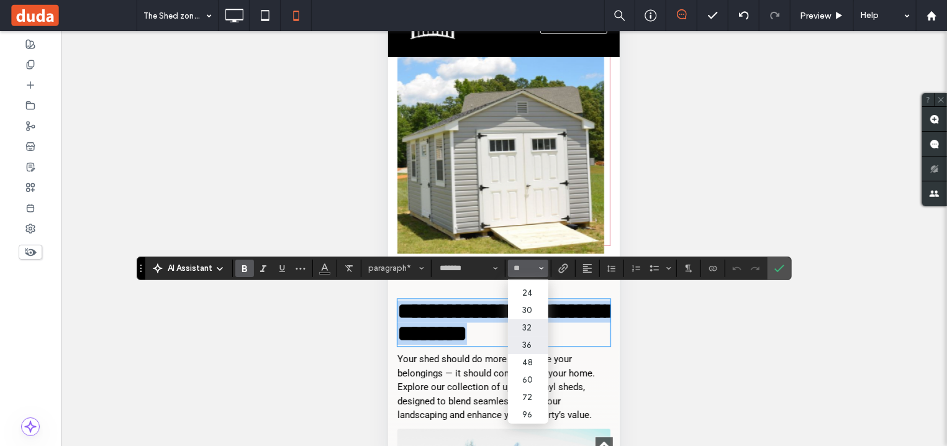
type input "**"
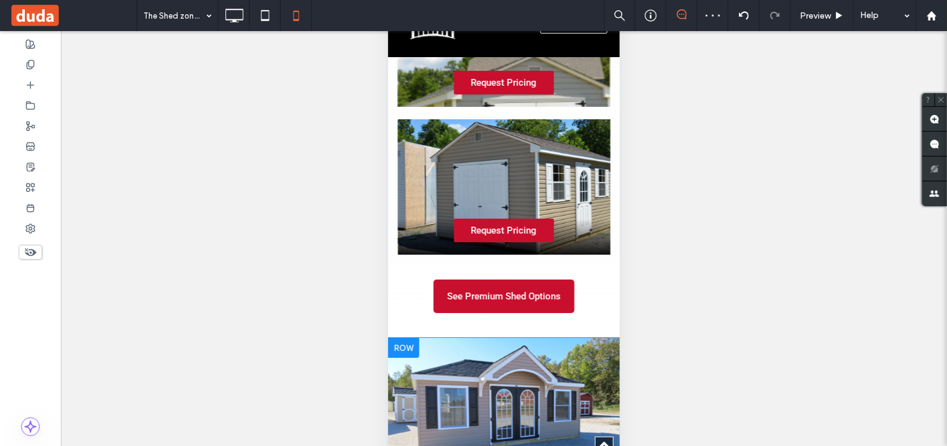
scroll to position [2595, 0]
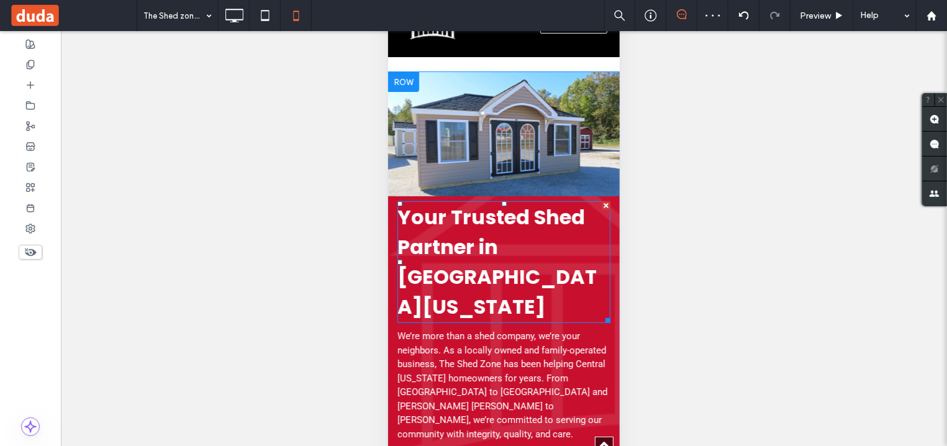
click at [497, 276] on p "Your Trusted Shed Partner in Central Virginia" at bounding box center [503, 261] width 213 height 119
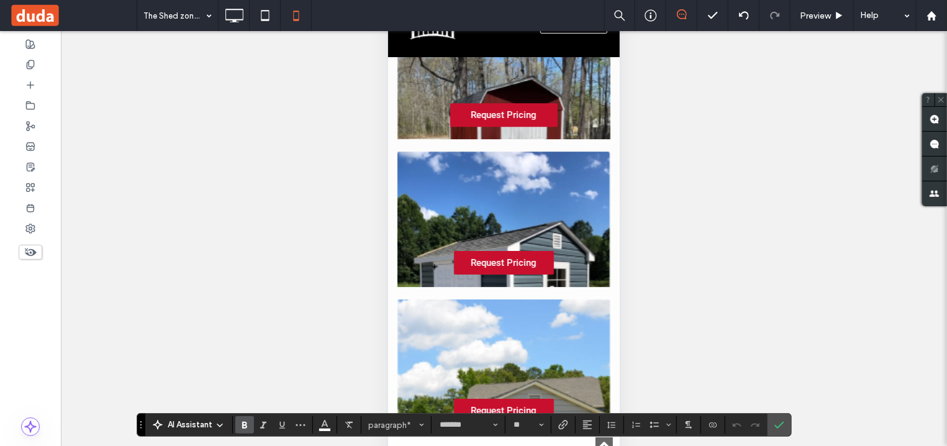
scroll to position [2202, 0]
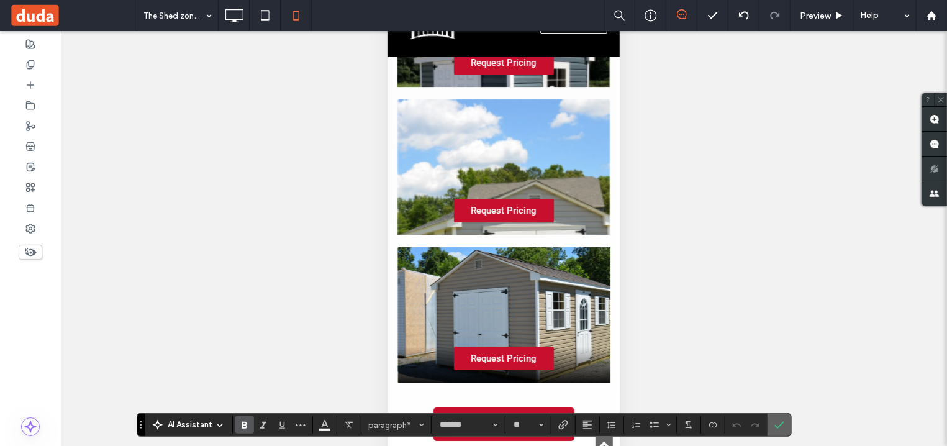
click at [781, 427] on icon "Confirm" at bounding box center [779, 425] width 10 height 10
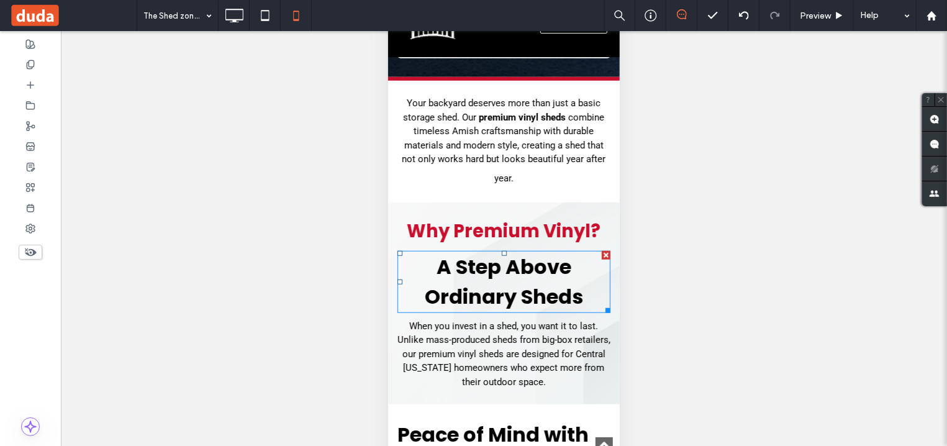
scroll to position [738, 0]
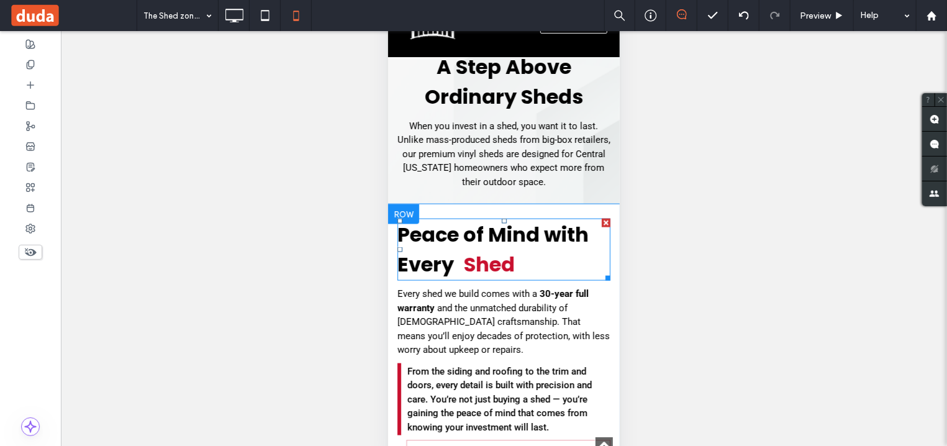
click at [507, 278] on strong "Shed" at bounding box center [488, 264] width 51 height 28
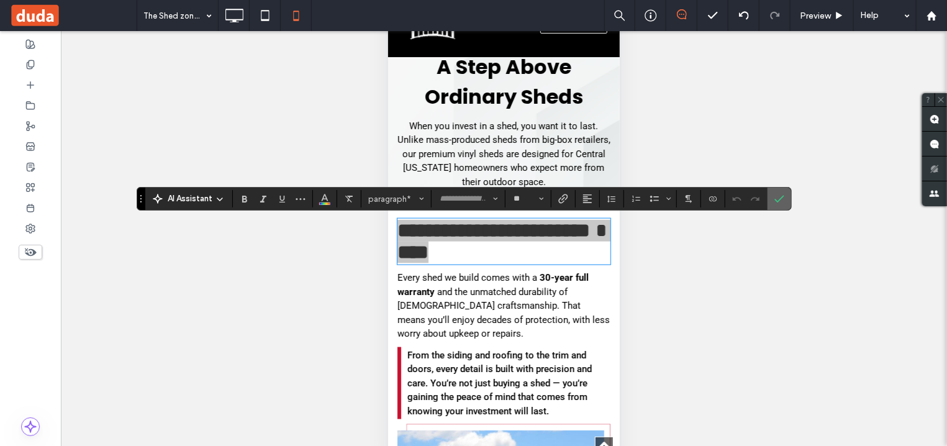
click at [784, 204] on span "Confirm" at bounding box center [779, 198] width 10 height 21
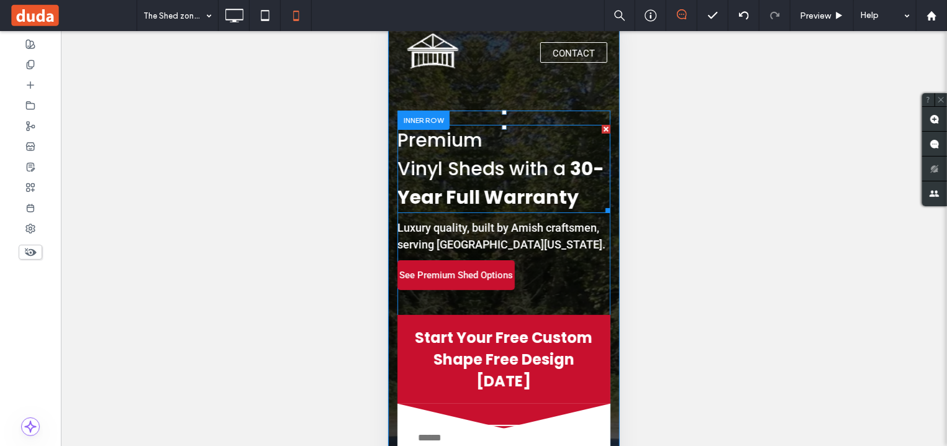
scroll to position [0, 0]
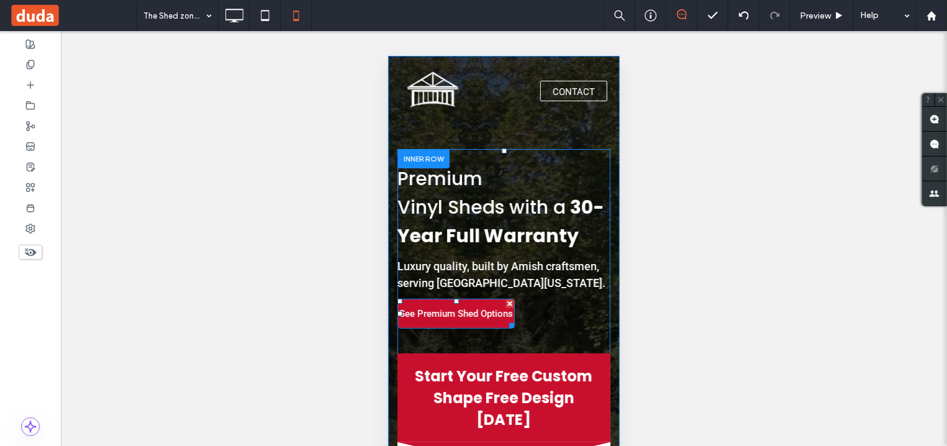
click at [504, 325] on link "See Premium Shed Options" at bounding box center [455, 313] width 117 height 30
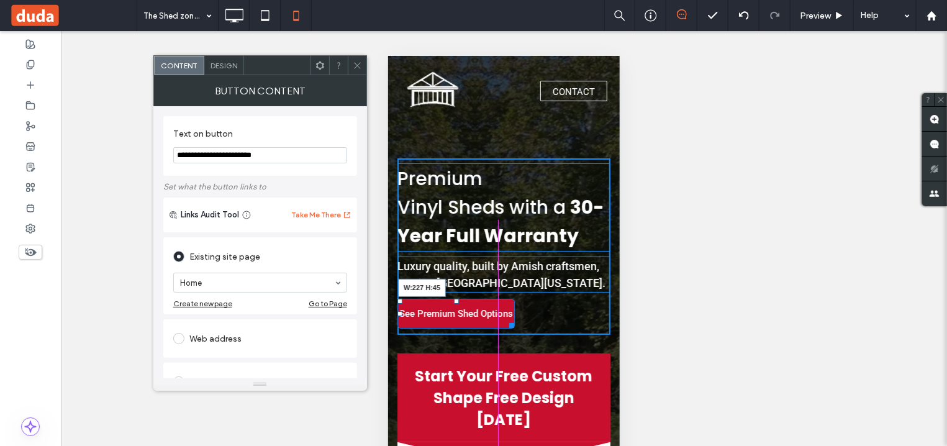
drag, startPoint x: 511, startPoint y: 352, endPoint x: 906, endPoint y: 406, distance: 398.5
click at [523, 334] on div "Premium Vinyl Sheds with a 30-Year Full Warranty Luxury quality, built by Amish…" at bounding box center [503, 246] width 213 height 176
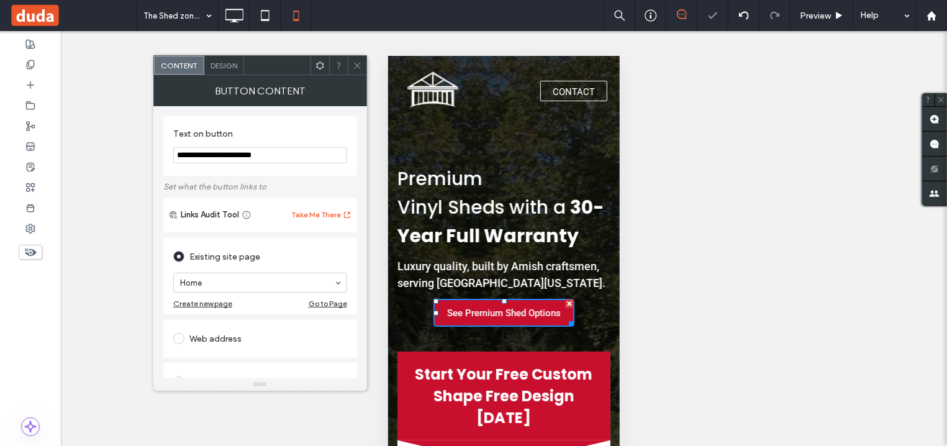
click at [224, 65] on span "Design" at bounding box center [223, 65] width 27 height 9
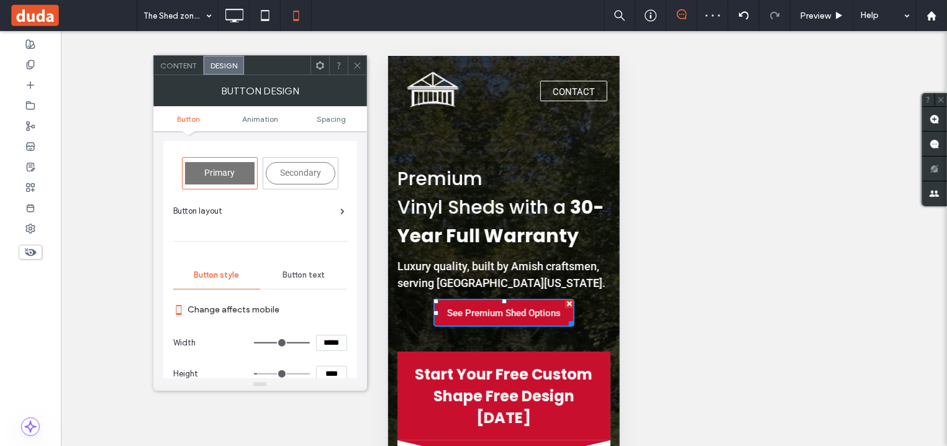
click at [181, 65] on span "Content" at bounding box center [178, 65] width 37 height 9
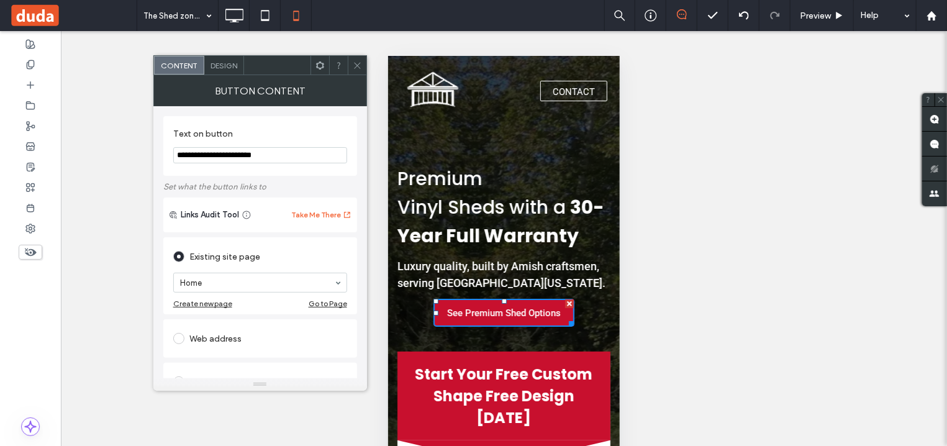
click at [358, 68] on icon at bounding box center [357, 65] width 9 height 9
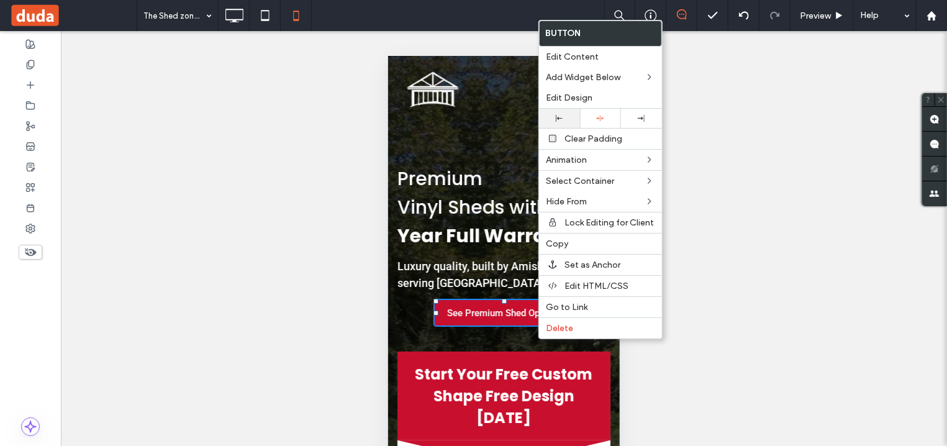
click at [565, 119] on div at bounding box center [559, 118] width 29 height 7
click at [851, 191] on div "Unhide? Yes Unhide? Yes Unhide? Yes Unhide? Yes Unhide? Yes Unhide? Yes Unhide?…" at bounding box center [504, 254] width 886 height 446
click at [317, 355] on div "Unhide? Yes Unhide? Yes Unhide? Yes Unhide? Yes Unhide? Yes Unhide? Yes Unhide?…" at bounding box center [504, 254] width 886 height 446
click at [732, 109] on div "Unhide? Yes Unhide? Yes Unhide? Yes Unhide? Yes Unhide? Yes Unhide? Yes Unhide?…" at bounding box center [504, 254] width 886 height 446
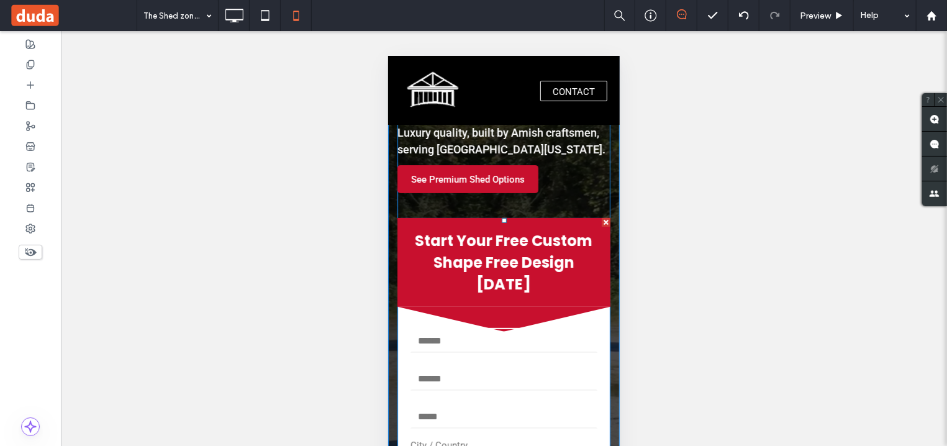
scroll to position [199, 0]
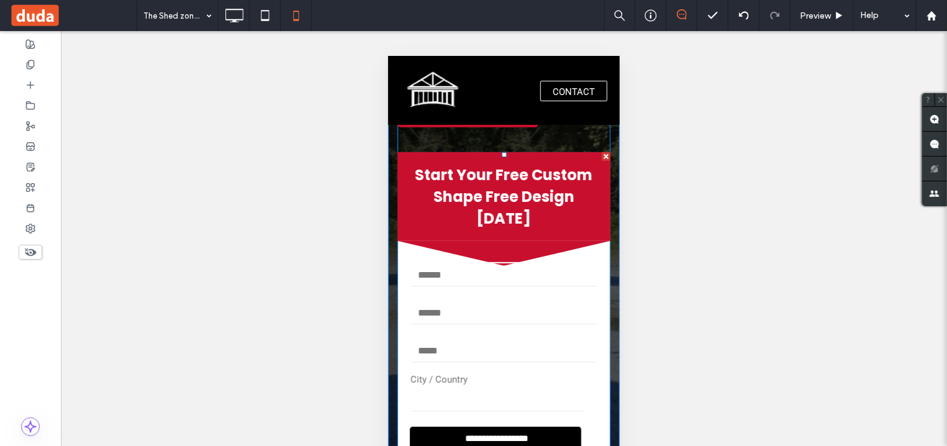
click at [505, 240] on h3 "Start Your Free Custom Shape Free Design [DATE]" at bounding box center [503, 195] width 213 height 89
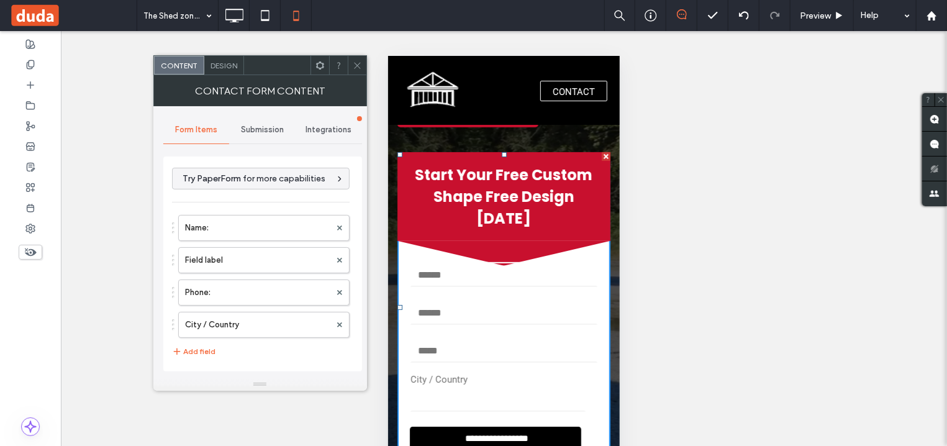
click at [351, 65] on div at bounding box center [357, 65] width 19 height 19
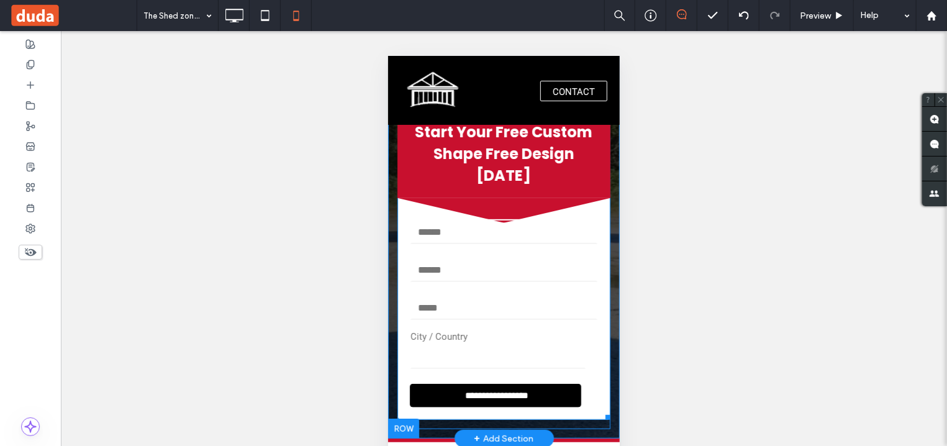
scroll to position [266, 0]
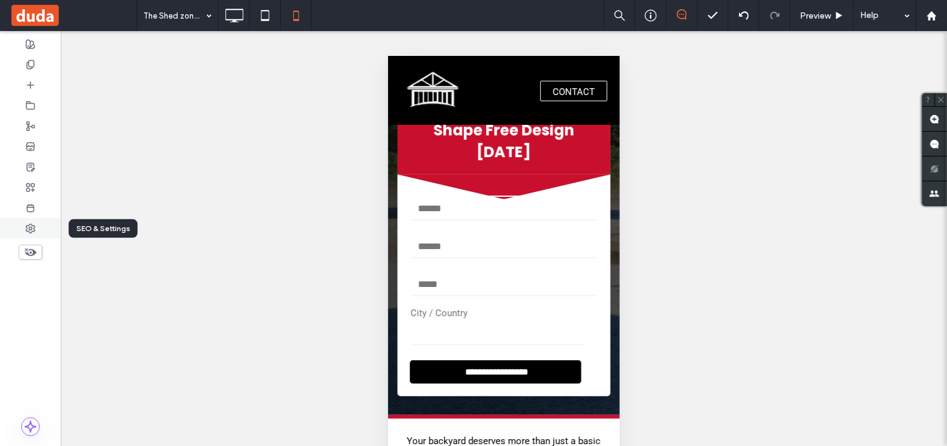
click at [37, 227] on div at bounding box center [30, 228] width 61 height 20
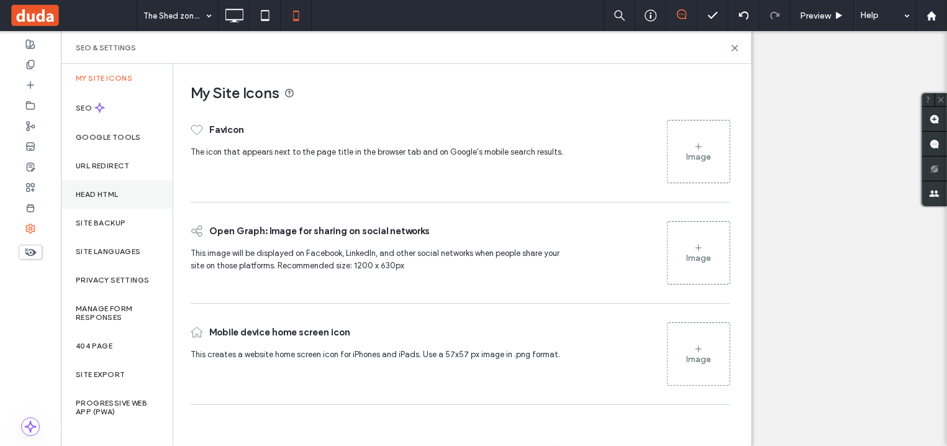
click at [102, 196] on label "Head HTML" at bounding box center [97, 194] width 43 height 9
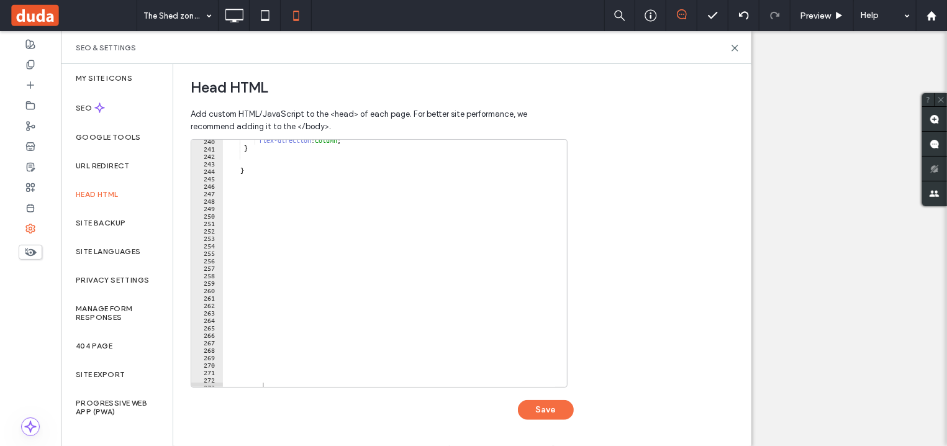
scroll to position [1694, 0]
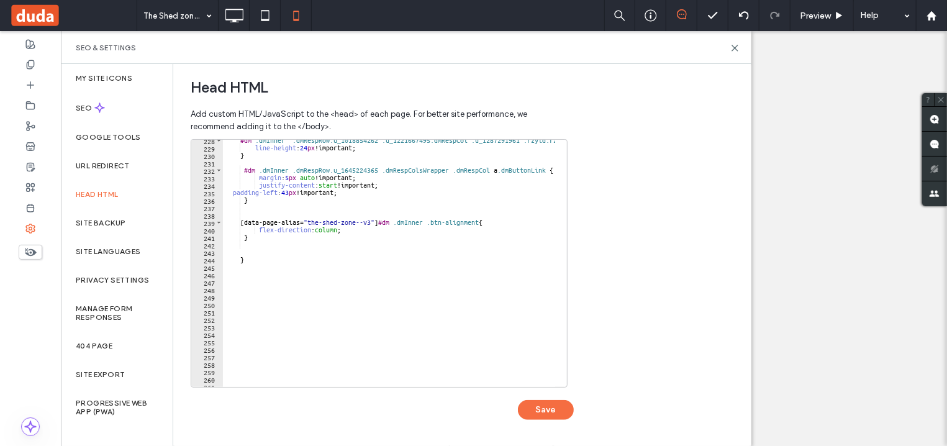
click at [260, 243] on div "#dm .dmInner .dmRespRow.u_1018854262 .u_1221667495.dmRespCol .u_1287291961 .rzy…" at bounding box center [711, 262] width 977 height 250
paste textarea "**********"
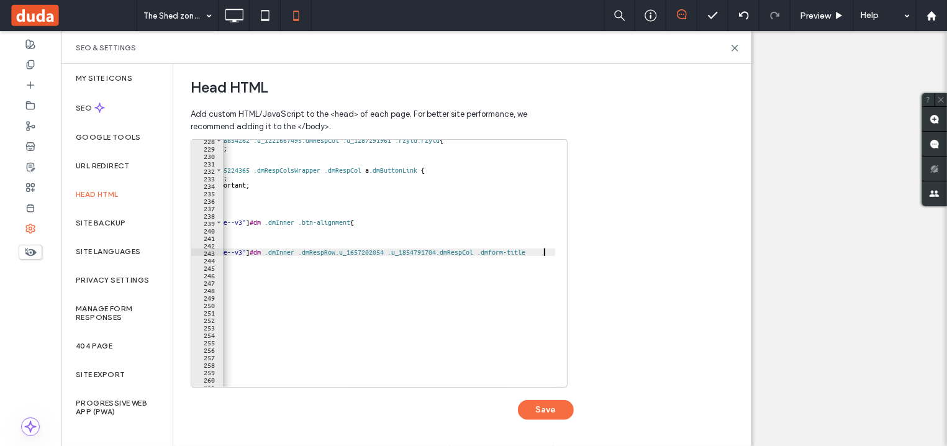
scroll to position [0, 17]
click at [261, 240] on div "#dm .dmInner .dmRespRow.u_1018854262 .u_1221667495.dmRespCol .u_1287291961 .rzy…" at bounding box center [582, 262] width 977 height 250
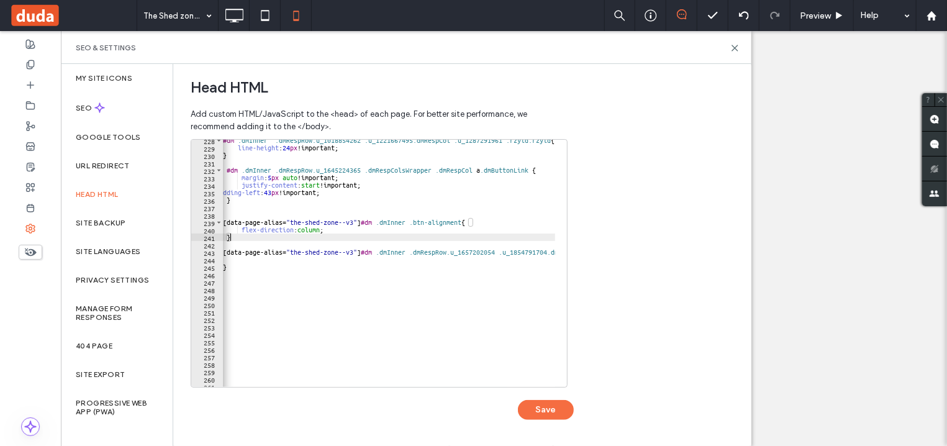
scroll to position [0, 0]
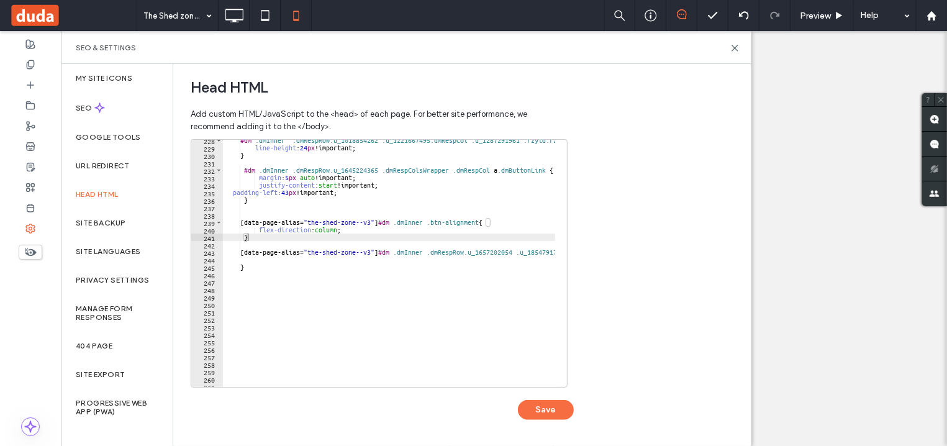
click at [256, 254] on div "#dm .dmInner .dmRespRow.u_1018854262 .u_1221667495.dmRespCol .u_1287291961 .rzy…" at bounding box center [711, 262] width 977 height 250
type textarea "**********"
click at [539, 255] on div "#dm .dmInner .dmRespRow.u_1018854262 .u_1221667495.dmRespCol .u_1287291961 .rzy…" at bounding box center [711, 262] width 977 height 250
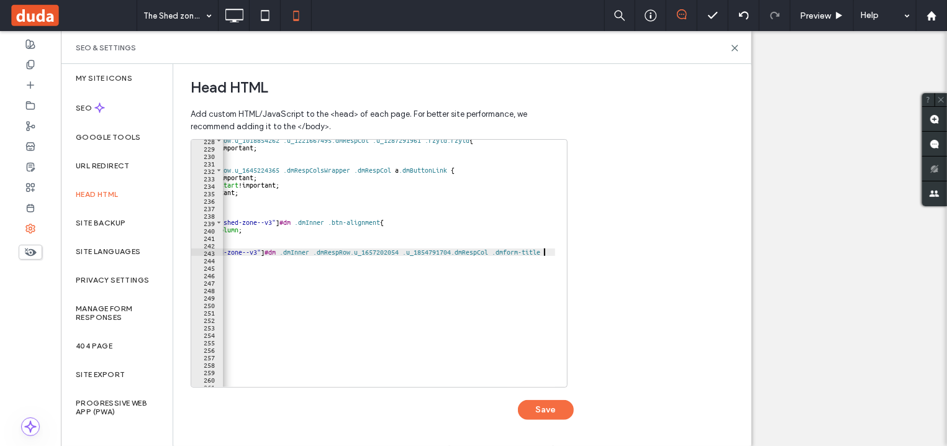
type textarea "*"
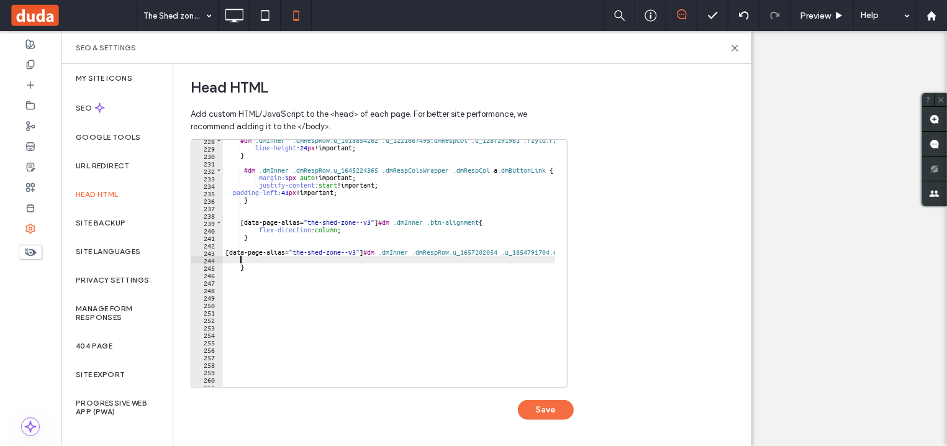
click at [284, 262] on div "#dm .dmInner .dmRespRow.u_1018854262 .u_1221667495.dmRespCol .u_1287291961 .rzy…" at bounding box center [711, 262] width 977 height 250
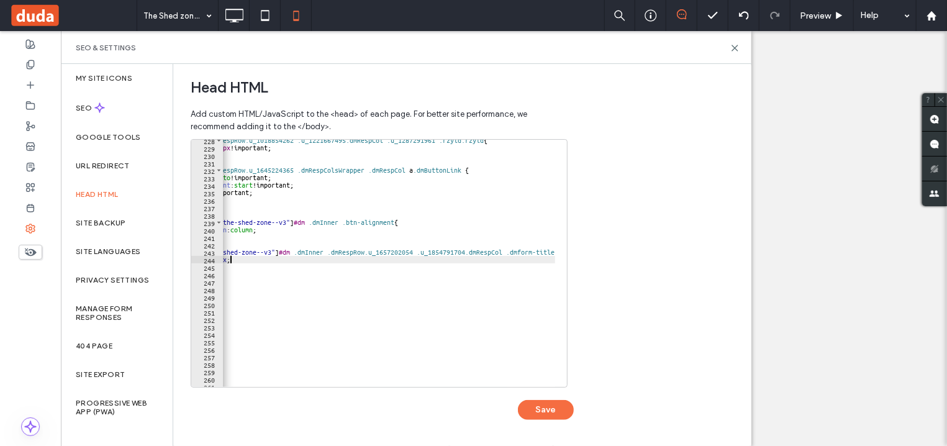
click at [312, 256] on div "#dm .dmInner .dmRespRow.u_1018854262 .u_1221667495.dmRespCol .u_1287291961 .rzy…" at bounding box center [626, 262] width 977 height 250
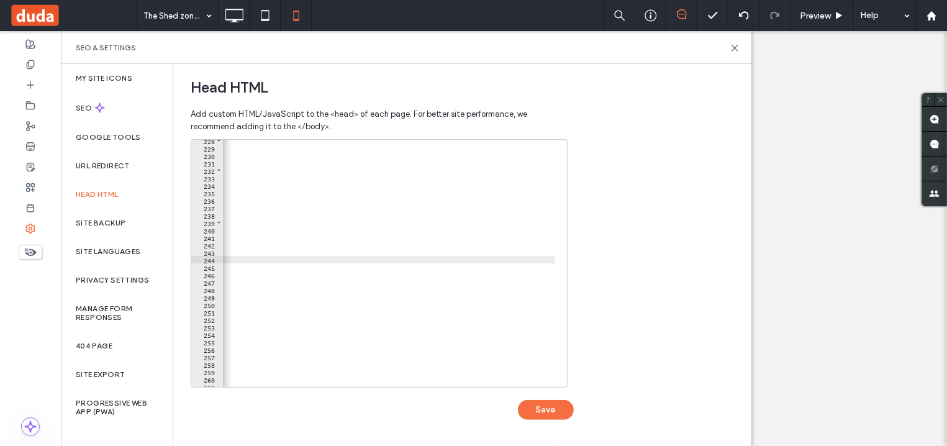
scroll to position [0, 431]
click at [240, 251] on div "#dm .dmInner .dmRespRow.u_1018854262 .u_1221667495.dmRespCol .u_1287291961 .rzy…" at bounding box center [279, 262] width 977 height 250
type textarea "**********"
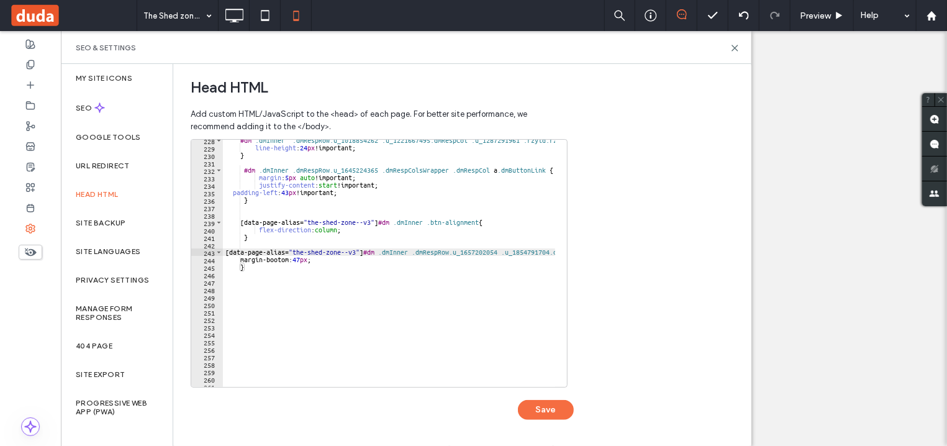
scroll to position [0, 35]
click at [302, 276] on div "#dm .dmInner .dmRespRow.u_1018854262 .u_1221667495.dmRespCol .u_1287291961 .rzy…" at bounding box center [711, 262] width 977 height 250
click at [256, 267] on div "#dm .dmInner .dmRespRow.u_1018854262 .u_1221667495.dmRespCol .u_1287291961 .rzy…" at bounding box center [711, 262] width 977 height 250
type textarea "*"
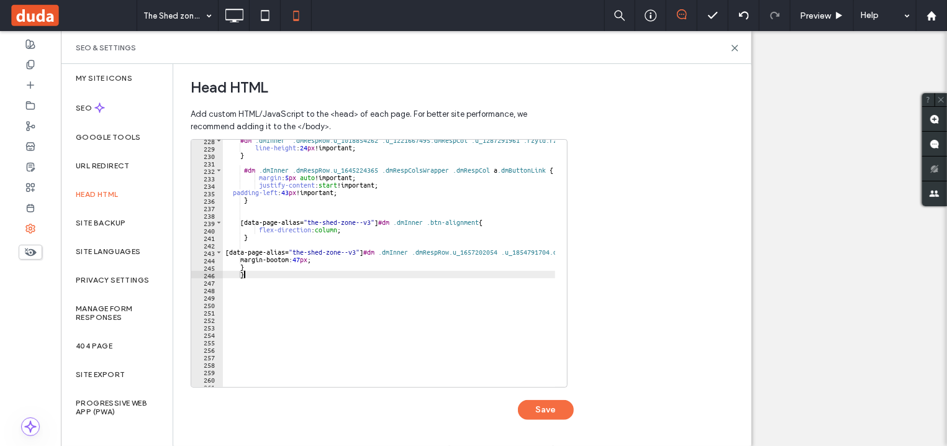
click at [341, 268] on div "#dm .dmInner .dmRespRow.u_1018854262 .u_1221667495.dmRespCol .u_1287291961 .rzy…" at bounding box center [711, 262] width 977 height 250
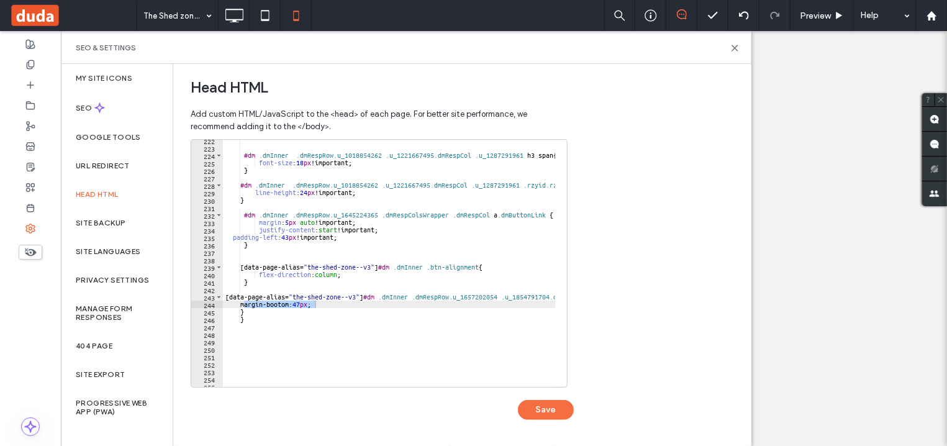
scroll to position [98, 0]
drag, startPoint x: 244, startPoint y: 307, endPoint x: 327, endPoint y: 305, distance: 83.2
click at [327, 305] on div "#dm .dmInner .dmRespRow.u_1018854262 .u_1221667495.dmRespCol .u_1287291961 h3 s…" at bounding box center [711, 262] width 977 height 250
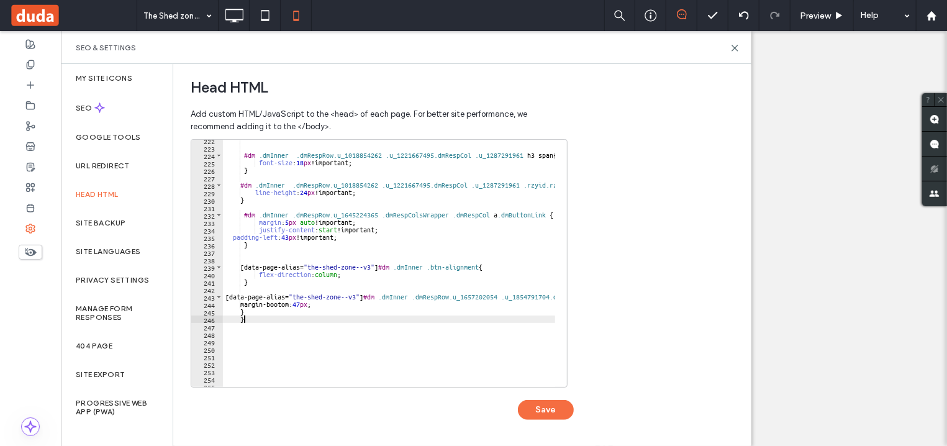
click at [332, 320] on div "#dm .dmInner .dmRespRow.u_1018854262 .u_1221667495.dmRespCol .u_1287291961 h3 s…" at bounding box center [711, 262] width 977 height 250
drag, startPoint x: 235, startPoint y: 309, endPoint x: 335, endPoint y: 305, distance: 100.0
click at [335, 305] on div "#dm .dmInner .dmRespRow.u_1018854262 .u_1221667495.dmRespCol .u_1287291961 h3 s…" at bounding box center [711, 262] width 977 height 250
click at [335, 309] on div "#dm .dmInner .dmRespRow.u_1018854262 .u_1221667495.dmRespCol .u_1287291961 h3 s…" at bounding box center [711, 262] width 977 height 250
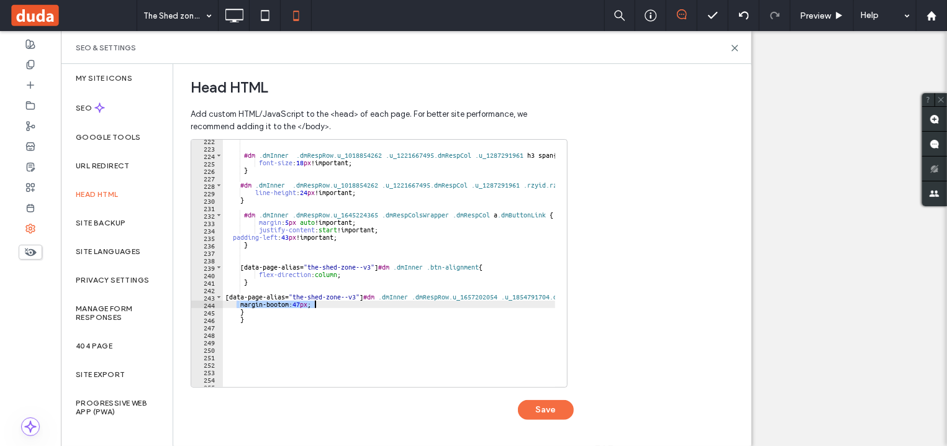
drag, startPoint x: 236, startPoint y: 301, endPoint x: 321, endPoint y: 304, distance: 85.1
click at [321, 304] on div "#dm .dmInner .dmRespRow.u_1018854262 .u_1221667495.dmRespCol .u_1287291961 h3 s…" at bounding box center [711, 262] width 977 height 250
type textarea "**********"
click at [260, 317] on div "#dm .dmInner .dmRespRow.u_1018854262 .u_1221667495.dmRespCol .u_1287291961 h3 s…" at bounding box center [711, 262] width 977 height 250
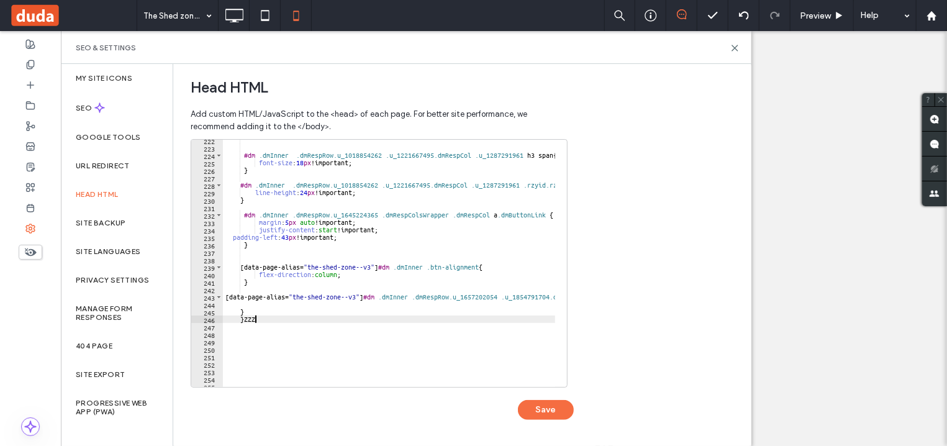
scroll to position [0, 2]
type textarea "*"
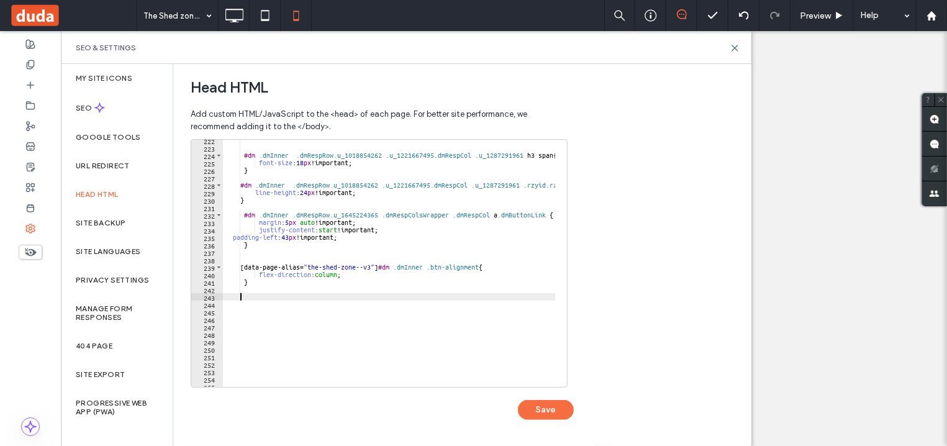
scroll to position [0, 1]
click at [256, 285] on div "#dm .dmInner .dmRespRow.u_1018854262 .u_1221667495.dmRespCol .u_1287291961 h3 s…" at bounding box center [711, 262] width 977 height 250
type textarea "*"
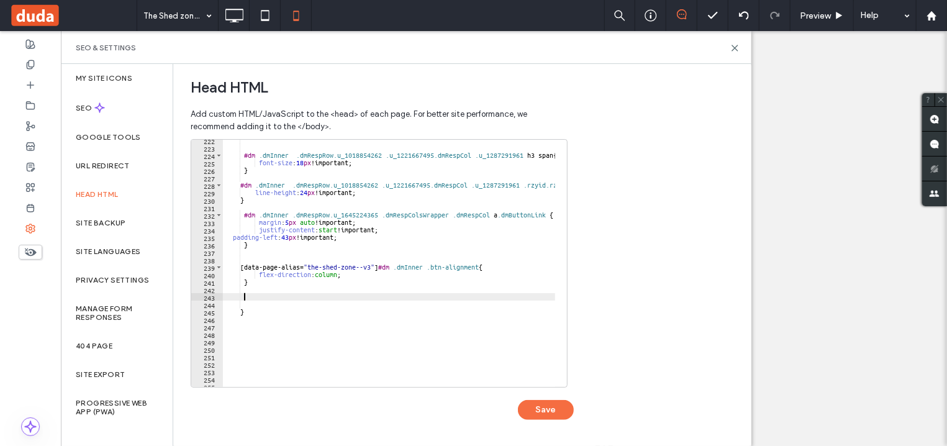
type textarea "*"
click at [303, 338] on div "#dm .dmInner .dmRespRow.u_1018854262 .u_1221667495.dmRespCol .u_1287291961 h3 s…" at bounding box center [711, 262] width 977 height 250
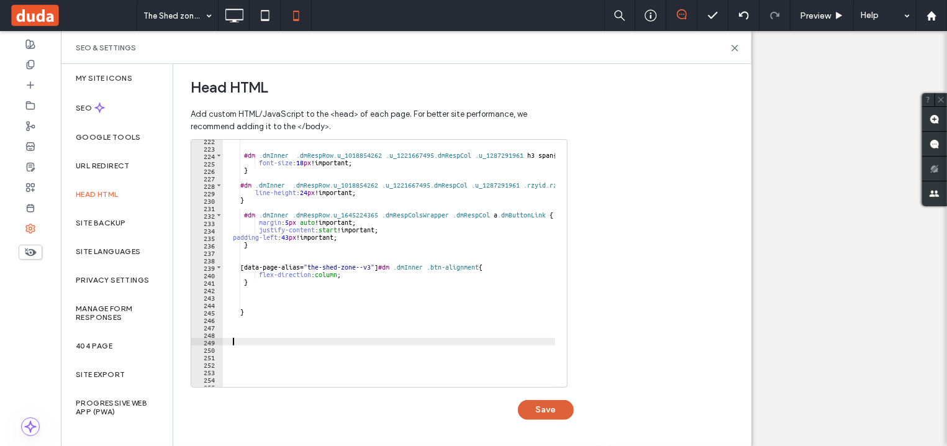
click at [530, 400] on button "Save" at bounding box center [546, 410] width 56 height 20
click at [252, 297] on div "#dm .dmInner .dmRespRow.u_1018854262 .u_1221667495.dmRespCol .u_1287291961 h3 s…" at bounding box center [711, 262] width 977 height 250
paste textarea "*"
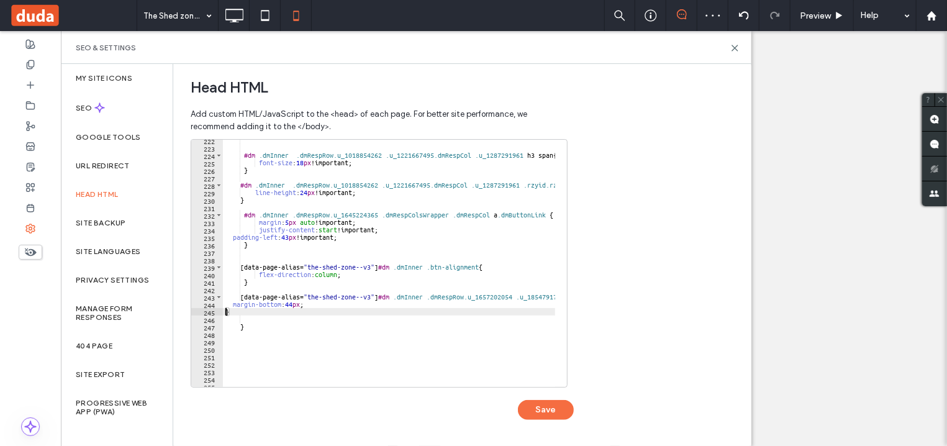
click at [225, 311] on div "#dm .dmInner .dmRespRow.u_1018854262 .u_1221667495.dmRespCol .u_1287291961 h3 s…" at bounding box center [711, 262] width 977 height 250
click at [232, 308] on div "#dm .dmInner .dmRespRow.u_1018854262 .u_1221667495.dmRespCol .u_1287291961 h3 s…" at bounding box center [711, 262] width 977 height 250
click at [259, 311] on div "#dm .dmInner .dmRespRow.u_1018854262 .u_1221667495.dmRespCol .u_1287291961 h3 s…" at bounding box center [711, 262] width 977 height 250
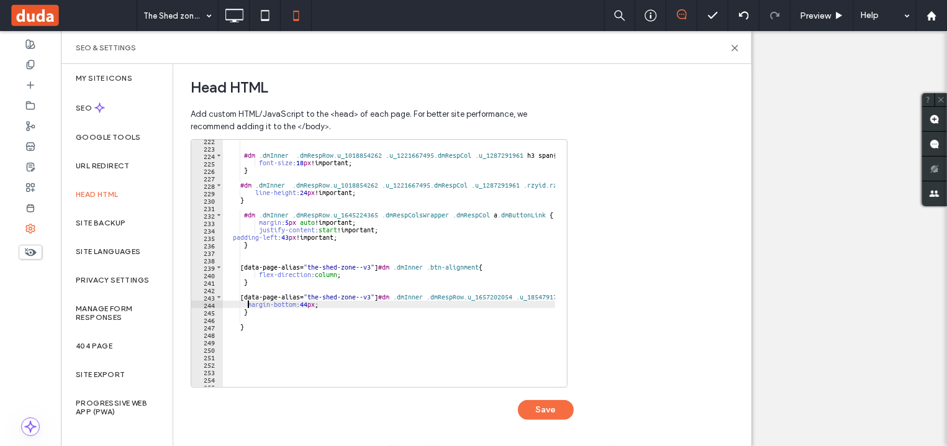
type textarea "*"
paste textarea "**********"
type textarea "**********"
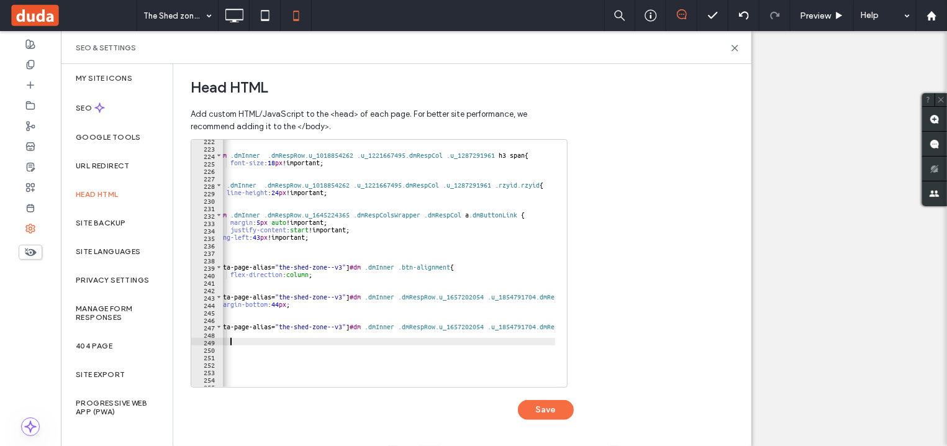
scroll to position [0, 0]
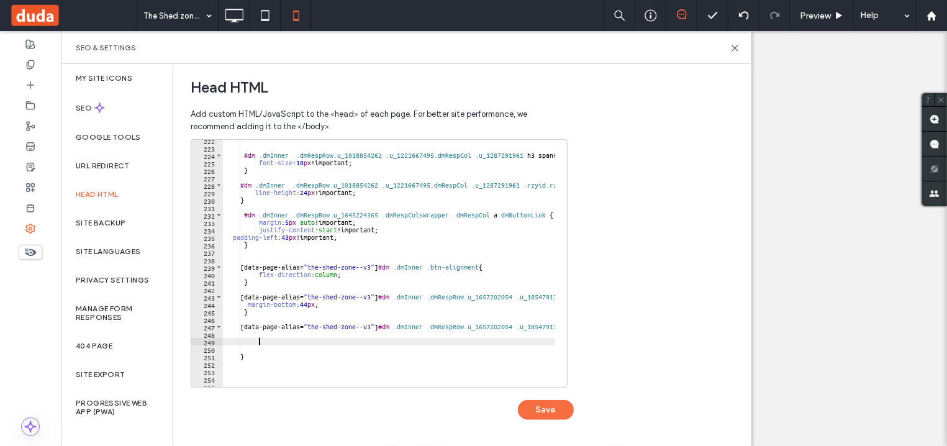
type textarea "*"
click at [245, 334] on div "#dm .dmInner .dmRespRow.u_1018854262 .u_1221667495.dmRespCol .u_1287291961 h3 s…" at bounding box center [711, 262] width 977 height 250
type textarea "**********"
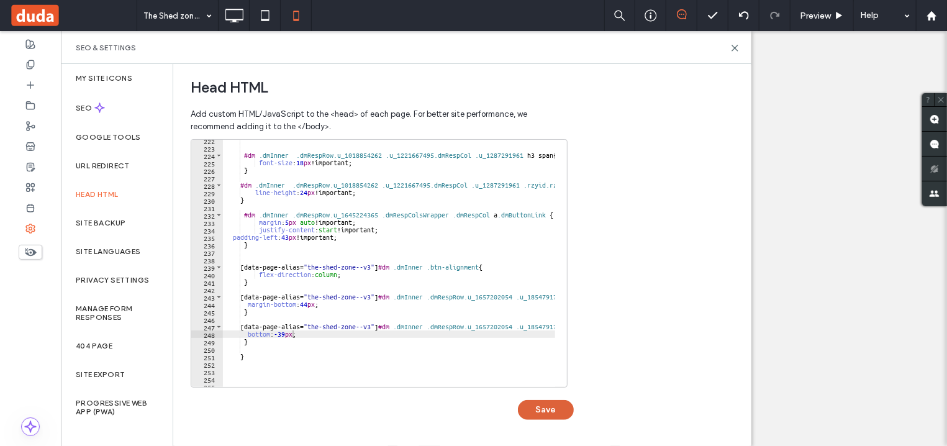
click at [550, 415] on button "Save" at bounding box center [546, 410] width 56 height 20
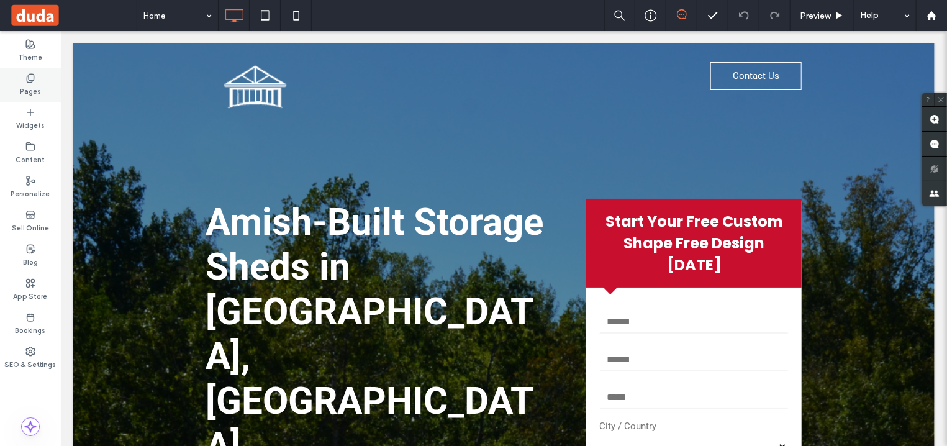
click at [30, 85] on label "Pages" at bounding box center [30, 90] width 21 height 14
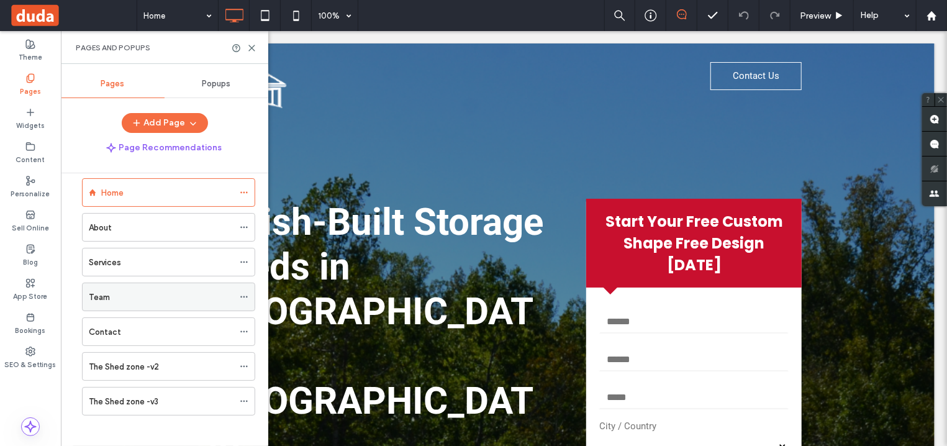
scroll to position [24, 0]
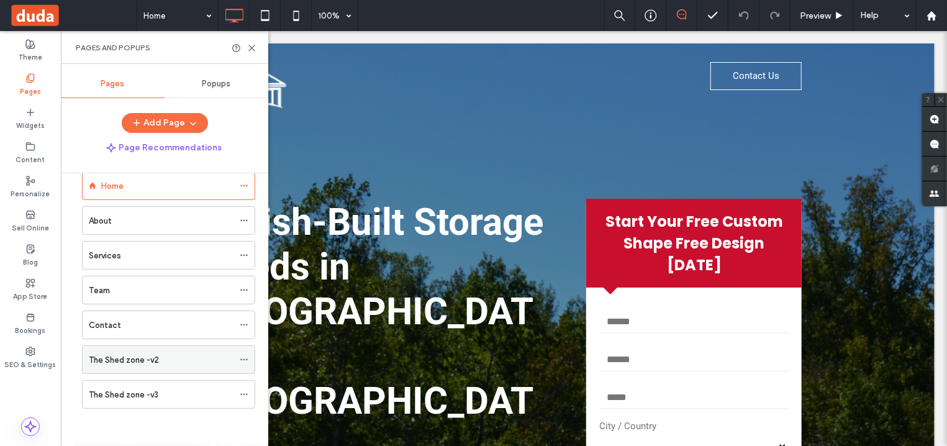
click at [146, 359] on label "The Shed zone -v2" at bounding box center [124, 360] width 70 height 22
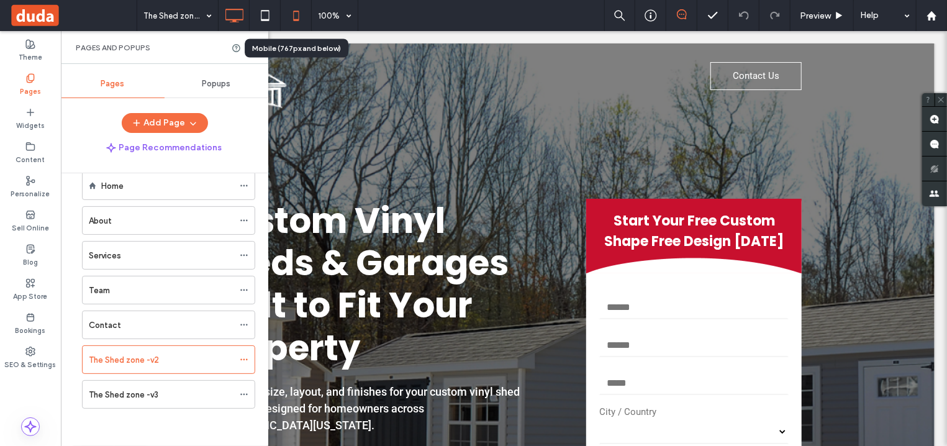
click at [291, 11] on icon at bounding box center [296, 15] width 25 height 25
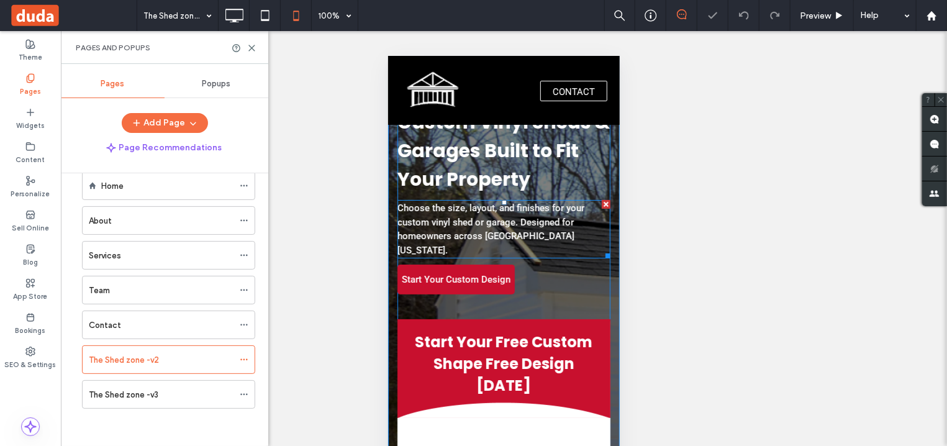
scroll to position [133, 0]
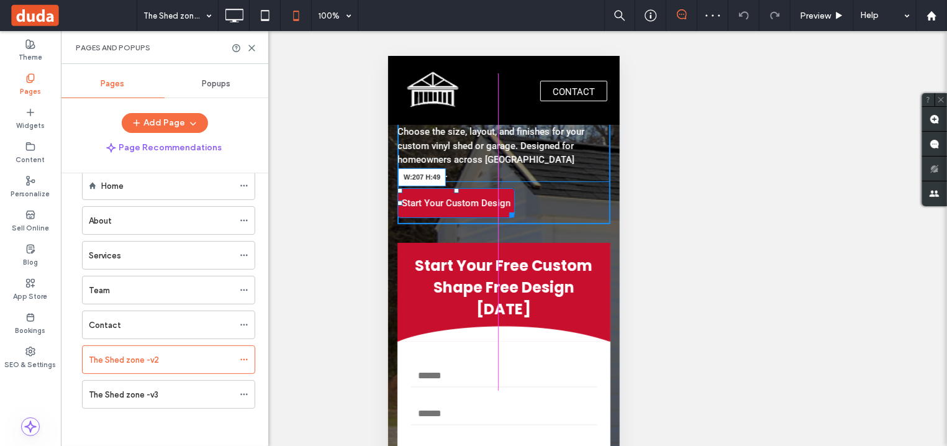
click at [517, 198] on div "Custom Vinyl Sheds & Garages Built to Fit Your Property Choose the size, layout…" at bounding box center [503, 124] width 213 height 199
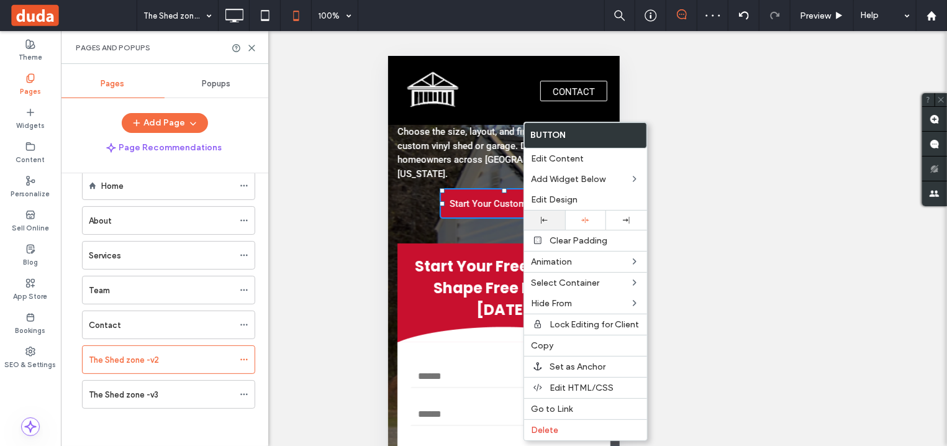
click at [542, 218] on icon at bounding box center [544, 220] width 7 height 7
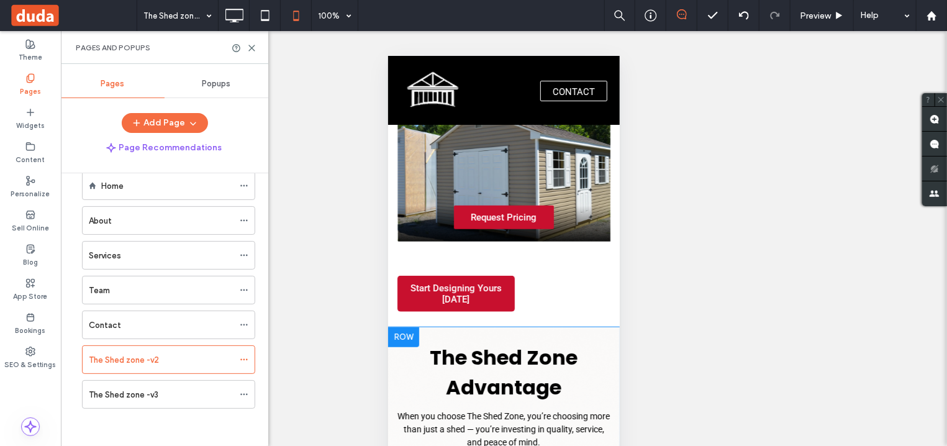
scroll to position [3194, 0]
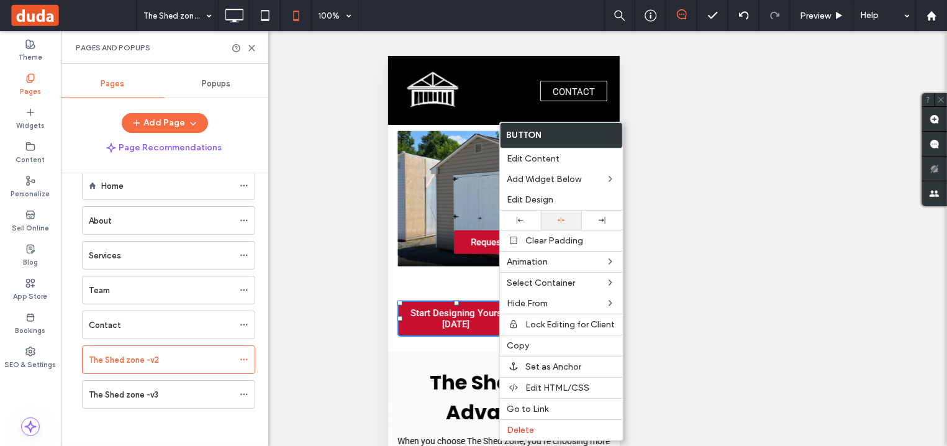
click at [563, 222] on icon at bounding box center [561, 220] width 8 height 8
click at [472, 307] on span "Start Designing Yours Today" at bounding box center [503, 318] width 116 height 22
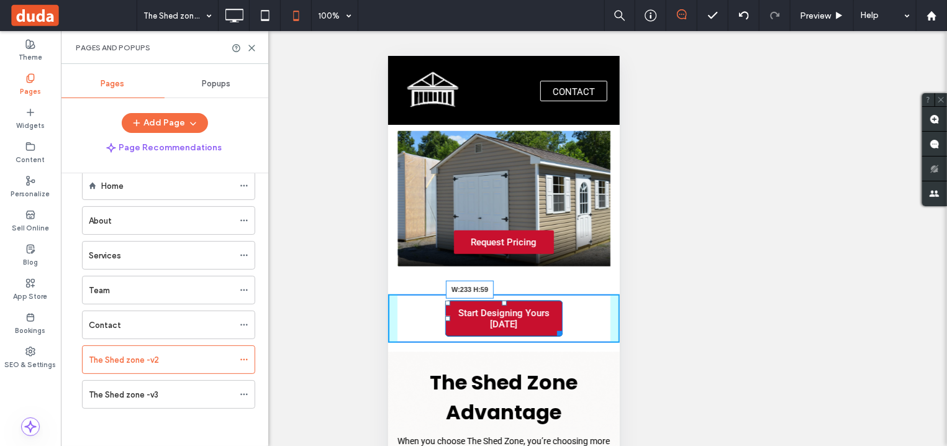
drag, startPoint x: 554, startPoint y: 228, endPoint x: 567, endPoint y: 229, distance: 13.7
click at [561, 326] on div at bounding box center [556, 330] width 9 height 9
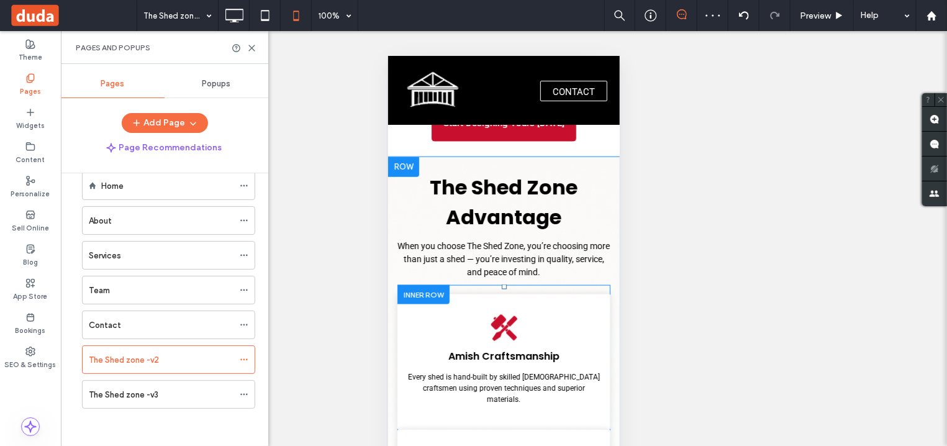
scroll to position [3328, 0]
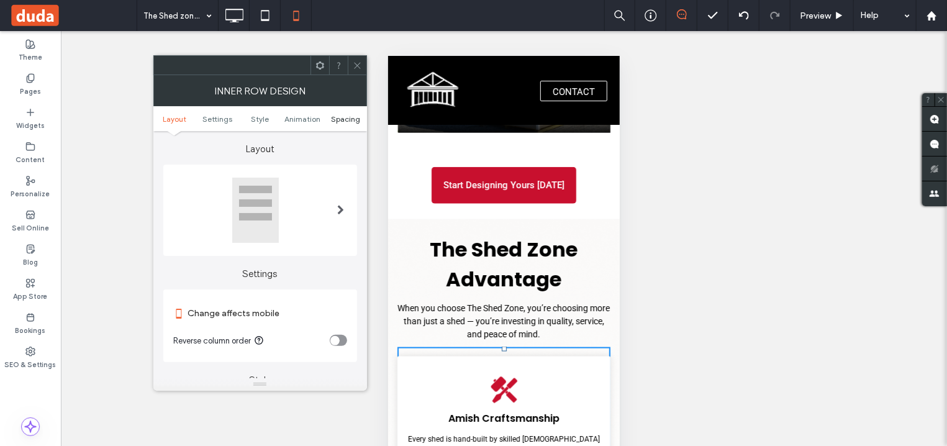
click at [351, 123] on span "Spacing" at bounding box center [345, 118] width 29 height 9
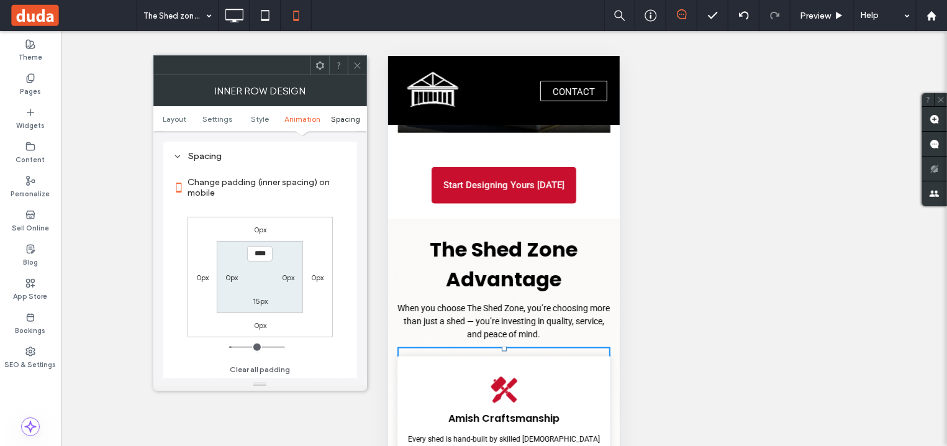
scroll to position [513, 0]
click at [260, 229] on label "0px" at bounding box center [260, 228] width 12 height 9
type input "*"
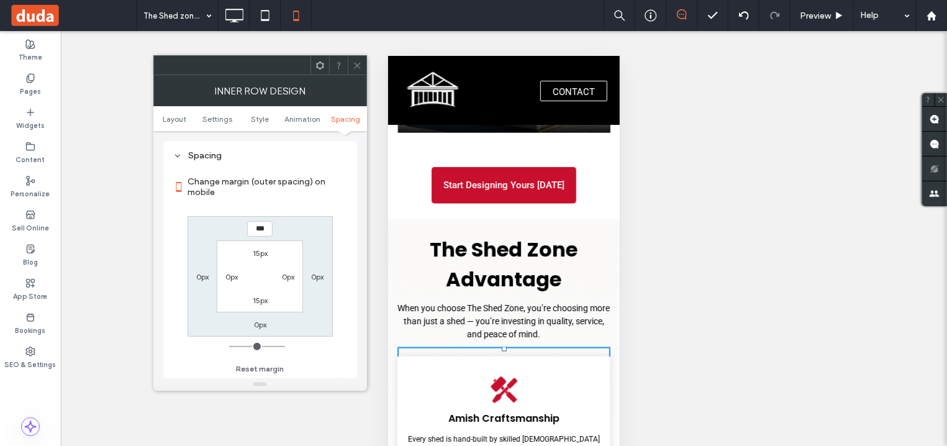
click at [255, 225] on input "***" at bounding box center [259, 229] width 25 height 16
type input "****"
click at [257, 328] on label "0px" at bounding box center [260, 324] width 12 height 9
type input "*"
click at [255, 328] on input "***" at bounding box center [259, 324] width 25 height 16
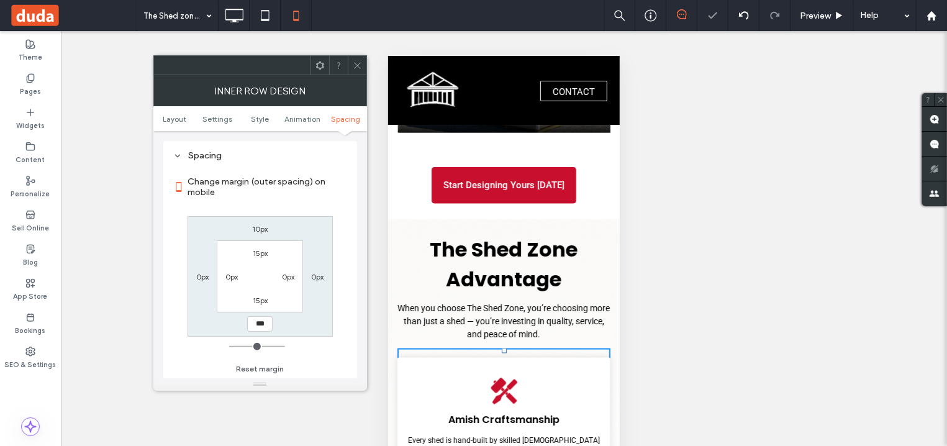
click at [255, 322] on input "***" at bounding box center [259, 324] width 25 height 16
type input "****"
type input "**"
click at [307, 325] on div "10px 0px **** 0px 15px 0px 15px 0px" at bounding box center [259, 276] width 145 height 120
click at [309, 325] on div "10px 0px **** 0px 15px 0px 15px 0px" at bounding box center [259, 276] width 145 height 120
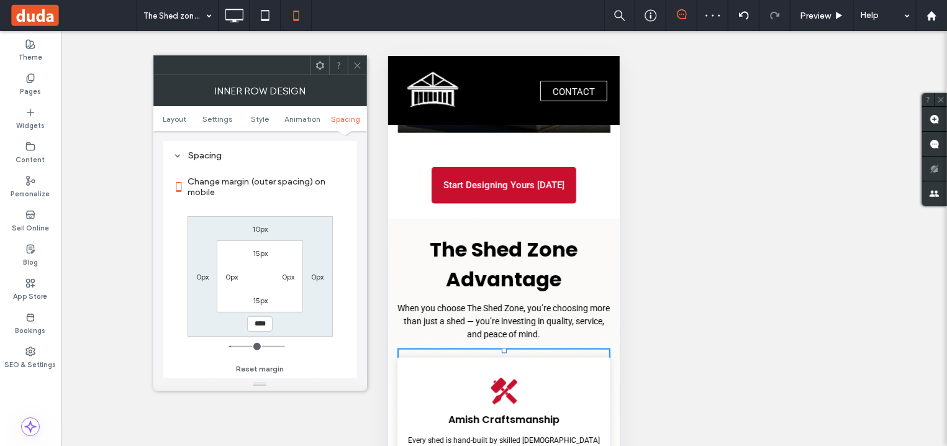
click at [325, 349] on div "Change margin (outer spacing) on mobile 10px 0px **** 0px 15px 0px 15px 0px Res…" at bounding box center [260, 271] width 174 height 214
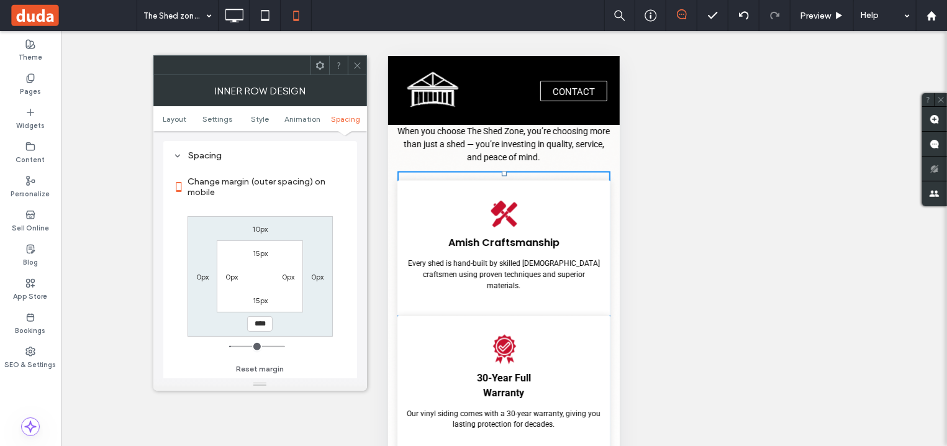
scroll to position [3593, 0]
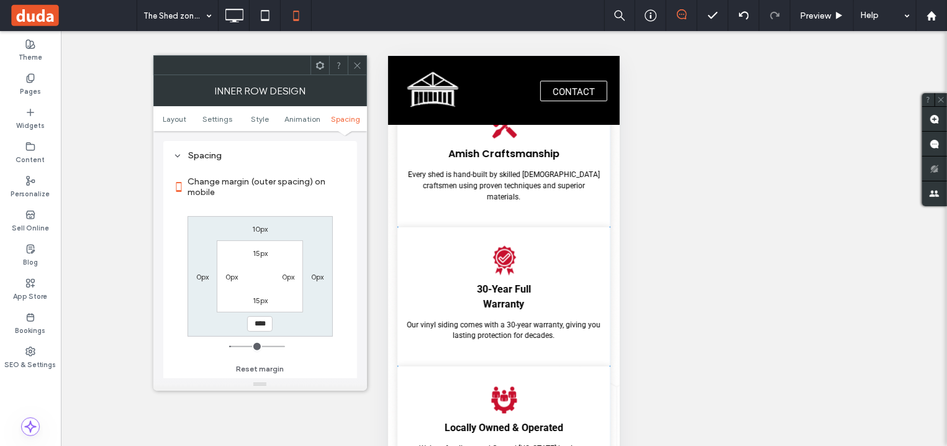
click at [261, 228] on label "10px" at bounding box center [260, 228] width 16 height 9
click at [261, 228] on input "****" at bounding box center [259, 229] width 25 height 16
click at [251, 226] on input "****" at bounding box center [259, 229] width 25 height 16
type input "****"
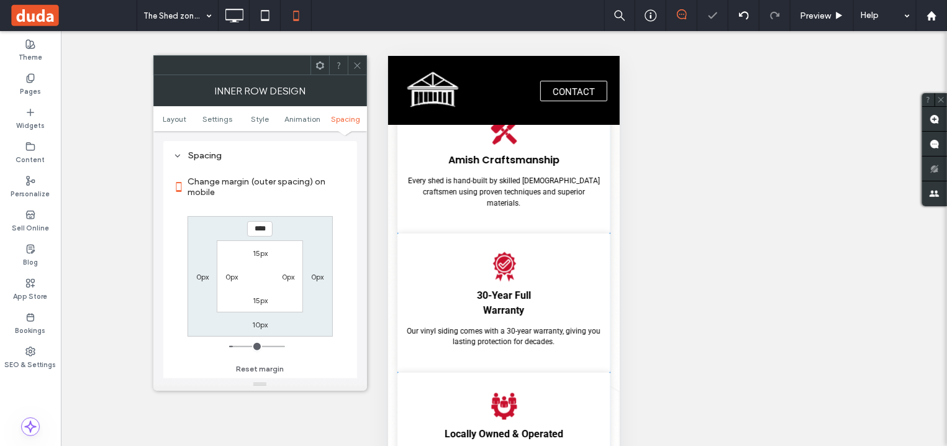
click at [338, 255] on div "Change margin (outer spacing) on mobile **** 0px 10px 0px 15px 0px 15px 0px Res…" at bounding box center [260, 271] width 174 height 214
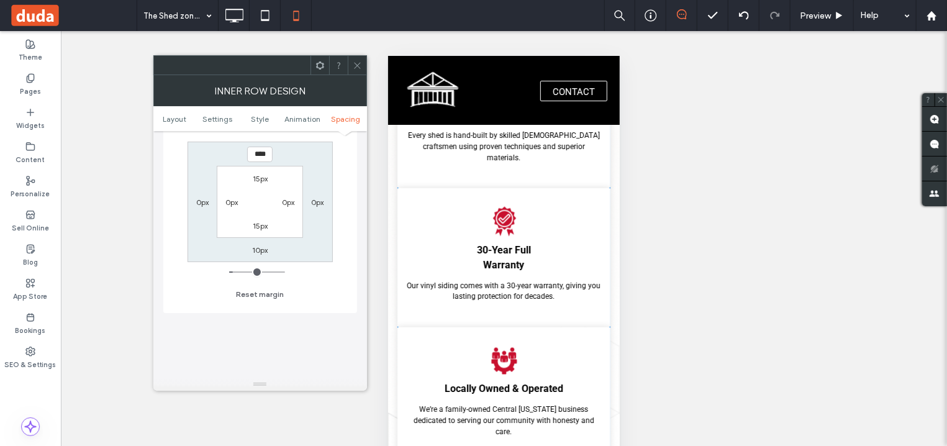
scroll to position [3661, 0]
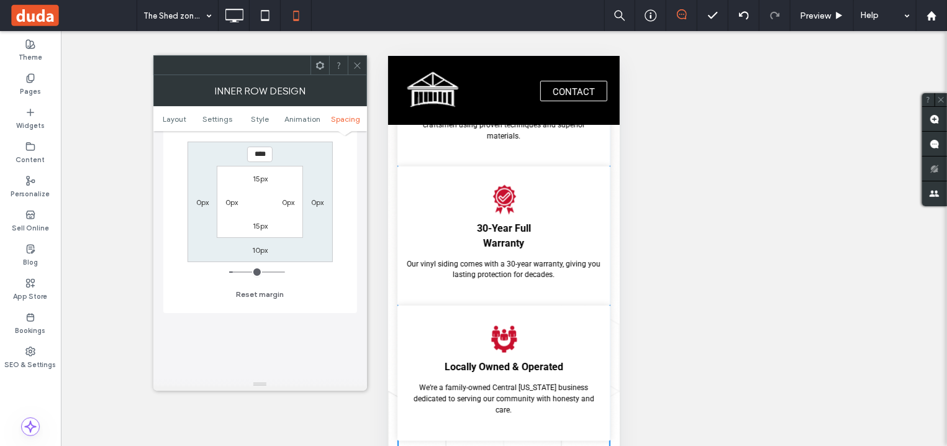
click at [259, 243] on div "10px" at bounding box center [260, 249] width 16 height 12
click at [258, 248] on label "10px" at bounding box center [260, 249] width 16 height 9
type input "**"
click at [255, 251] on input "****" at bounding box center [259, 250] width 25 height 16
click at [251, 249] on input "****" at bounding box center [259, 250] width 25 height 16
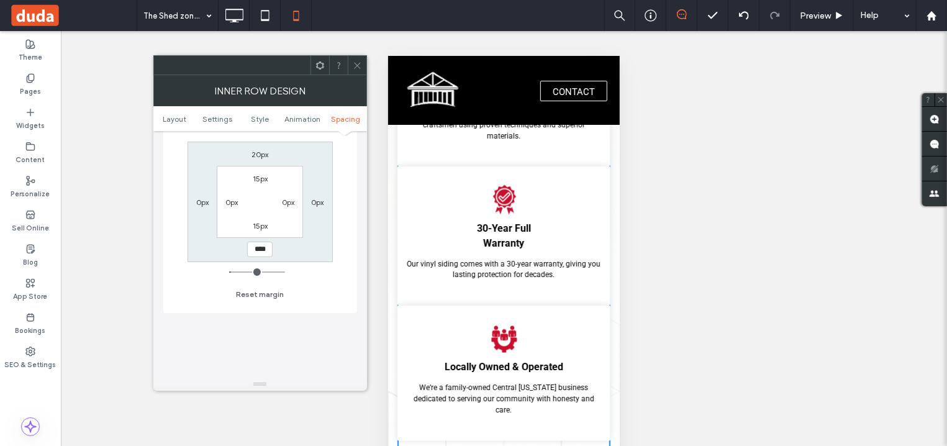
type input "****"
type input "**"
click at [329, 279] on div "Change margin (outer spacing) on mobile 20px 0px **** 0px 15px 0px 15px 0px Res…" at bounding box center [260, 196] width 174 height 214
click at [351, 71] on div at bounding box center [357, 65] width 19 height 19
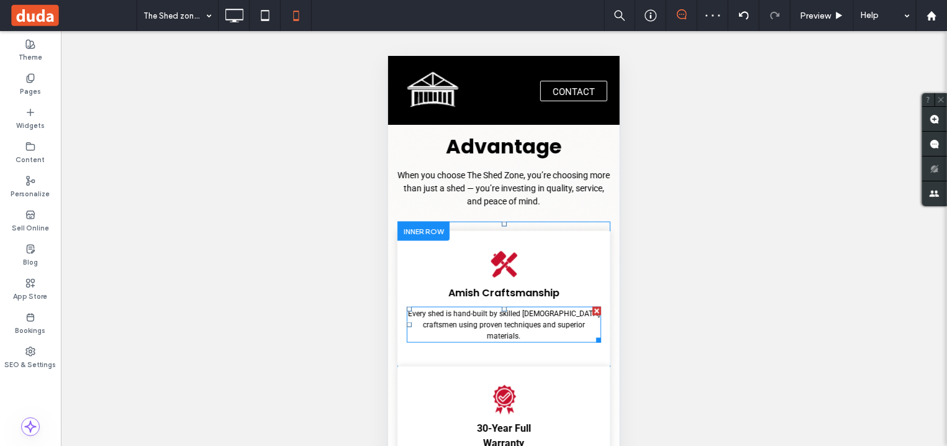
scroll to position [3328, 0]
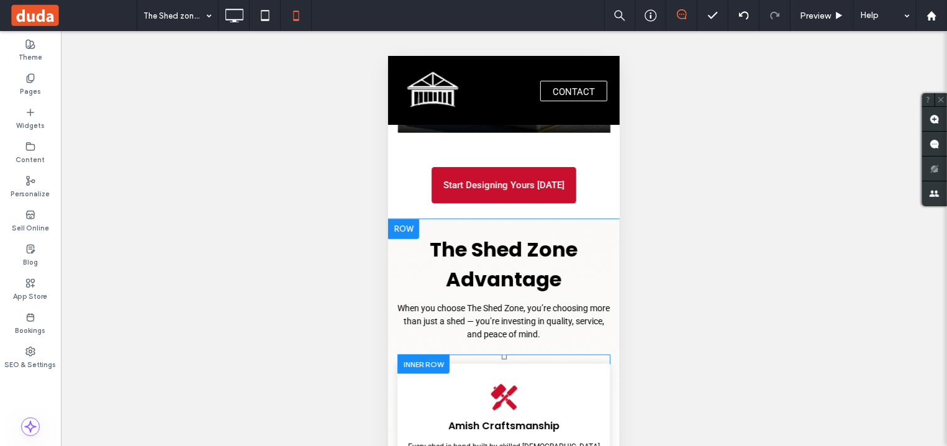
click at [421, 354] on div at bounding box center [423, 363] width 52 height 19
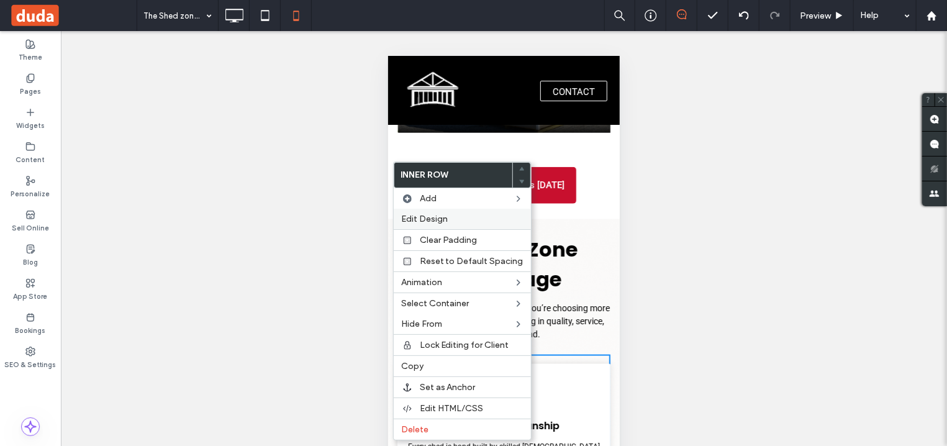
click at [437, 213] on div "Edit Design" at bounding box center [462, 219] width 137 height 20
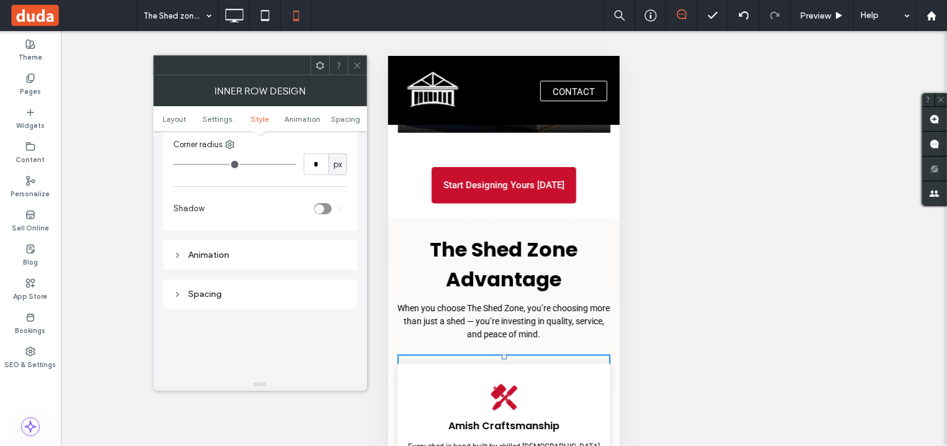
scroll to position [449, 0]
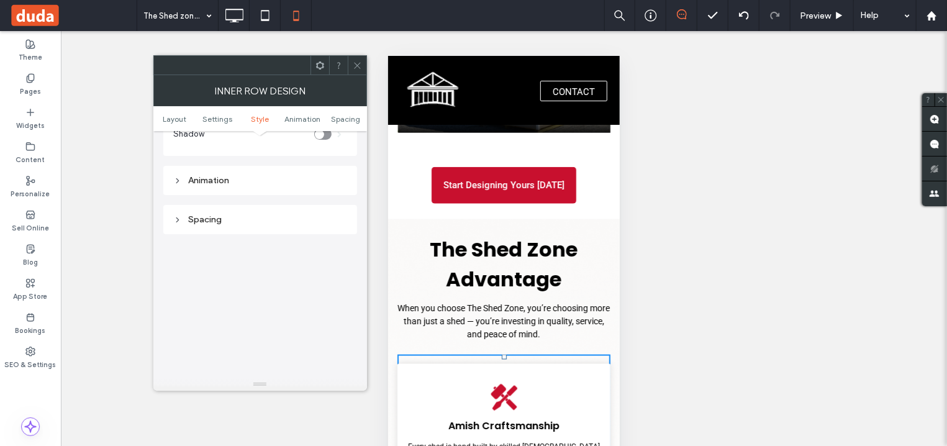
click at [245, 229] on div "Spacing" at bounding box center [260, 219] width 194 height 29
click at [236, 221] on div "Spacing" at bounding box center [260, 219] width 174 height 11
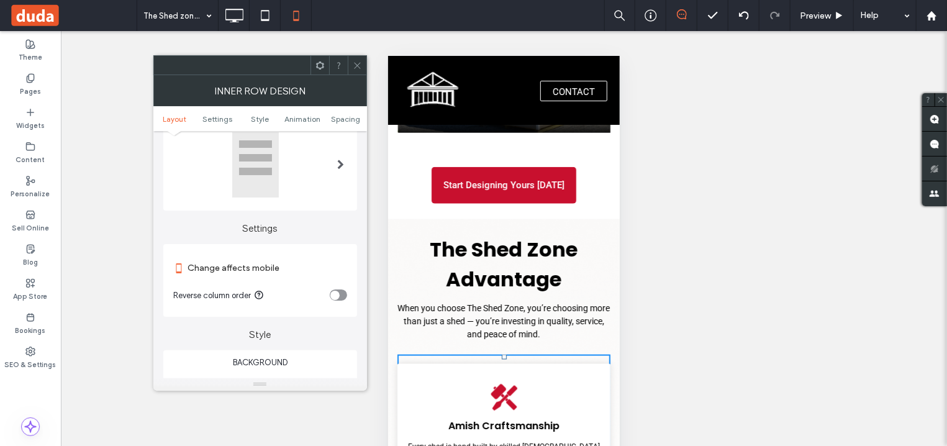
scroll to position [0, 0]
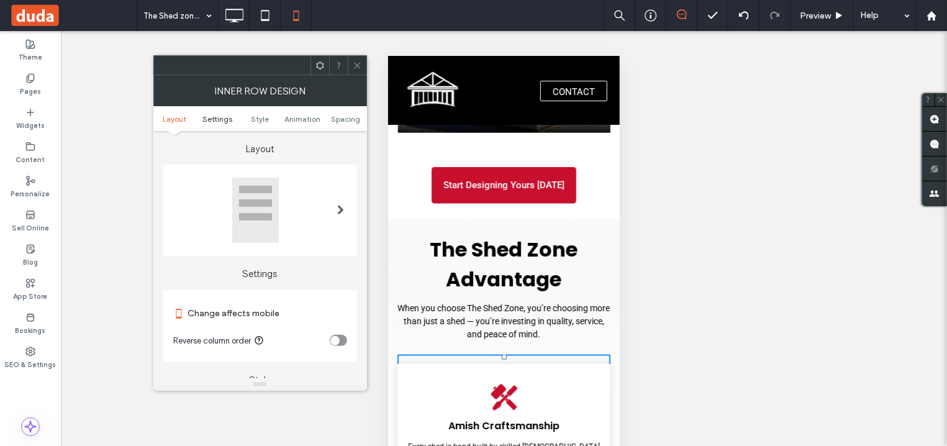
click at [226, 117] on span "Settings" at bounding box center [217, 118] width 30 height 9
click at [217, 120] on span "Settings" at bounding box center [217, 118] width 30 height 9
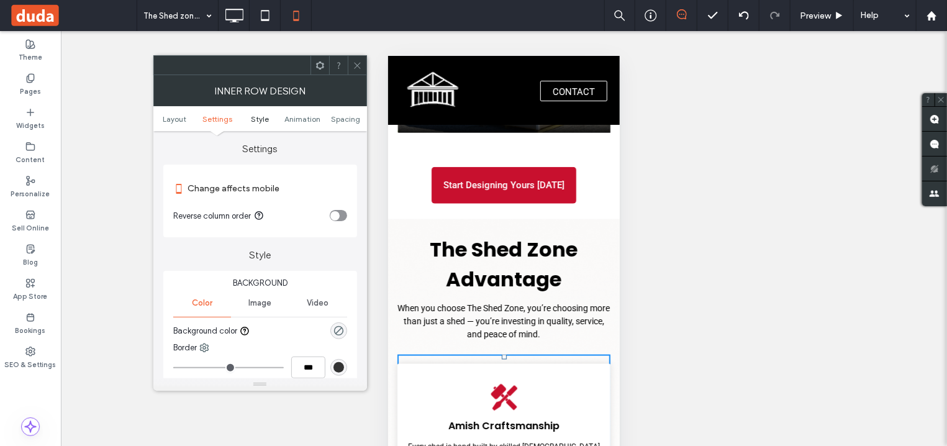
click at [256, 115] on span "Style" at bounding box center [260, 118] width 18 height 9
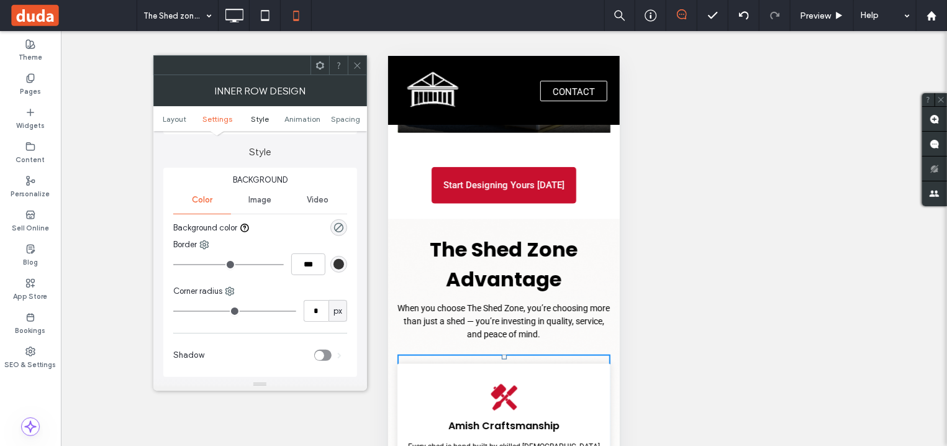
scroll to position [230, 0]
click at [302, 118] on span "Animation" at bounding box center [302, 118] width 36 height 9
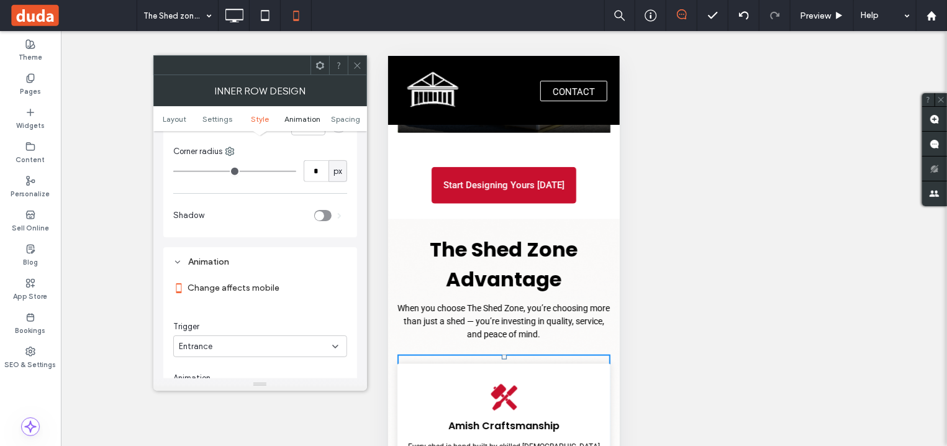
scroll to position [474, 0]
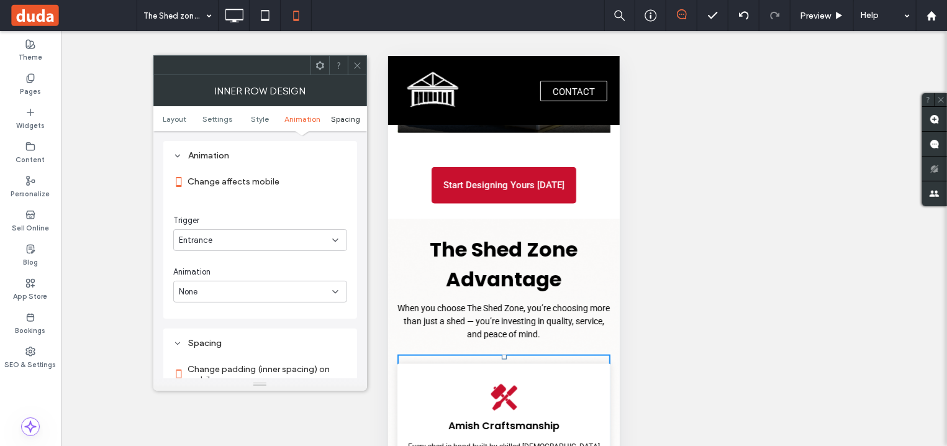
click at [350, 120] on span "Spacing" at bounding box center [345, 118] width 29 height 9
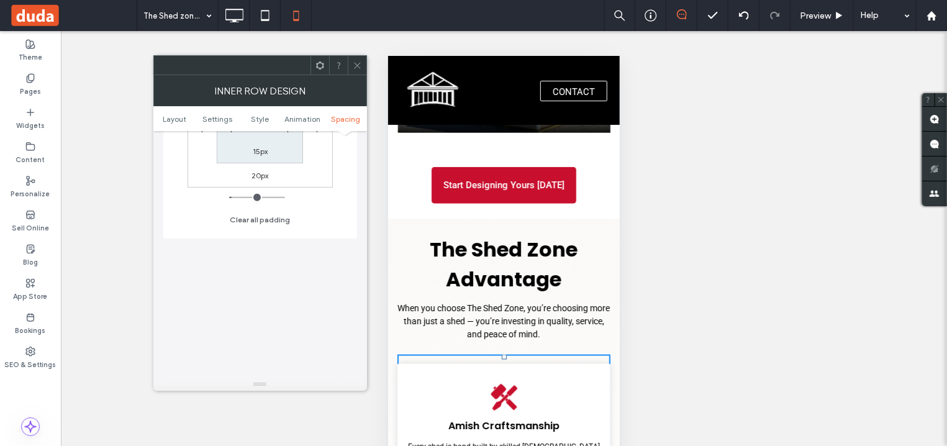
scroll to position [878, 0]
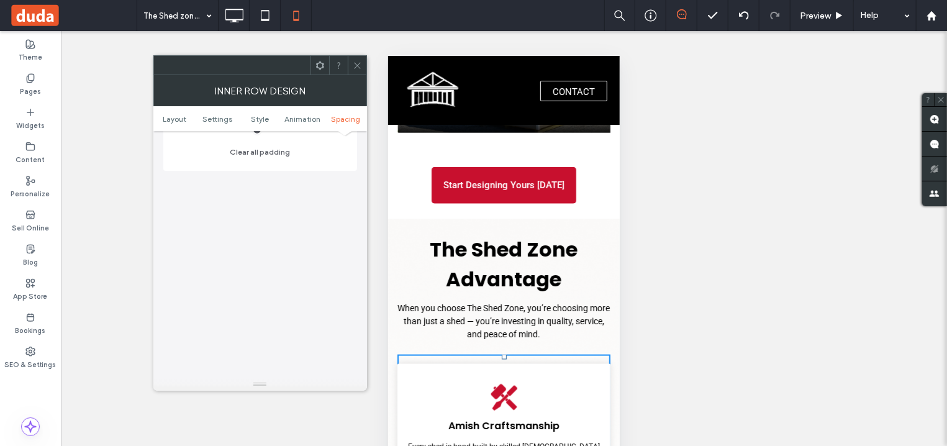
click at [361, 65] on icon at bounding box center [357, 65] width 9 height 9
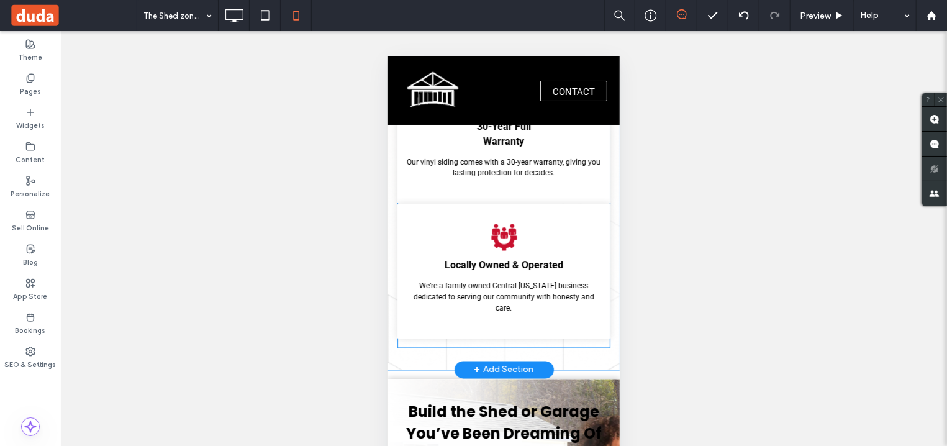
scroll to position [3860, 0]
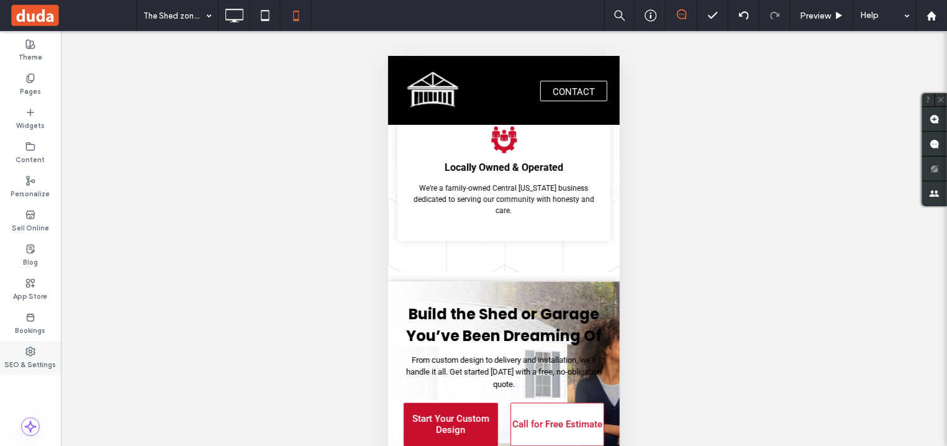
click at [24, 363] on label "SEO & Settings" at bounding box center [31, 363] width 52 height 14
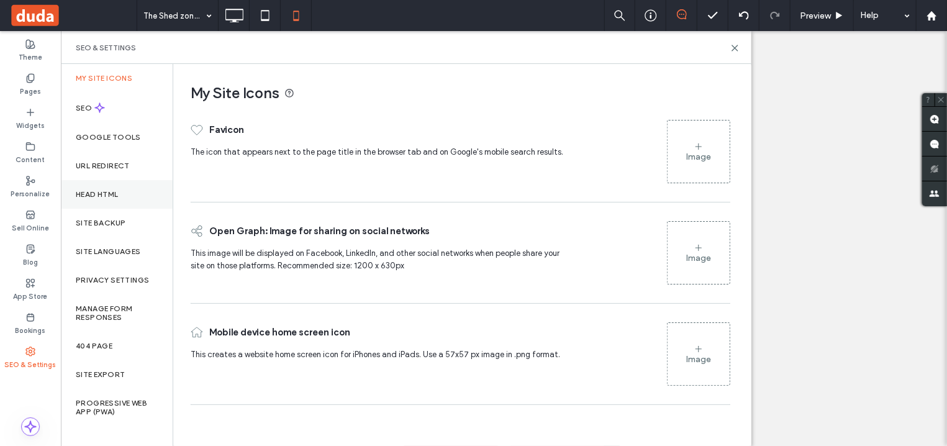
click at [106, 199] on div "Head HTML" at bounding box center [117, 194] width 112 height 29
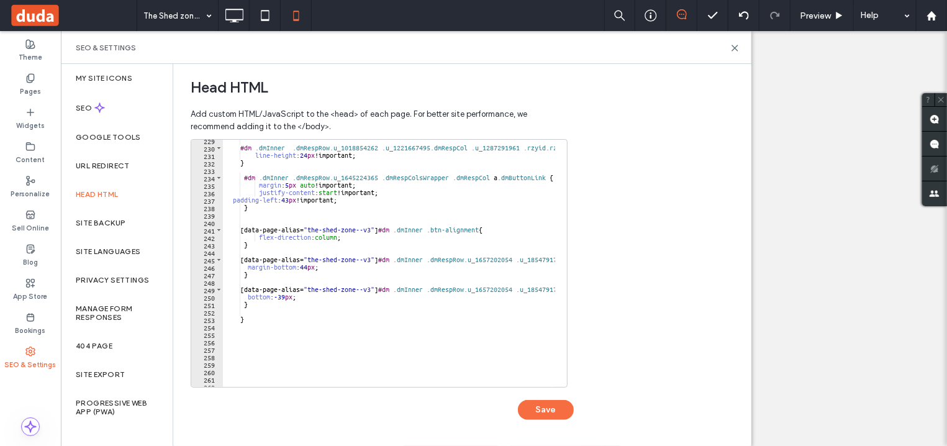
scroll to position [1701, 0]
click at [262, 309] on div "#dm .dmInner .dmRespRow.u_1018854262 .u_1221667495.dmRespCol .u_1287291961 .rzy…" at bounding box center [711, 262] width 977 height 250
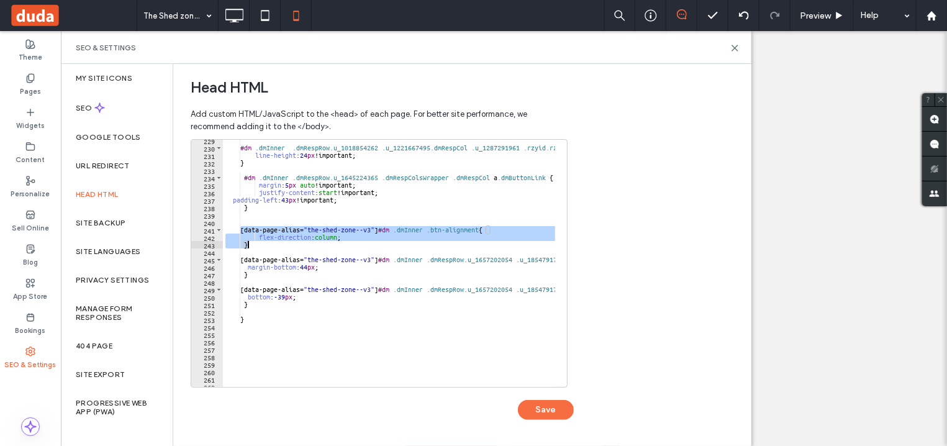
drag, startPoint x: 239, startPoint y: 229, endPoint x: 279, endPoint y: 242, distance: 41.8
click at [279, 242] on div "#dm .dmInner .dmRespRow.u_1018854262 .u_1221667495.dmRespCol .u_1287291961 .rzy…" at bounding box center [711, 262] width 977 height 250
click at [482, 229] on div "#dm .dmInner .dmRespRow.u_1018854262 .u_1221667495.dmRespCol .u_1287291961 .rzy…" at bounding box center [389, 263] width 332 height 247
type textarea "**********"
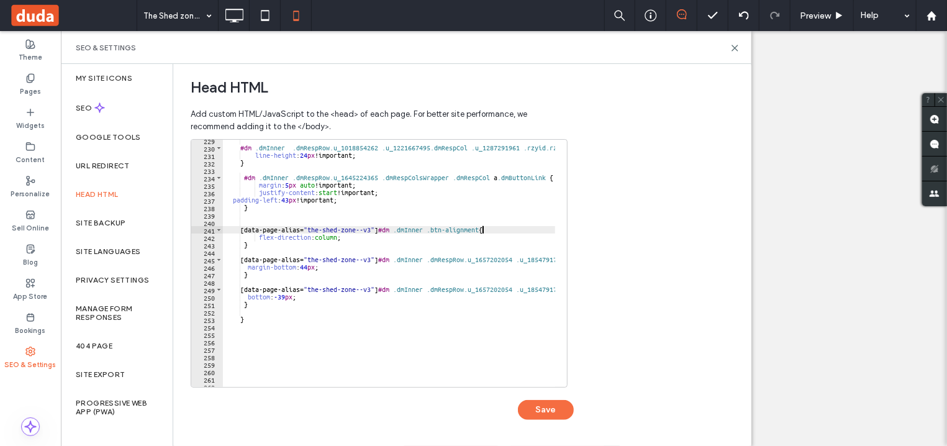
click at [269, 251] on div "#dm .dmInner .dmRespRow.u_1018854262 .u_1221667495.dmRespCol .u_1287291961 .rzy…" at bounding box center [711, 262] width 977 height 250
click at [264, 250] on div "#dm .dmInner .dmRespRow.u_1018854262 .u_1221667495.dmRespCol .u_1287291961 .rzy…" at bounding box center [711, 262] width 977 height 250
click at [264, 248] on div "#dm .dmInner .dmRespRow.u_1018854262 .u_1221667495.dmRespCol .u_1287291961 .rzy…" at bounding box center [711, 262] width 977 height 250
type textarea "**********"
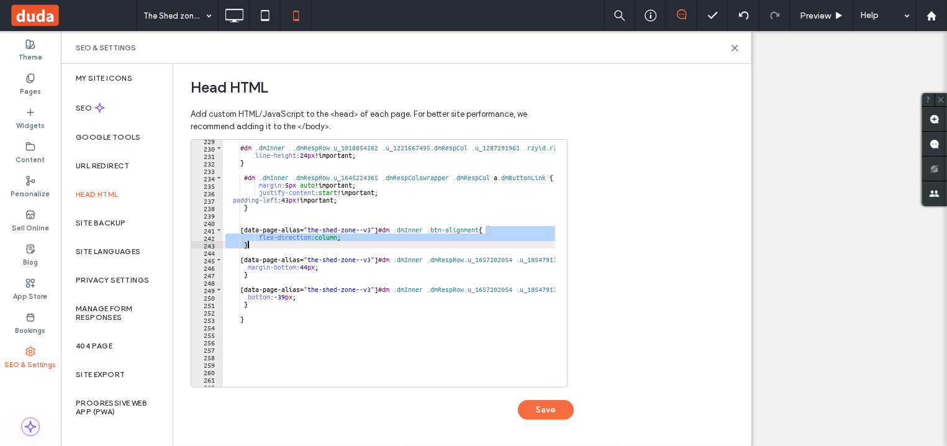
click at [287, 245] on div "#dm .dmInner .dmRespRow.u_1018854262 .u_1221667495.dmRespCol .u_1287291961 .rzy…" at bounding box center [389, 263] width 332 height 247
type textarea "*"
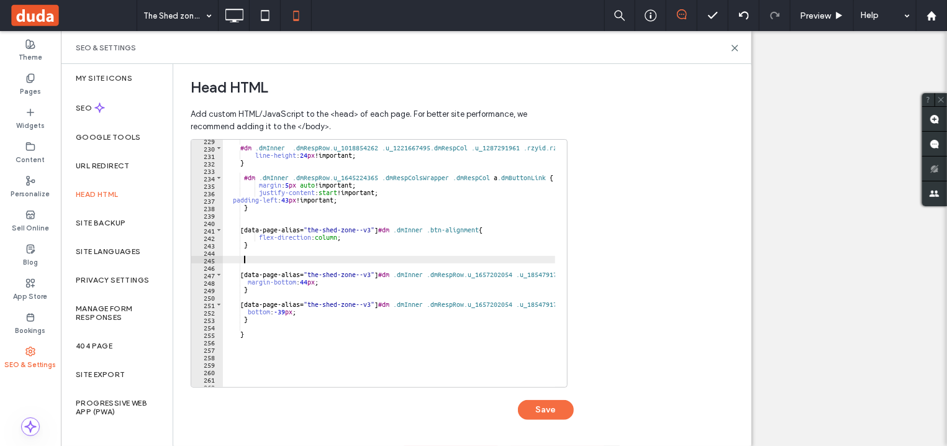
paste textarea "*"
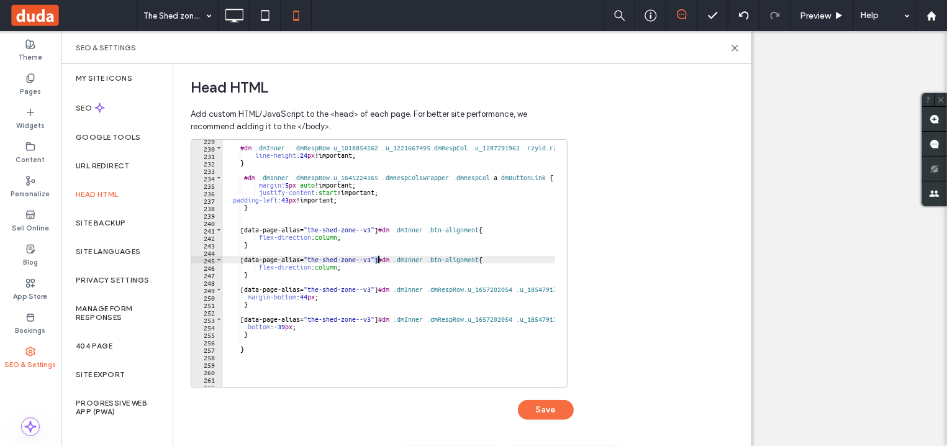
click at [379, 260] on div "#dm .dmInner .dmRespRow.u_1018854262 .u_1221667495.dmRespCol .u_1287291961 .rzy…" at bounding box center [711, 262] width 977 height 250
type textarea "**********"
click at [553, 407] on button "Save" at bounding box center [546, 410] width 56 height 20
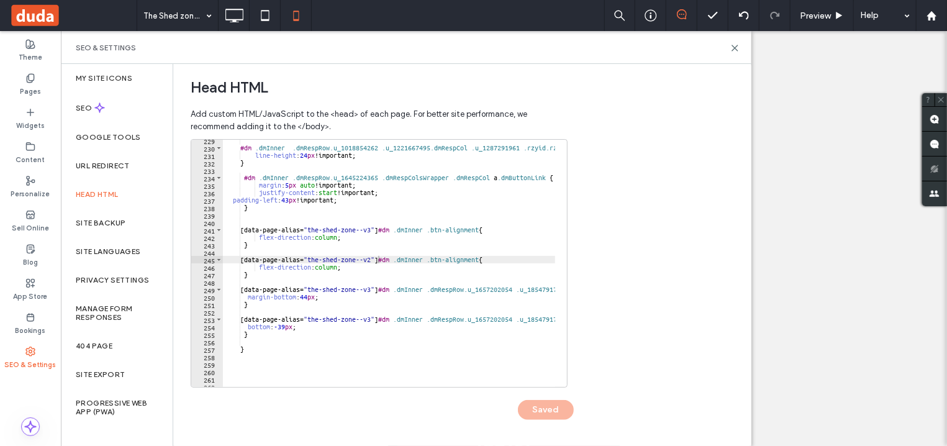
click at [734, 40] on div "SEO & Settings" at bounding box center [406, 47] width 690 height 33
click at [735, 50] on icon at bounding box center [734, 47] width 9 height 9
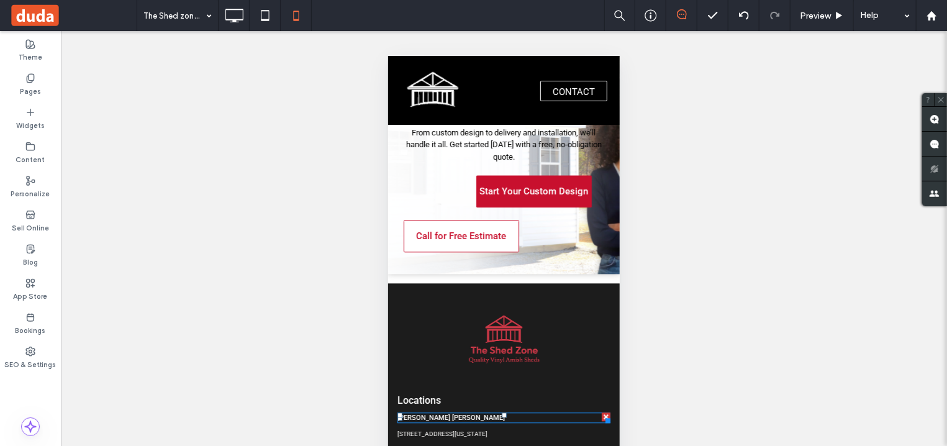
scroll to position [3888, 0]
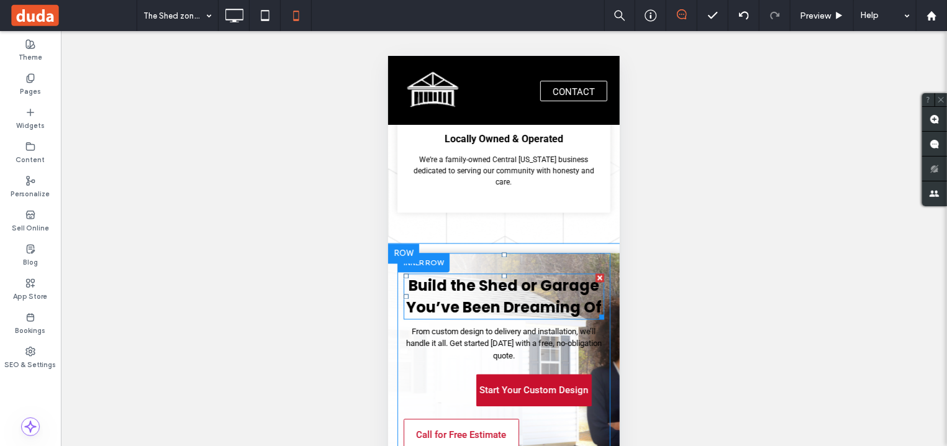
click at [453, 274] on p "Build the Shed or Garage You’ve Been Dreaming Of" at bounding box center [503, 295] width 201 height 43
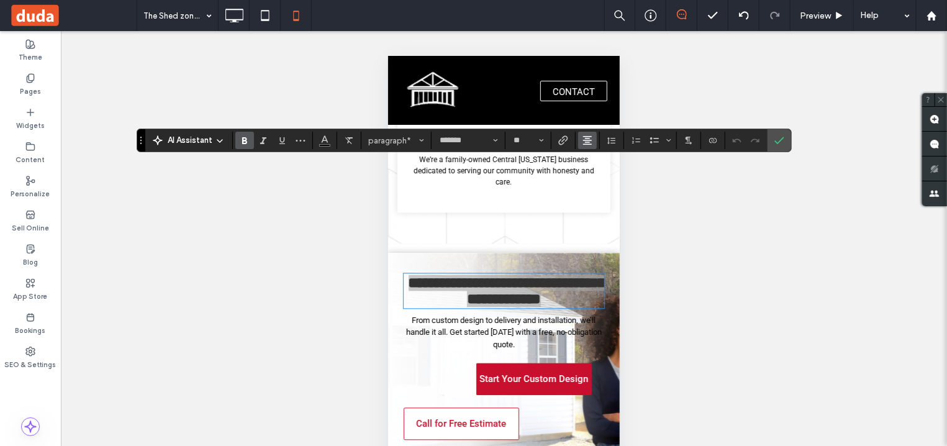
click at [592, 147] on span "Alignment" at bounding box center [587, 140] width 10 height 16
click at [594, 159] on use "ui.textEditor.alignment.left" at bounding box center [596, 160] width 9 height 9
click at [436, 315] on span "From custom design to delivery and installation, we’ll handle it all. Get start…" at bounding box center [503, 332] width 196 height 34
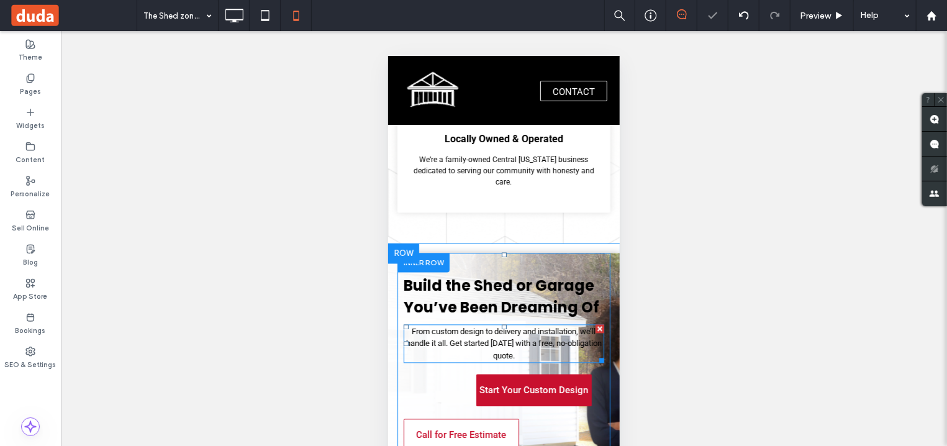
click at [448, 327] on span "From custom design to delivery and installation, we’ll handle it all. Get start…" at bounding box center [503, 344] width 196 height 34
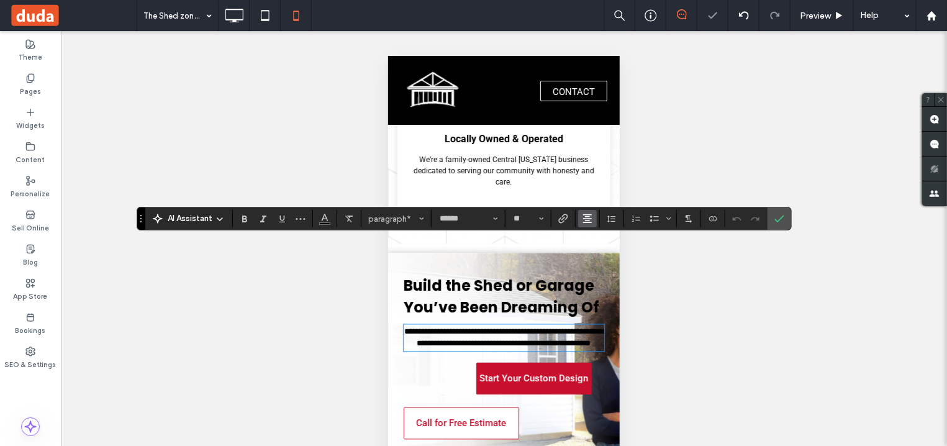
click at [586, 219] on use "Alignment" at bounding box center [587, 218] width 9 height 9
click at [596, 237] on use "ui.textEditor.alignment.left" at bounding box center [596, 239] width 9 height 9
click at [431, 356] on div "Start Your Custom Design Call for Free Estimate" at bounding box center [503, 400] width 201 height 89
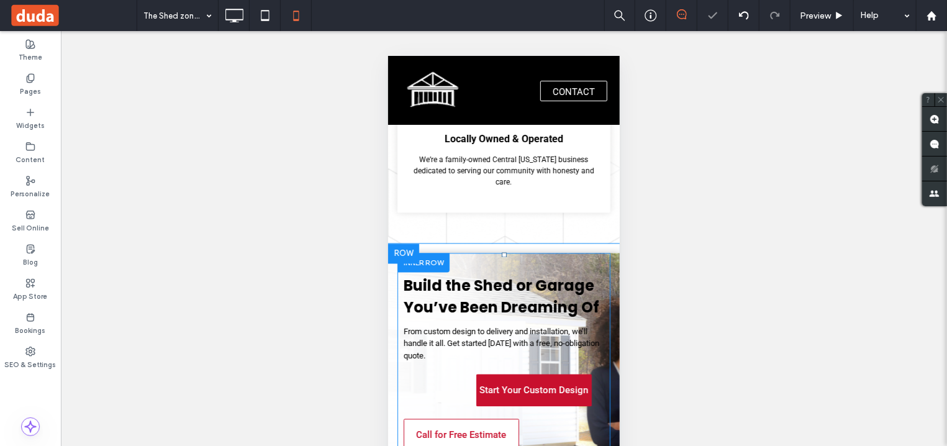
click at [448, 368] on div "Start Your Custom Design Call for Free Estimate" at bounding box center [503, 412] width 201 height 89
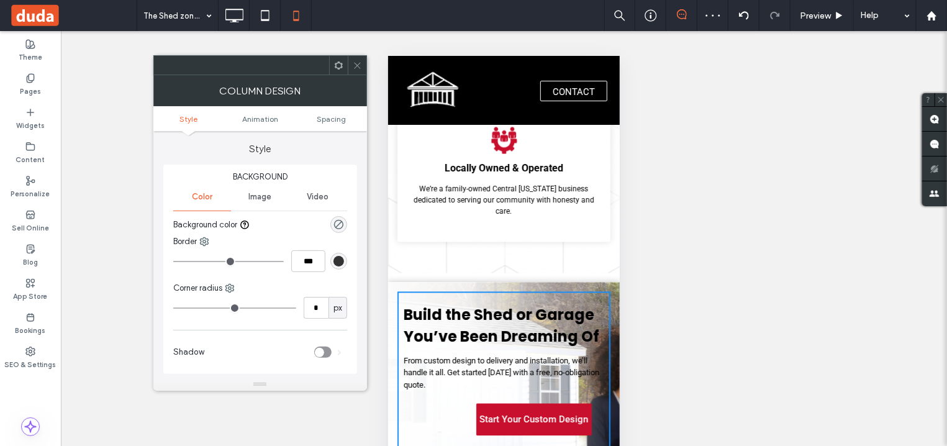
click at [353, 71] on span at bounding box center [357, 65] width 9 height 19
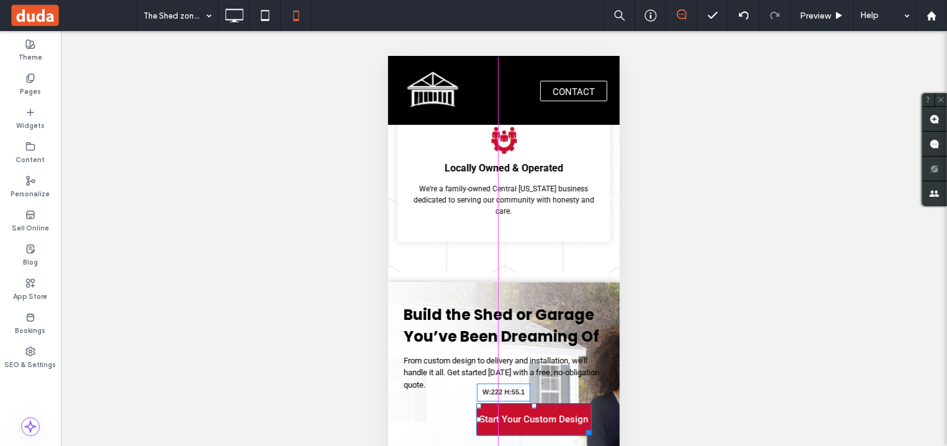
drag, startPoint x: 576, startPoint y: 348, endPoint x: 926, endPoint y: 392, distance: 352.3
click at [587, 397] on div "Start Your Custom Design W:222 H:55.1 Call for Free Estimate" at bounding box center [503, 441] width 201 height 89
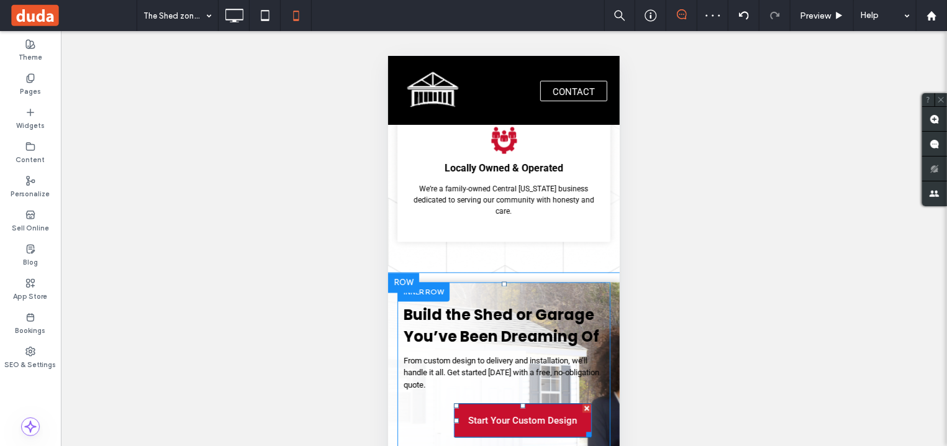
click at [509, 403] on link "Start Your Custom Design" at bounding box center [522, 420] width 138 height 34
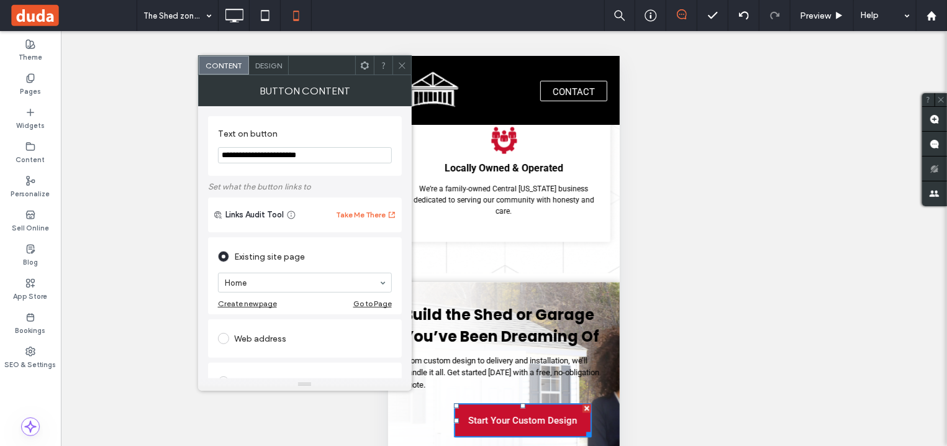
click at [402, 67] on icon at bounding box center [401, 65] width 9 height 9
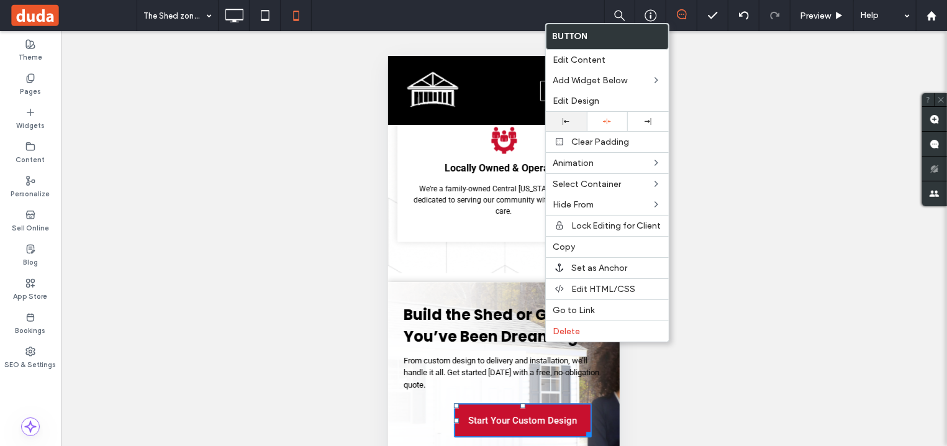
click at [572, 121] on div at bounding box center [566, 121] width 29 height 7
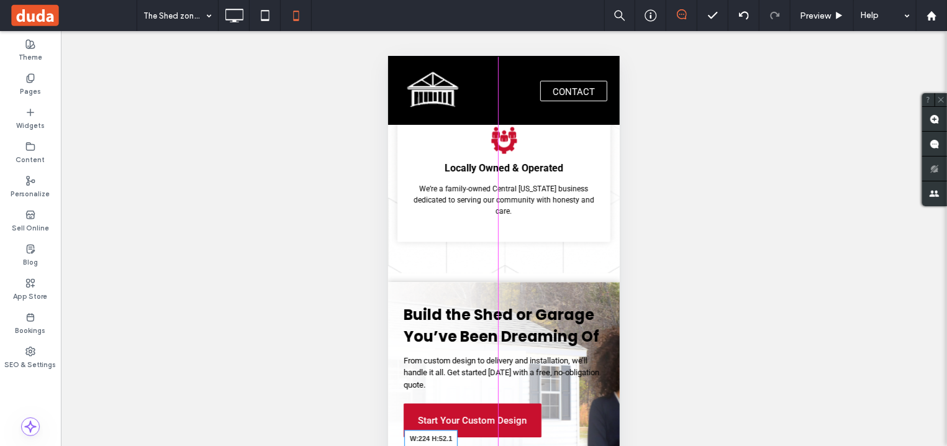
drag, startPoint x: 515, startPoint y: 394, endPoint x: 910, endPoint y: 449, distance: 398.7
click at [526, 397] on div "Start Your Custom Design Call for Free Estimate W:224 H:52.1" at bounding box center [503, 442] width 201 height 91
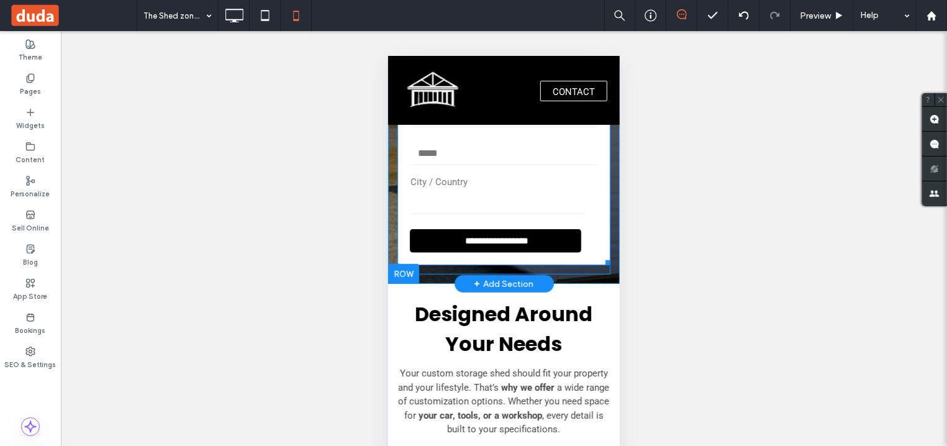
scroll to position [466, 0]
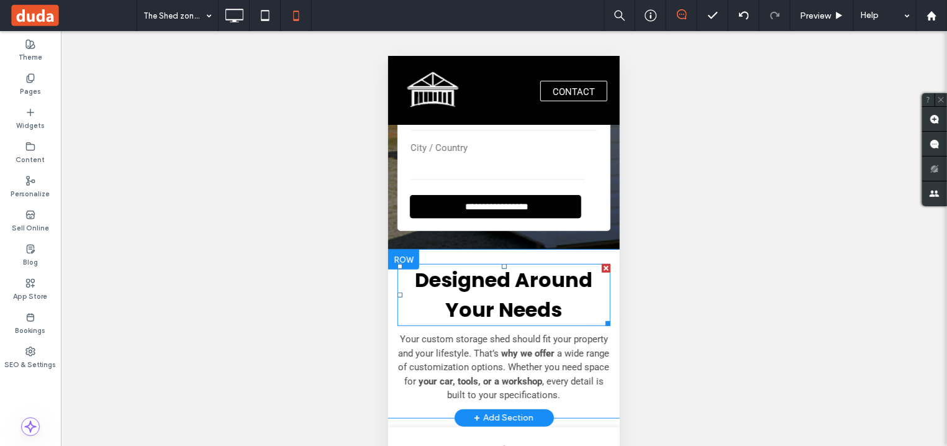
click at [516, 296] on strong "Designed Around Your Needs" at bounding box center [504, 294] width 178 height 58
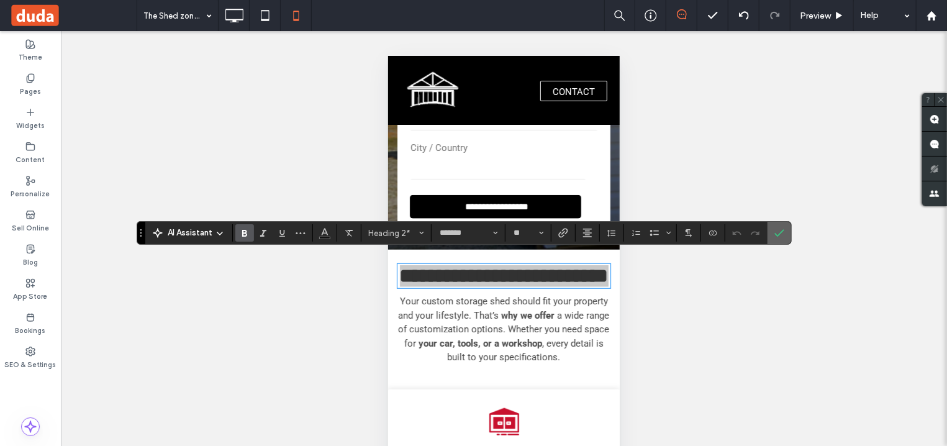
click at [785, 233] on label "Confirm" at bounding box center [779, 233] width 19 height 22
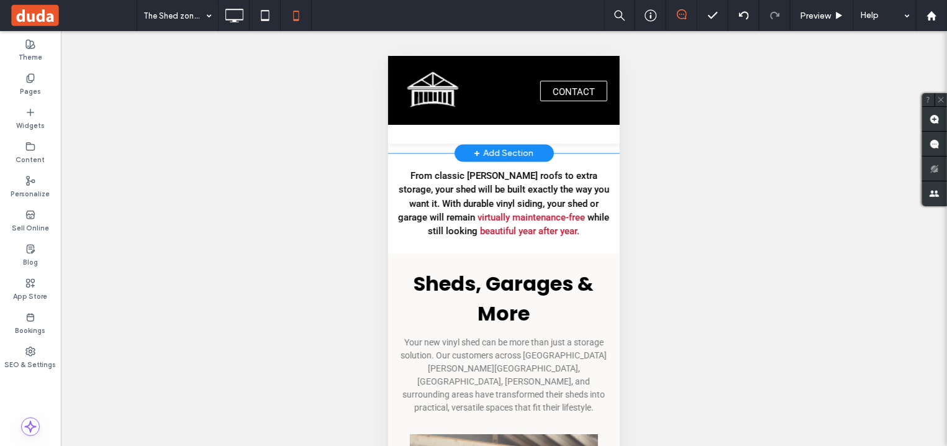
scroll to position [1131, 0]
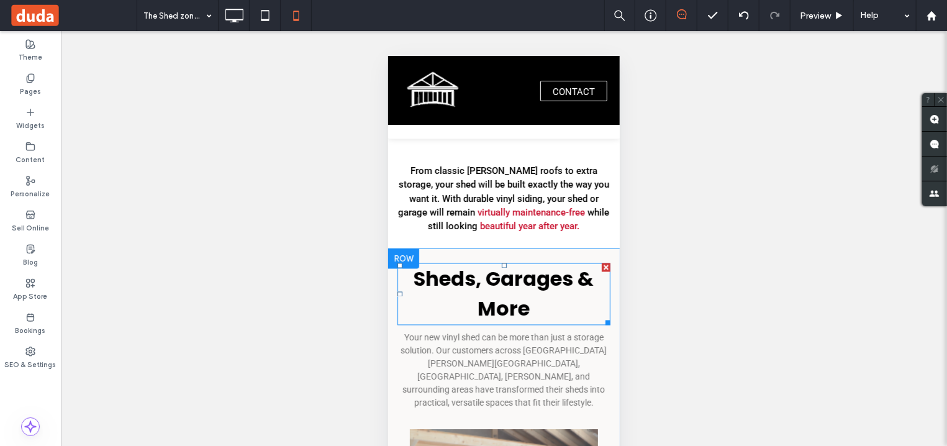
click at [521, 300] on strong "Sheds, Garages & More" at bounding box center [503, 293] width 180 height 58
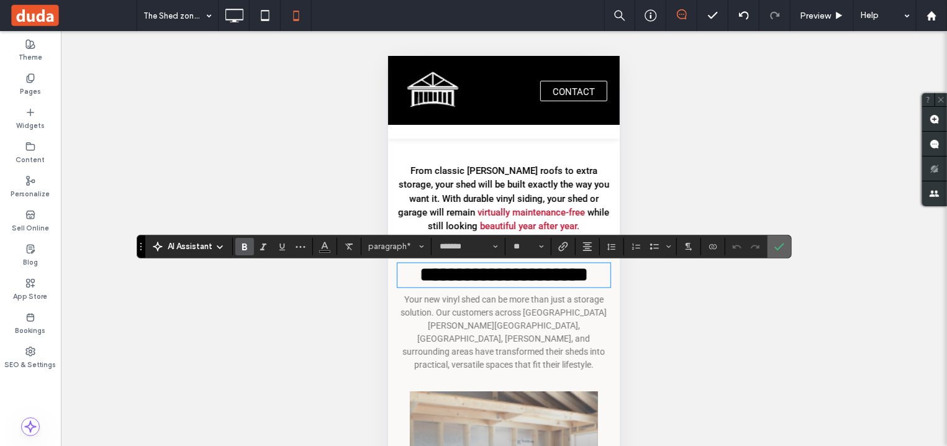
click at [782, 244] on icon "Confirm" at bounding box center [779, 247] width 10 height 10
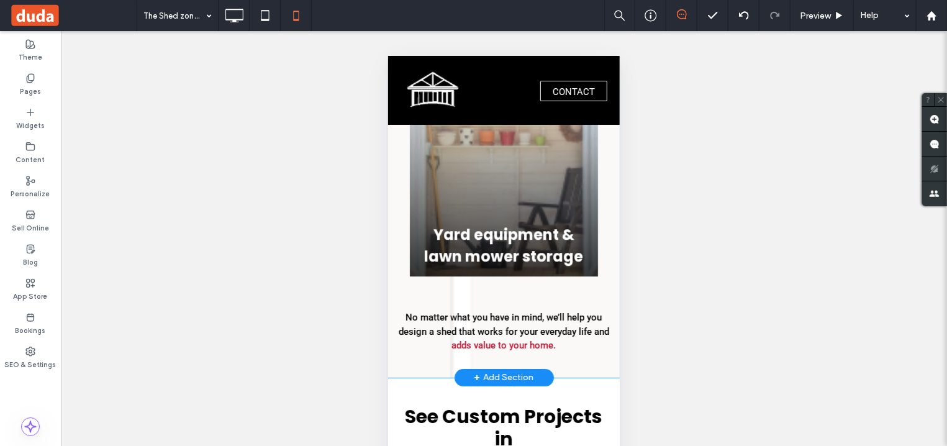
scroll to position [2130, 0]
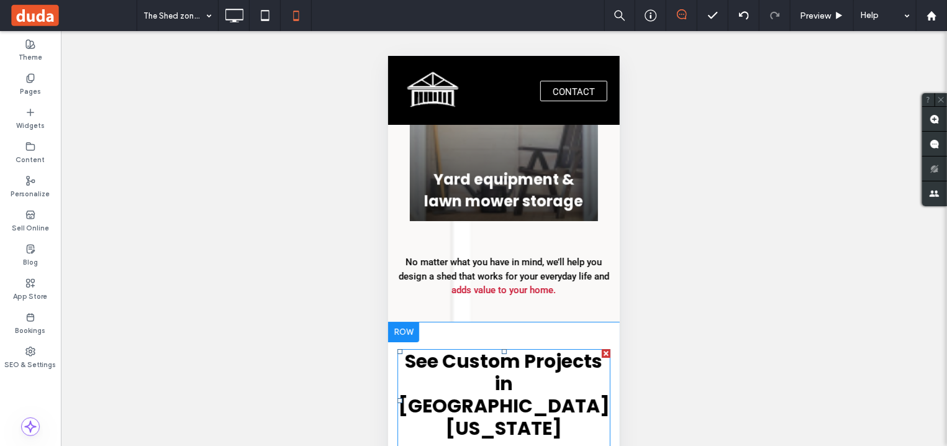
click at [461, 347] on span "See Custom Projects in Central Virginia" at bounding box center [503, 394] width 212 height 94
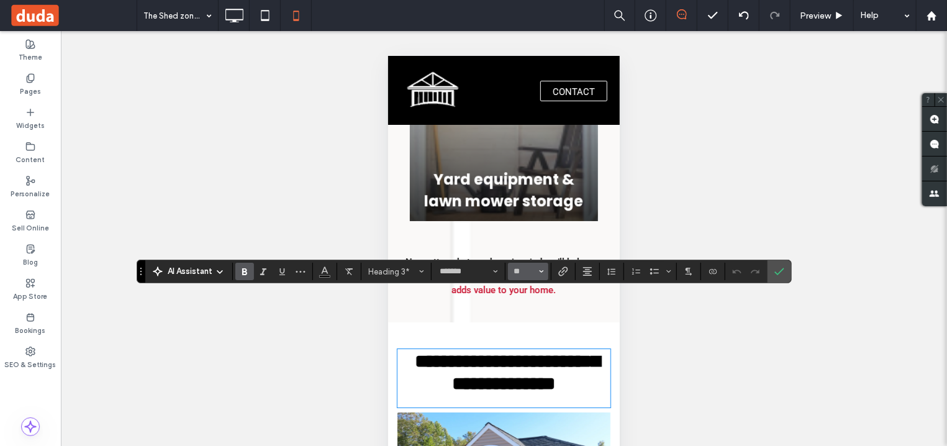
click at [541, 273] on icon "Size" at bounding box center [541, 271] width 5 height 5
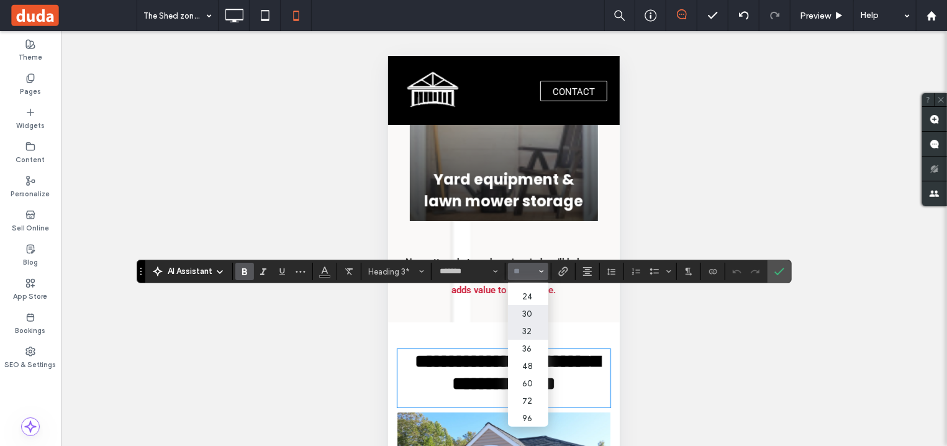
click at [523, 322] on label "32" at bounding box center [528, 330] width 40 height 17
type input "**"
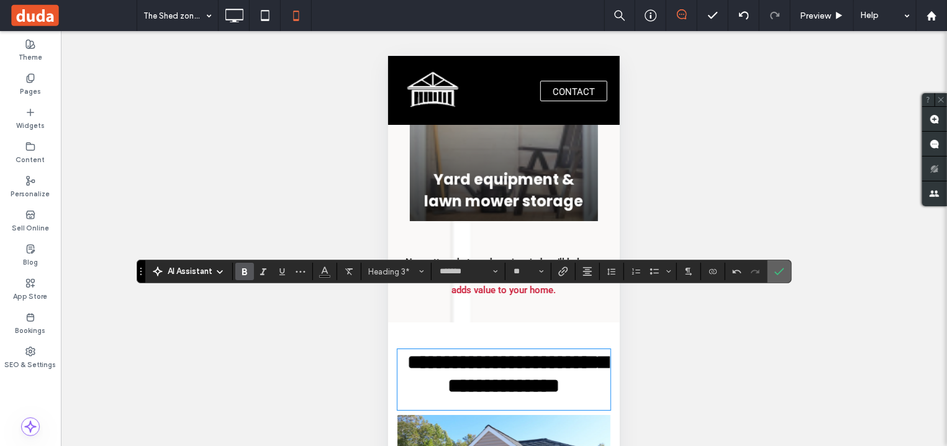
click at [779, 274] on use "Confirm" at bounding box center [780, 271] width 10 height 7
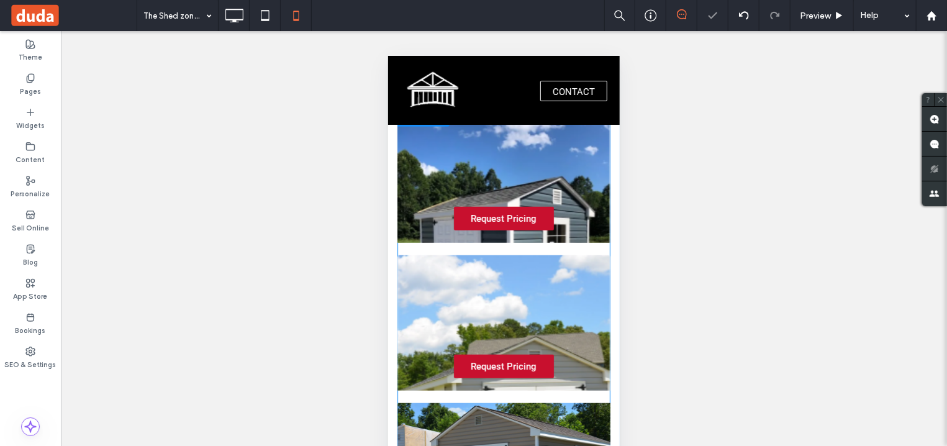
scroll to position [3128, 0]
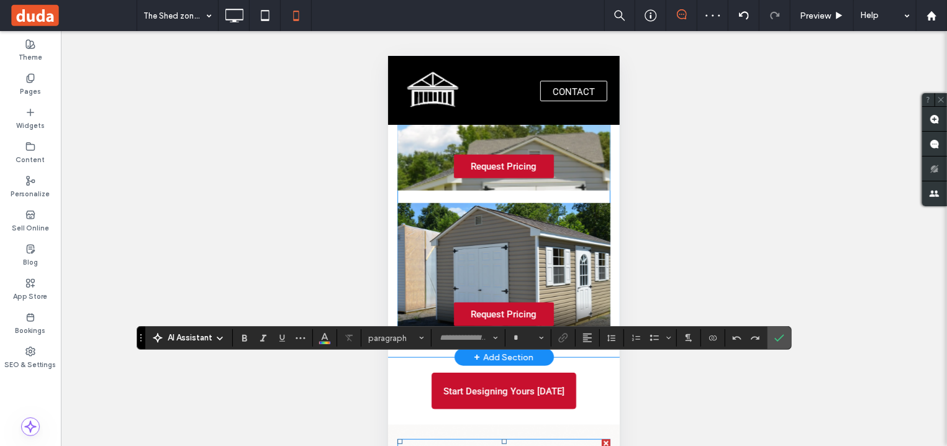
type input "*******"
type input "**"
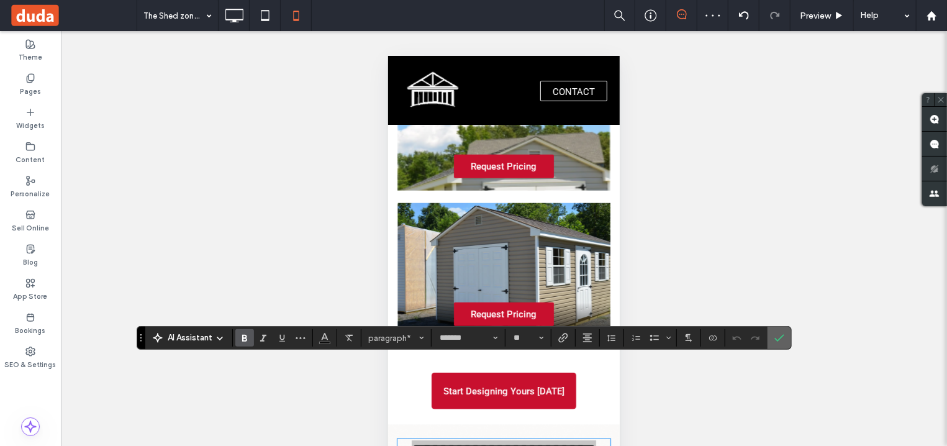
click at [774, 336] on label "Confirm" at bounding box center [779, 338] width 19 height 22
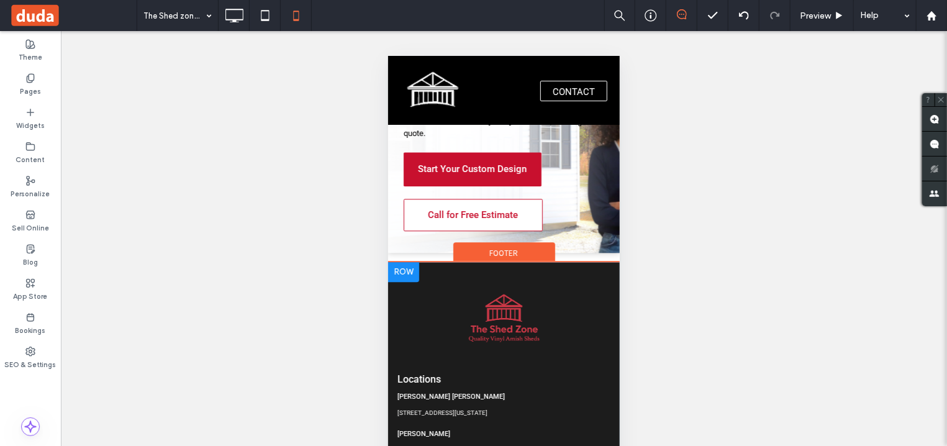
scroll to position [98, 0]
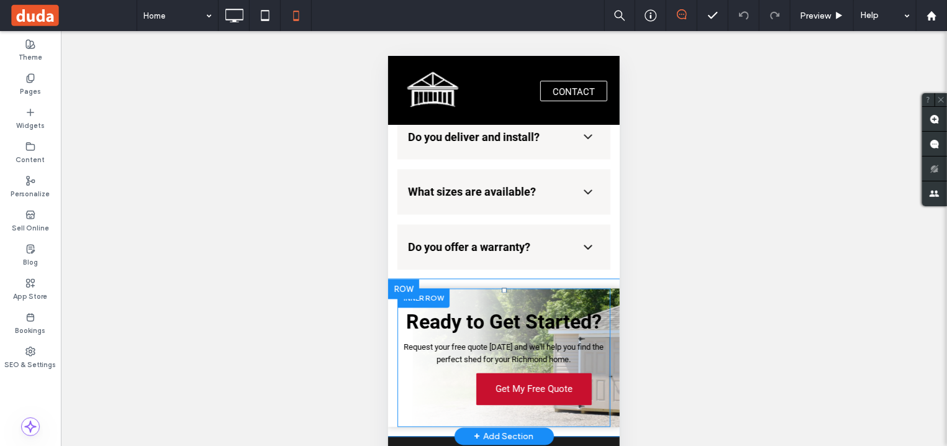
scroll to position [3668, 0]
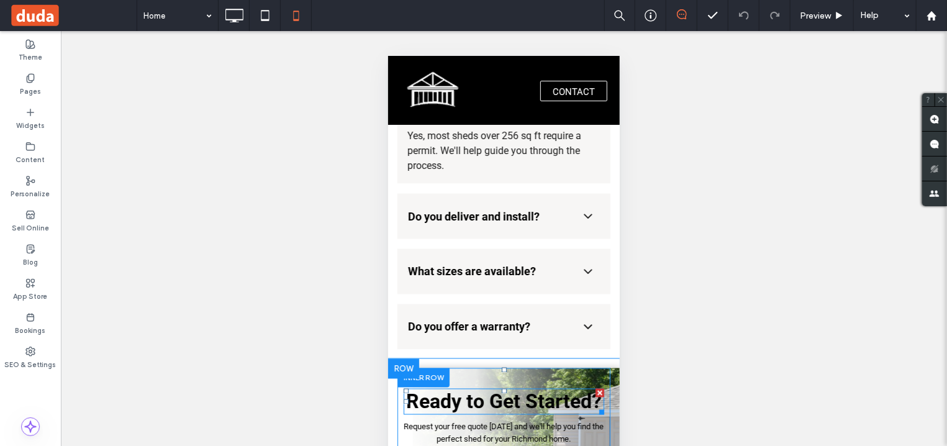
click at [466, 389] on strong "Ready to Get Started?" at bounding box center [503, 401] width 196 height 24
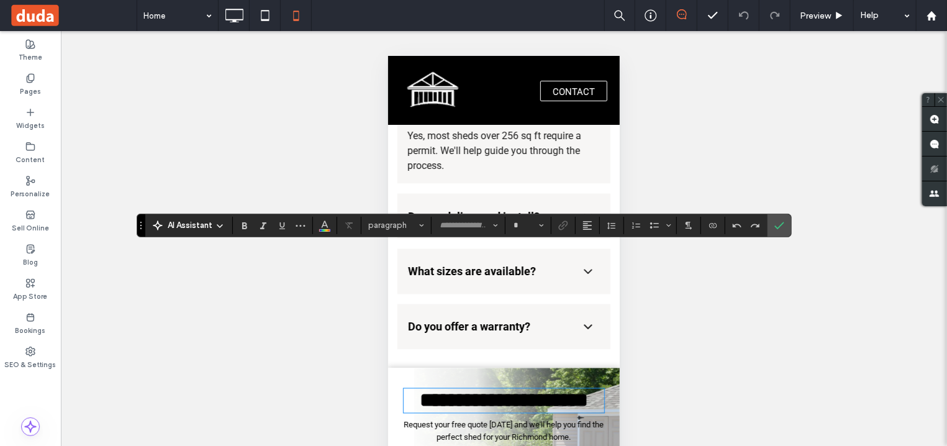
type input "******"
type input "**"
click at [594, 225] on button "Alignment" at bounding box center [587, 225] width 19 height 17
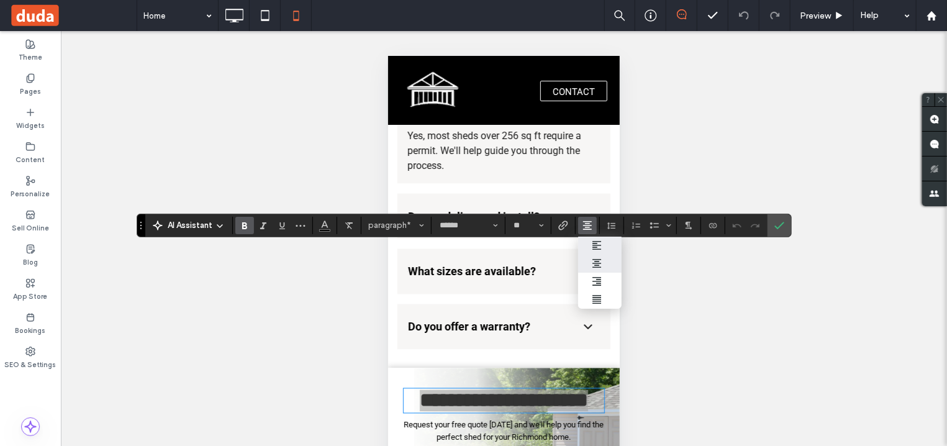
drag, startPoint x: 602, startPoint y: 245, endPoint x: 220, endPoint y: 189, distance: 385.8
click at [602, 245] on icon "ui.textEditor.alignment.left" at bounding box center [597, 245] width 10 height 10
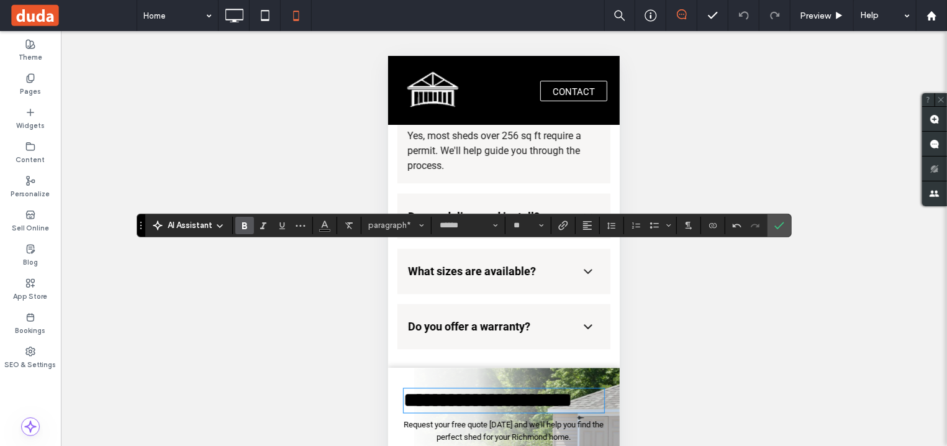
click at [464, 420] on span "Request your free quote [DATE] and we'll help you find the perfect shed for you…" at bounding box center [504, 431] width 200 height 22
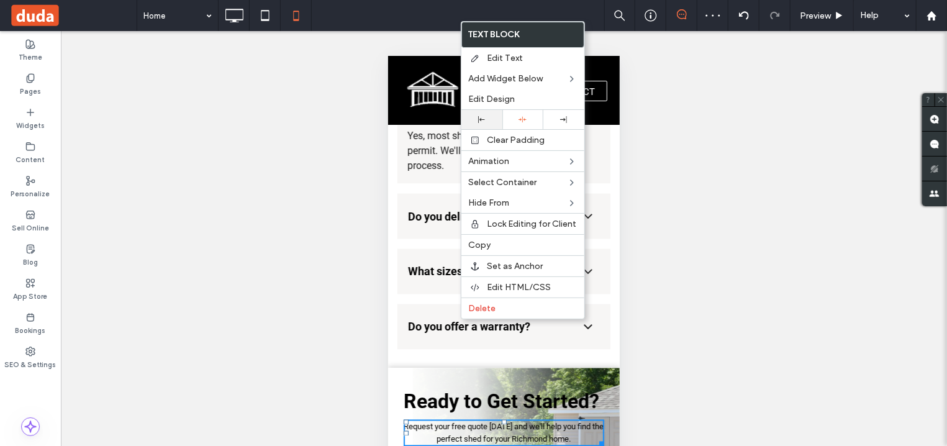
click at [484, 117] on icon at bounding box center [481, 119] width 7 height 7
click at [513, 124] on div at bounding box center [522, 119] width 41 height 19
click at [819, 196] on div "Unhide? Yes" at bounding box center [504, 254] width 886 height 446
click at [447, 422] on span "Request your free quote [DATE] and we'll help you find the perfect shed for you…" at bounding box center [503, 433] width 187 height 22
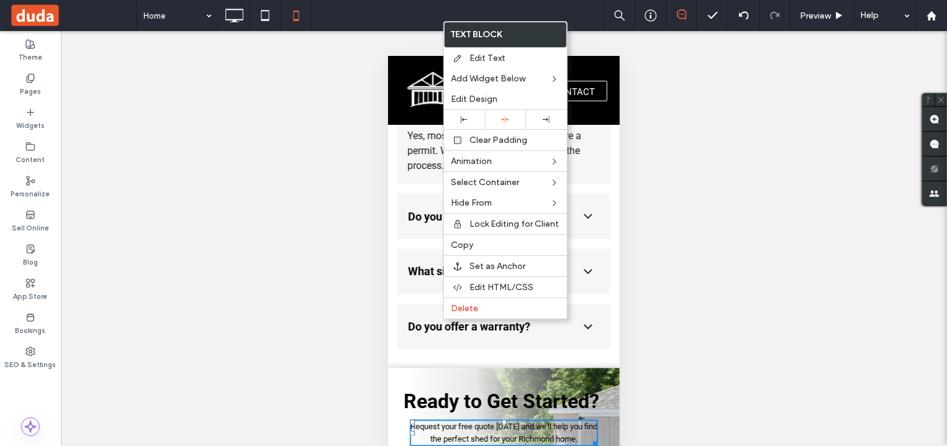
click at [834, 197] on div "Unhide? Yes" at bounding box center [504, 254] width 886 height 446
click at [690, 323] on div "Unhide? Yes" at bounding box center [504, 254] width 886 height 446
click at [438, 422] on span "Request your free quote [DATE] and we'll help you find the perfect shed for you…" at bounding box center [503, 433] width 187 height 22
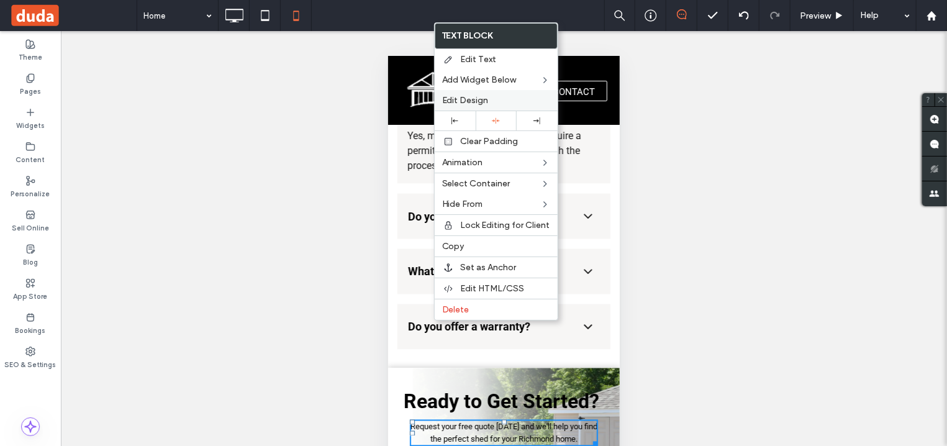
click at [500, 96] on label "Edit Design" at bounding box center [496, 100] width 108 height 11
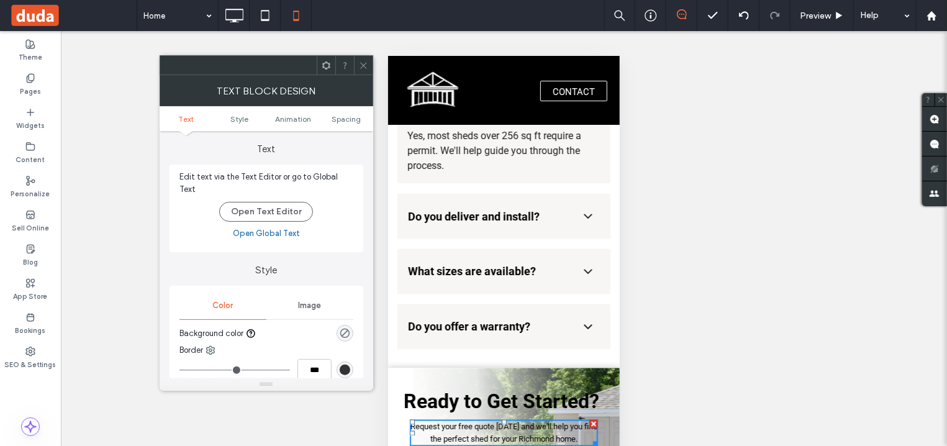
click at [365, 66] on icon at bounding box center [363, 65] width 9 height 9
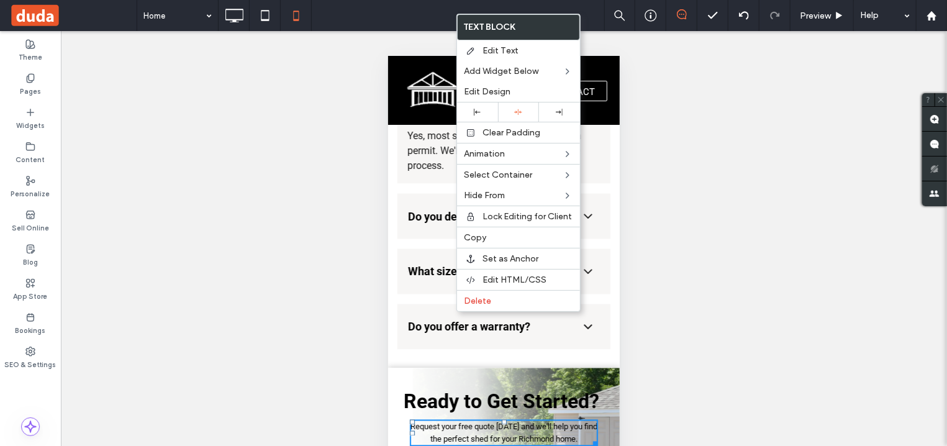
click at [711, 310] on div "Unhide? Yes" at bounding box center [504, 254] width 886 height 446
click at [443, 420] on p "Request your free quote [DATE] and we'll help you find the perfect shed for you…" at bounding box center [503, 432] width 189 height 24
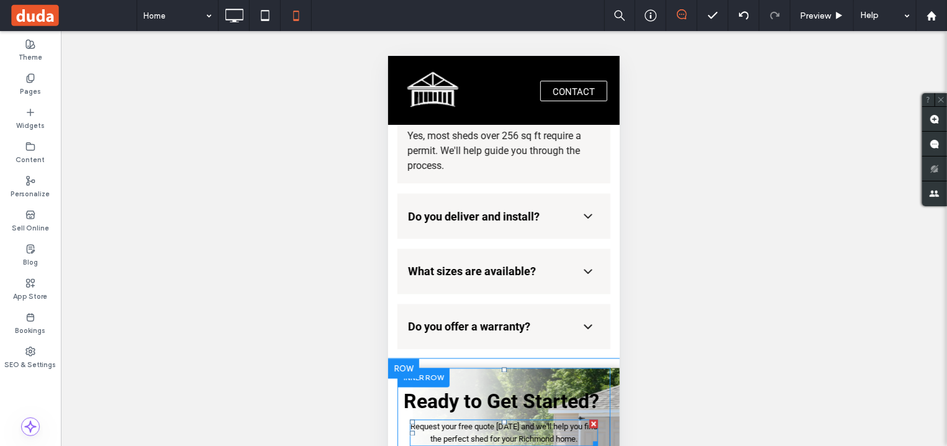
click at [443, 420] on p "Request your free quote [DATE] and we'll help you find the perfect shed for you…" at bounding box center [503, 432] width 189 height 24
click at [462, 420] on p "Request your free quote [DATE] and we'll help you find the perfect shed for you…" at bounding box center [503, 432] width 189 height 24
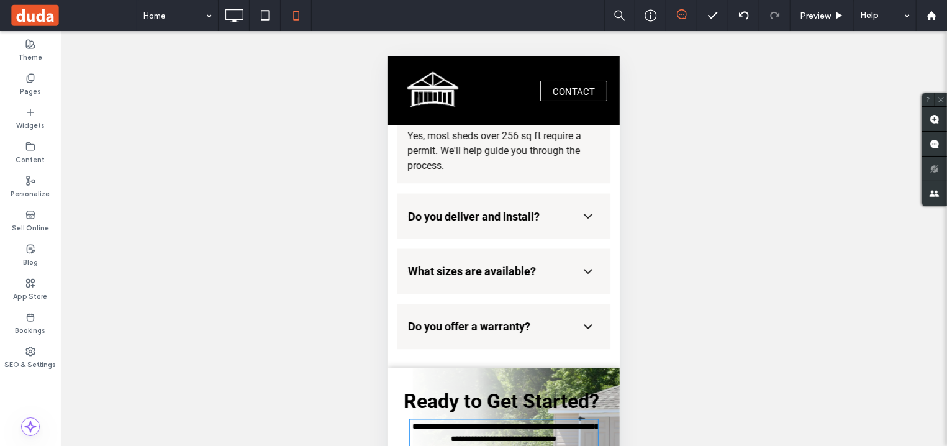
click at [462, 420] on p "**********" at bounding box center [503, 432] width 189 height 24
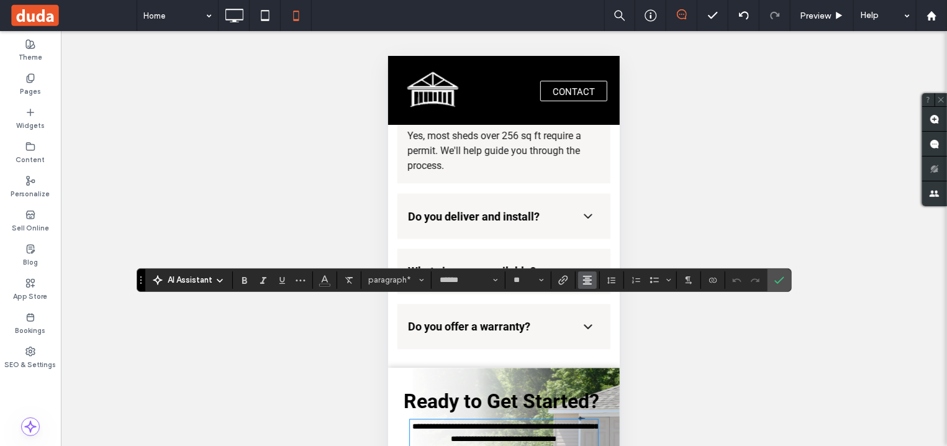
click at [587, 279] on use "Alignment" at bounding box center [587, 280] width 9 height 9
click at [600, 201] on icon "ui.textEditor.alignment.left" at bounding box center [597, 206] width 10 height 10
click at [781, 281] on icon "Confirm" at bounding box center [779, 280] width 10 height 10
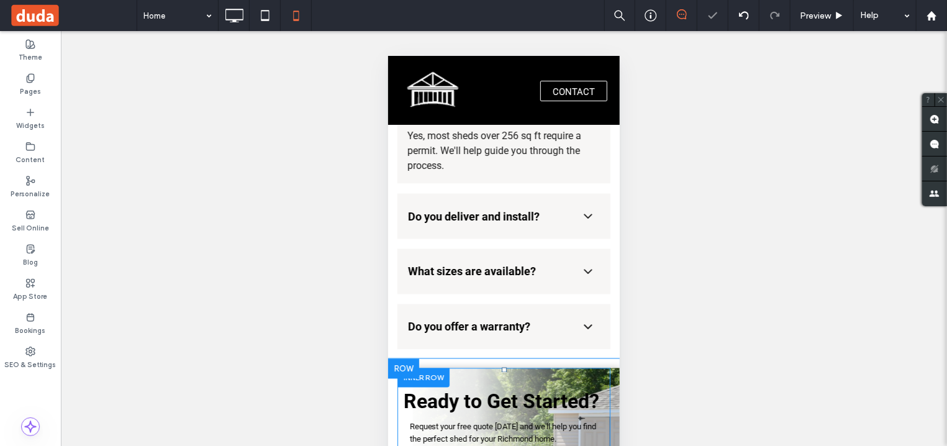
click at [463, 377] on div "Ready to Get Started? Request your free quote [DATE] and we'll help you find th…" at bounding box center [503, 437] width 213 height 120
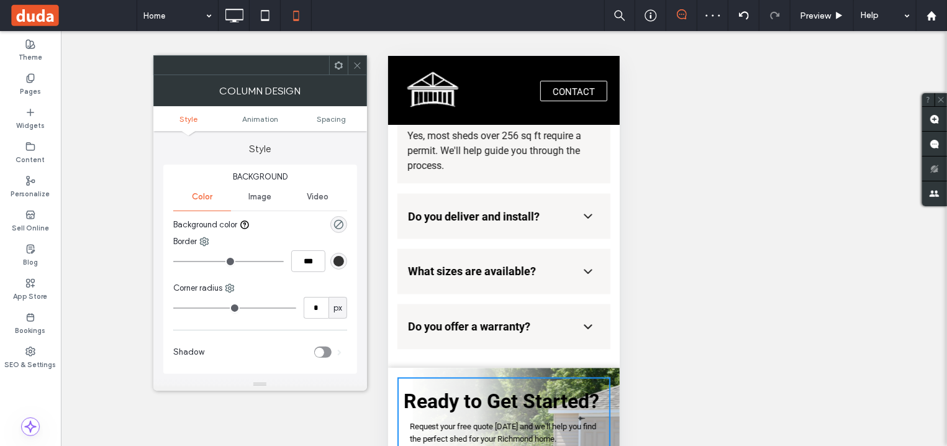
click at [354, 68] on icon at bounding box center [357, 65] width 9 height 9
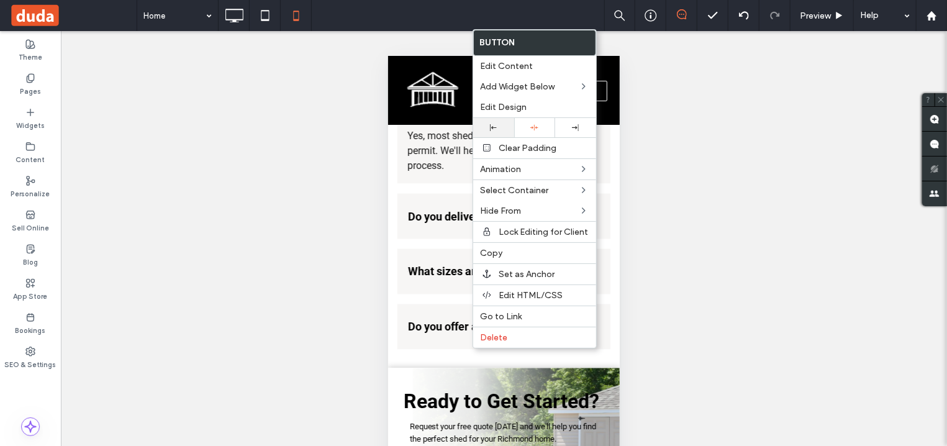
click at [494, 129] on icon at bounding box center [493, 127] width 7 height 7
click at [766, 272] on div "Unhide? Yes" at bounding box center [504, 254] width 886 height 446
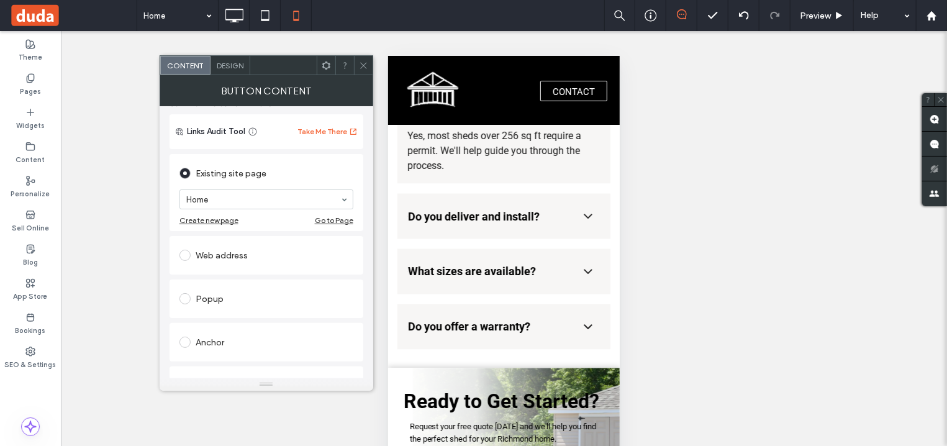
scroll to position [150, 0]
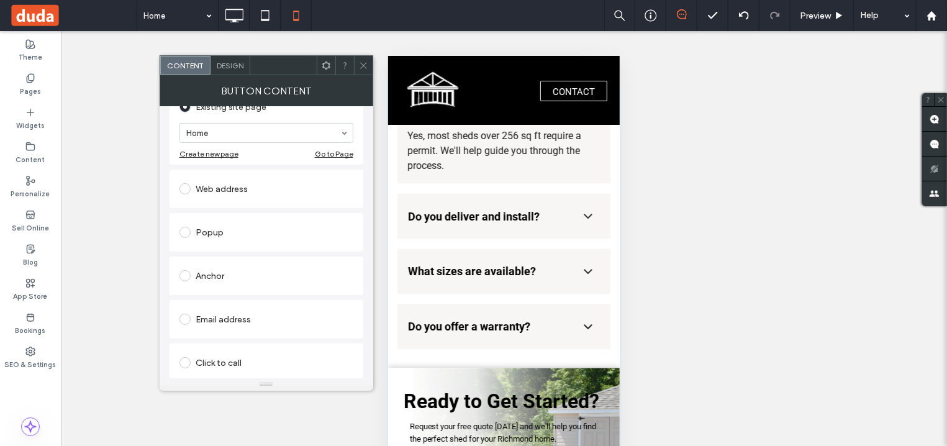
click at [237, 63] on span "Design" at bounding box center [230, 65] width 27 height 9
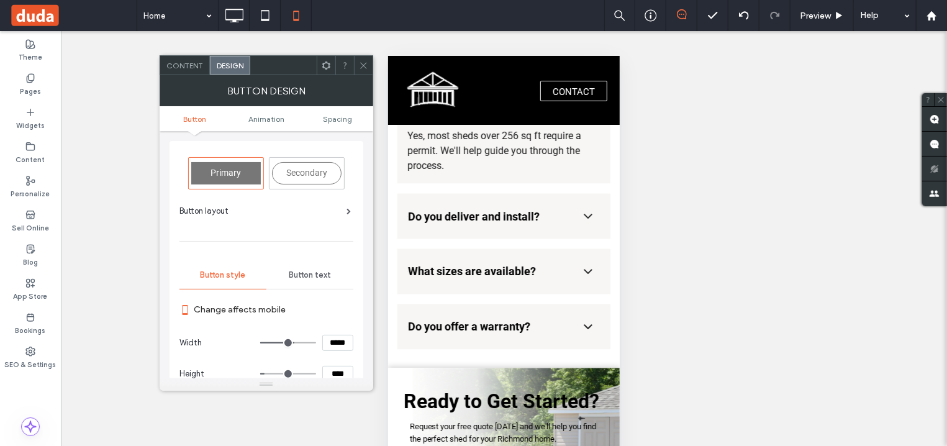
click at [314, 267] on div "Button text" at bounding box center [309, 274] width 87 height 27
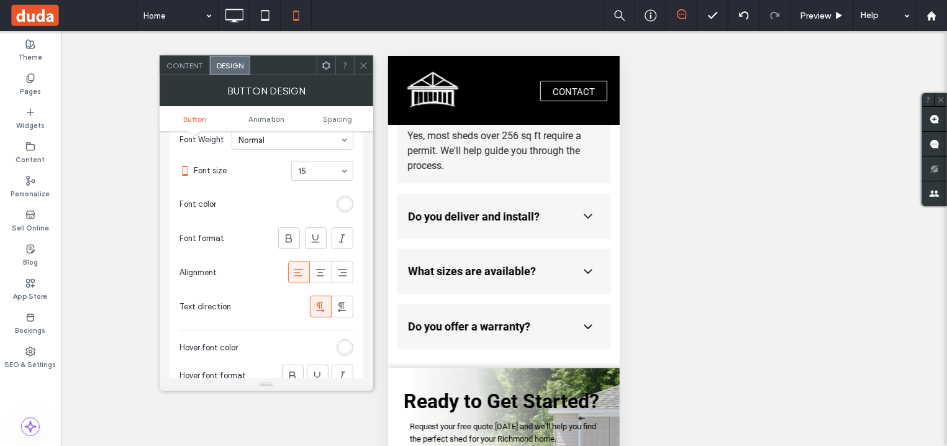
scroll to position [224, 0]
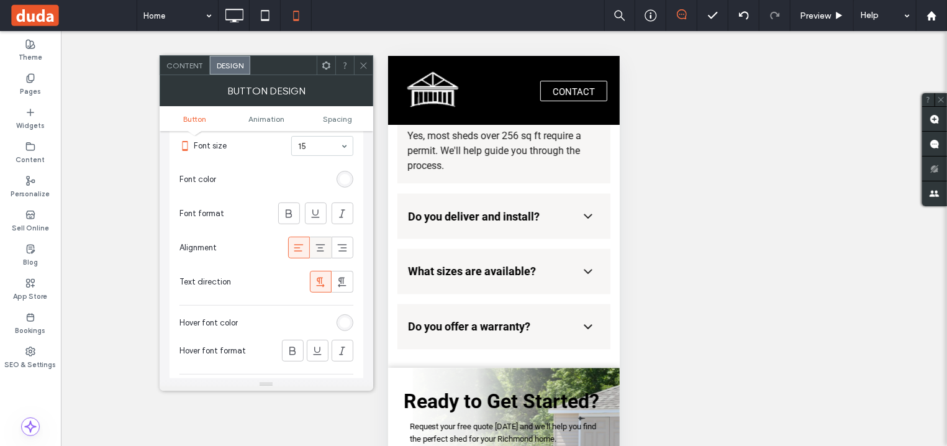
click at [319, 250] on icon at bounding box center [320, 248] width 12 height 12
click at [360, 66] on icon at bounding box center [363, 65] width 9 height 9
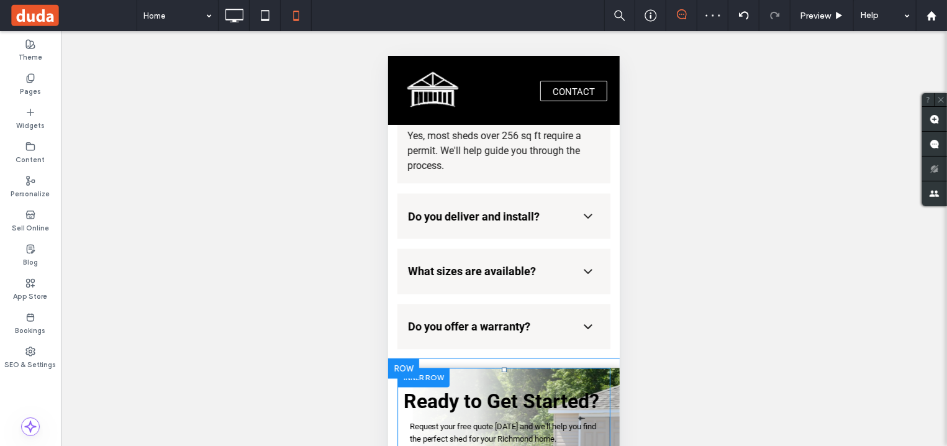
scroll to position [3468, 0]
